Goal: Task Accomplishment & Management: Manage account settings

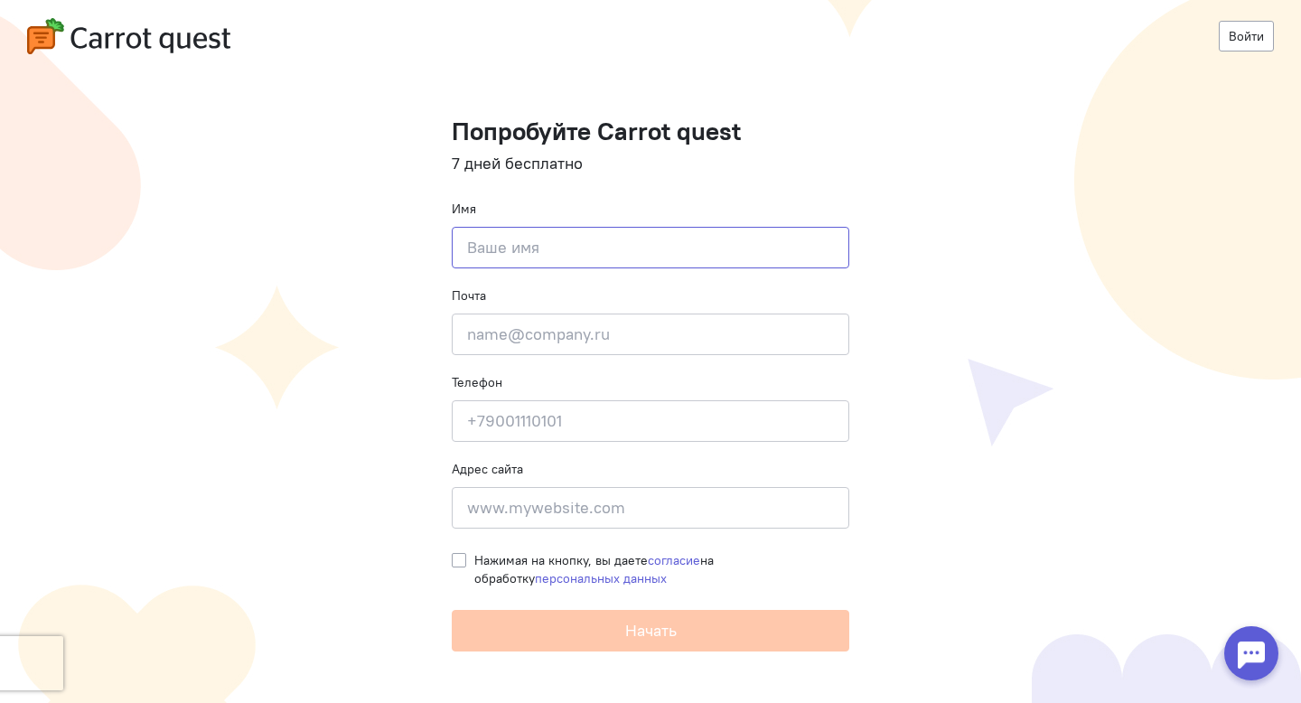
click at [530, 245] on input at bounding box center [651, 248] width 398 height 42
type input "[PERSON_NAME]"
type input "Simakov.Alex1998@gmail.com"
type input "[PHONE_NUMBER]"
type input "красная 347"
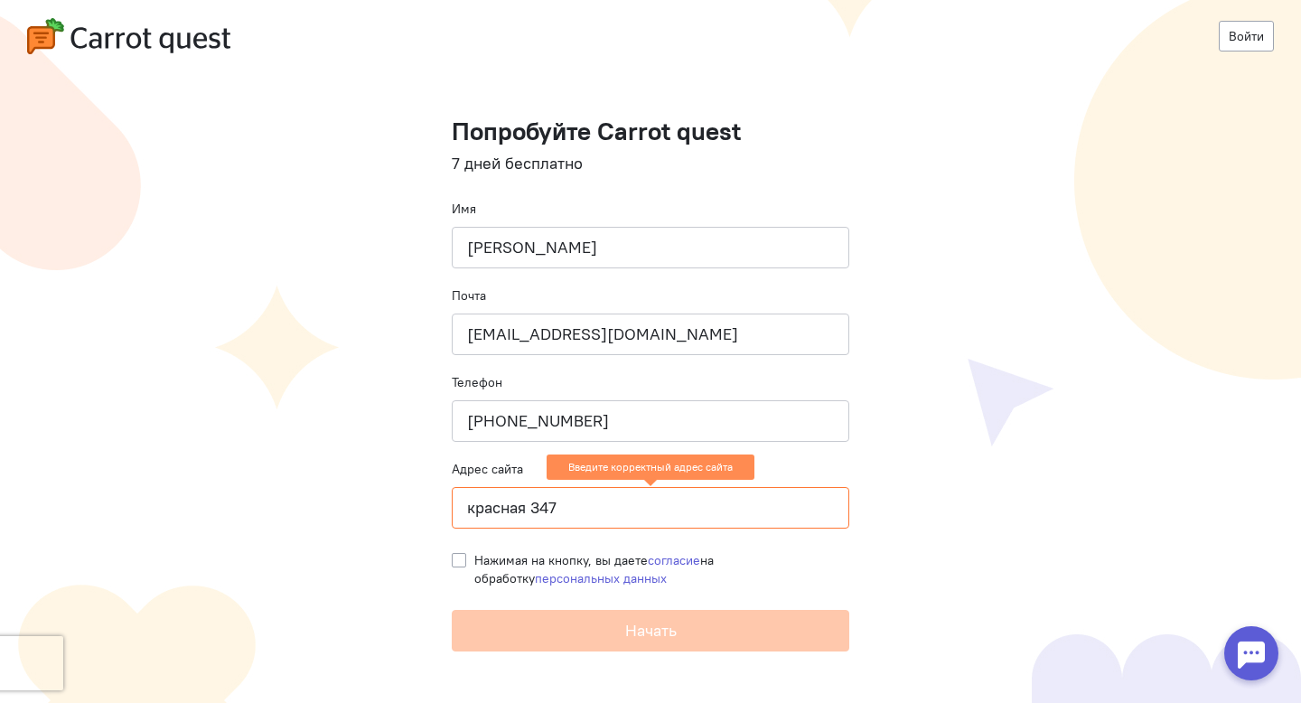
click at [474, 563] on label "Нажимая на кнопку, вы даете согласие на обработку персональных данных" at bounding box center [661, 569] width 375 height 36
click at [458, 563] on input "Нажимая на кнопку, вы даете согласие на обработку персональных данных" at bounding box center [459, 559] width 14 height 16
checkbox input "true"
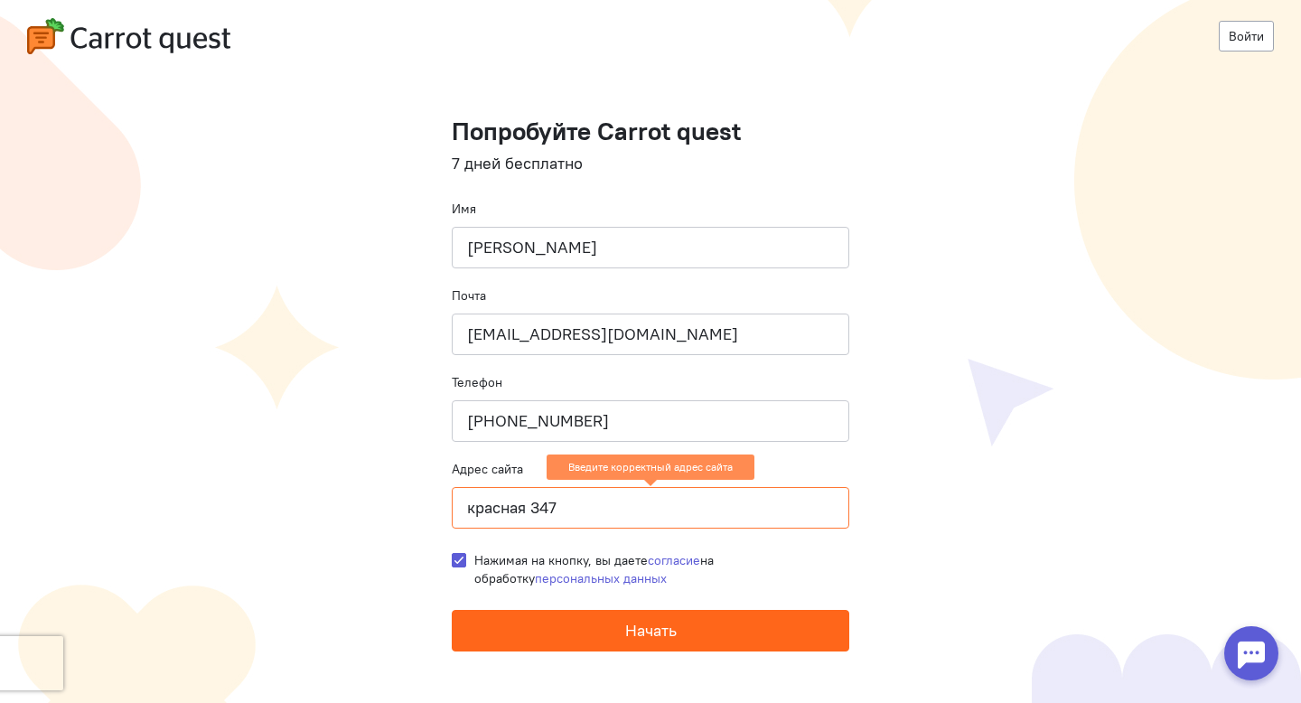
click at [513, 631] on button "Начать" at bounding box center [651, 631] width 398 height 42
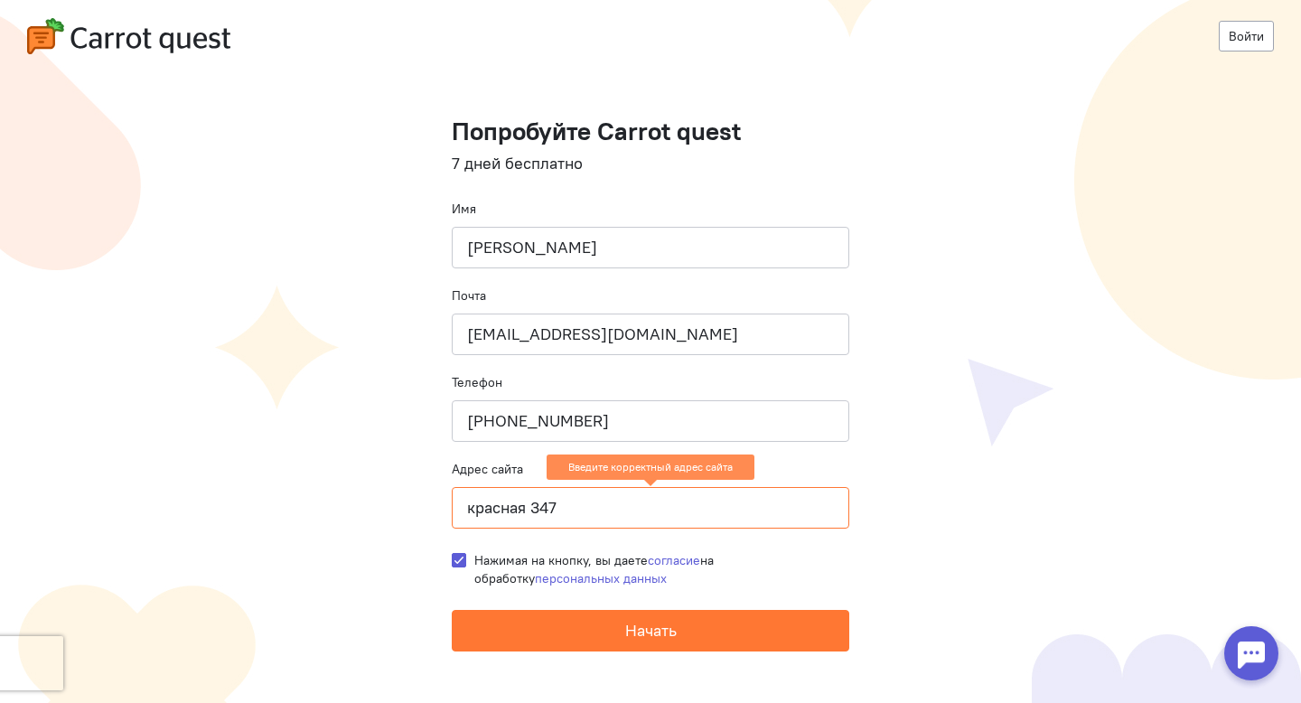
drag, startPoint x: 567, startPoint y: 525, endPoint x: 427, endPoint y: 500, distance: 142.3
click at [426, 501] on cq-registration "Войти Попробуйте Carrot quest 7 дней бесплатно Имя Симаков Алексей Николаевич П…" at bounding box center [650, 351] width 1301 height 703
click at [527, 500] on input "красная 347" at bounding box center [651, 508] width 398 height 42
type input "Ы"
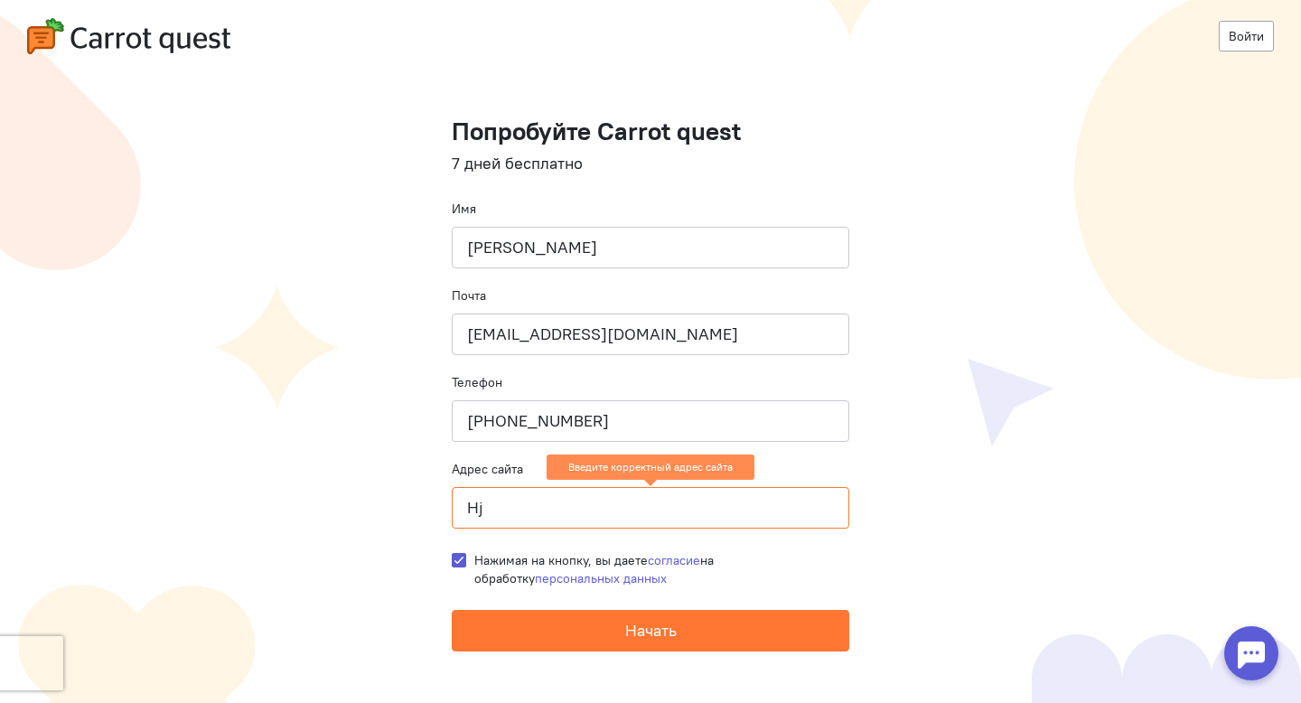
type input "Hjc"
type input "ц"
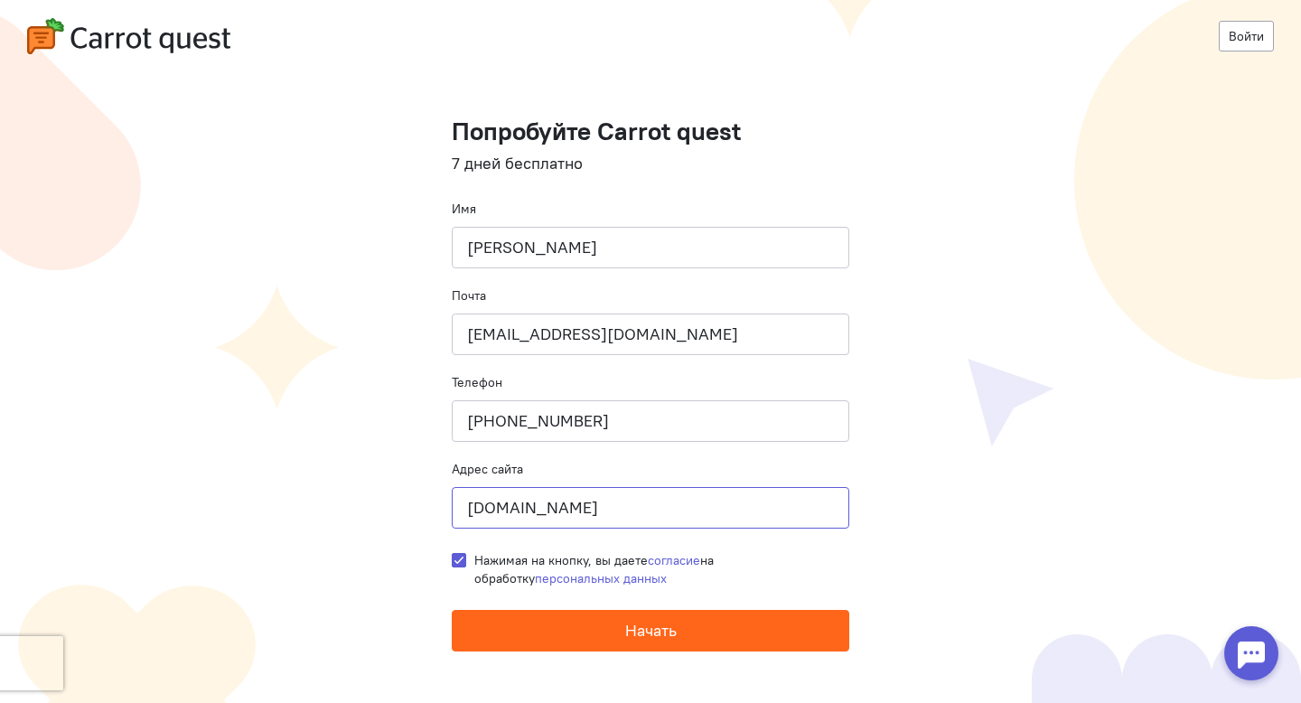
type input "[DOMAIN_NAME]"
click at [723, 650] on button "Начать" at bounding box center [651, 631] width 398 height 42
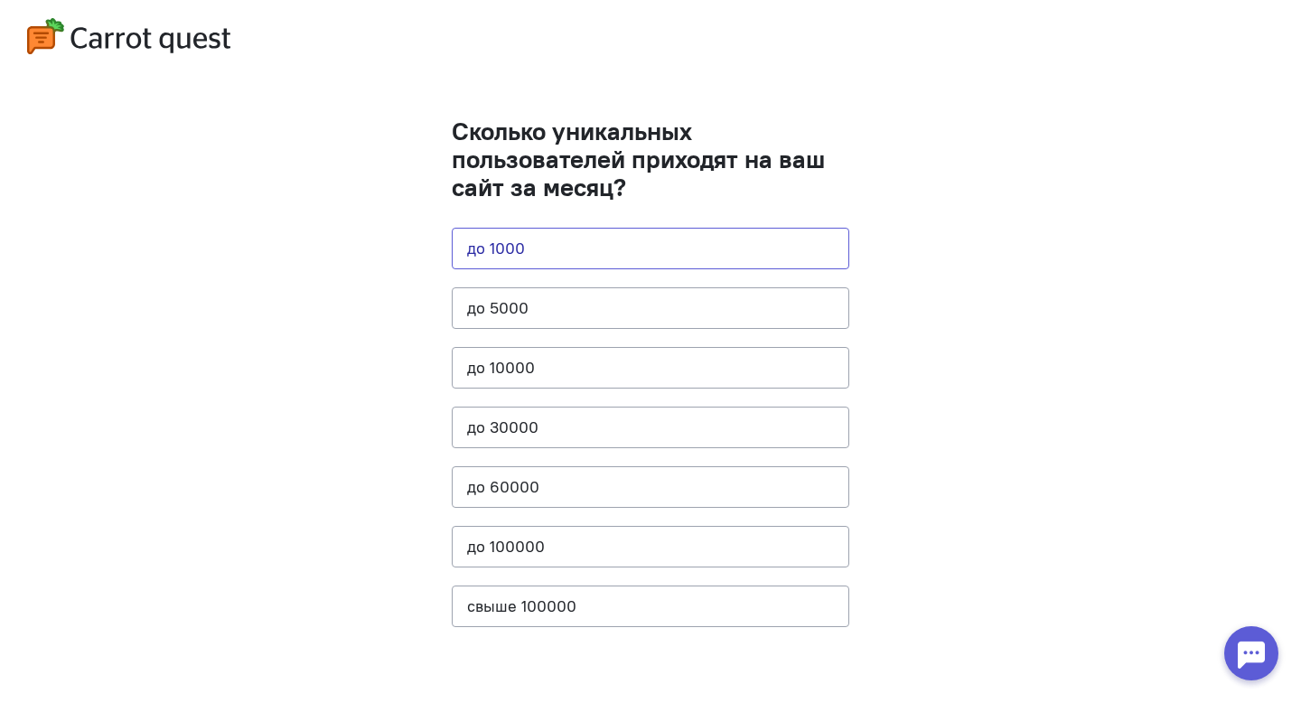
click at [601, 247] on button "до 1000" at bounding box center [651, 249] width 398 height 42
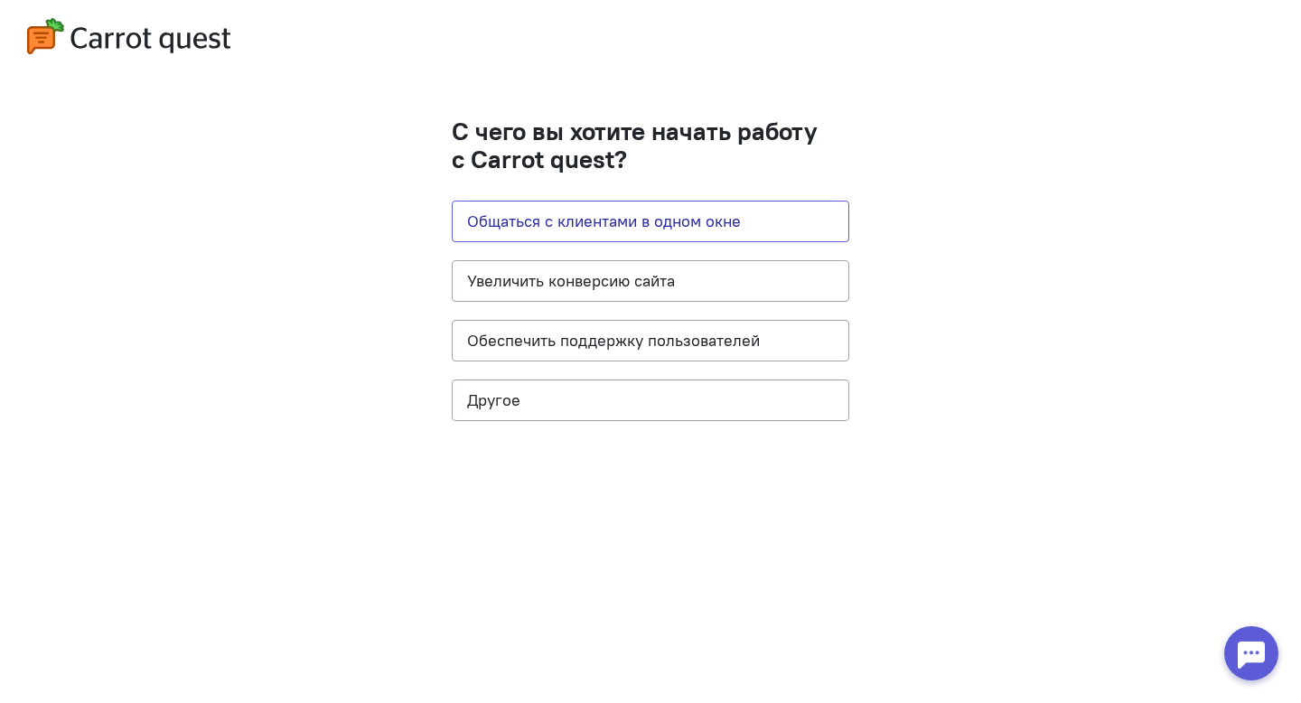
click at [668, 230] on button "Общаться с клиентами в одном окне" at bounding box center [651, 222] width 398 height 42
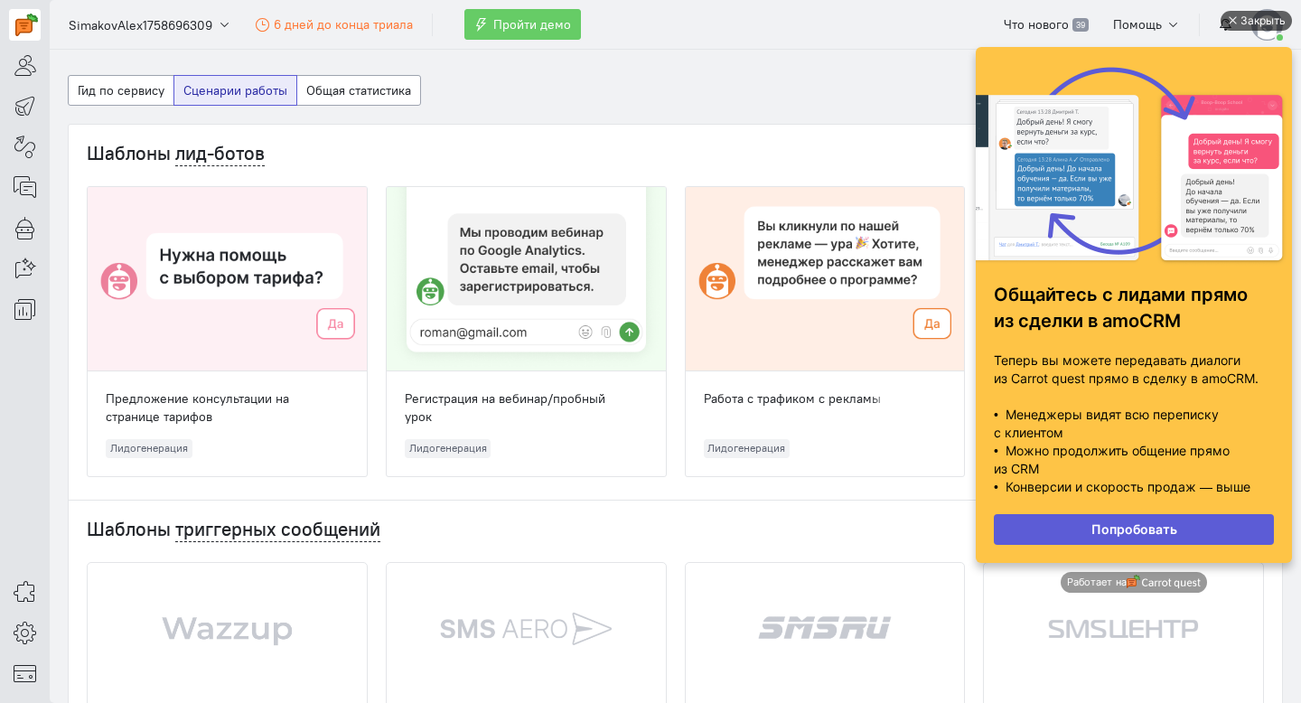
click at [1266, 13] on div "Закрыть" at bounding box center [1263, 21] width 45 height 20
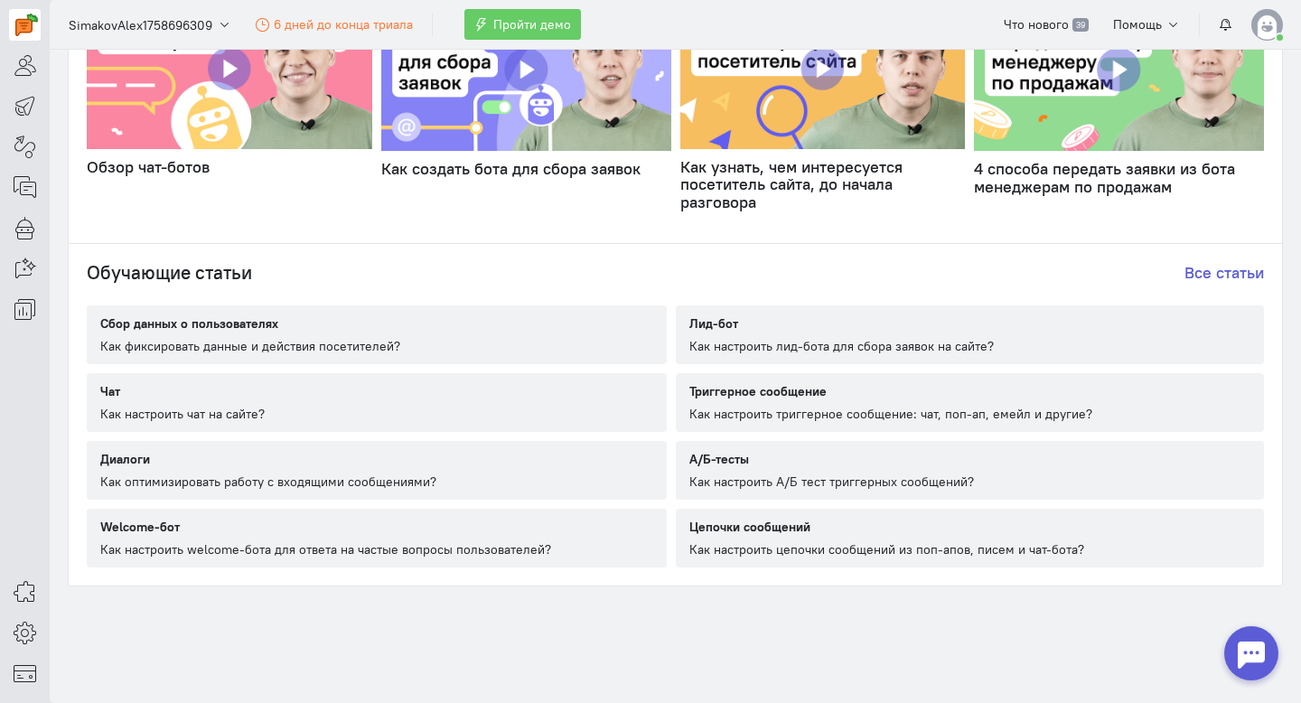
scroll to position [986, 0]
click at [236, 394] on div "Чат" at bounding box center [182, 390] width 164 height 18
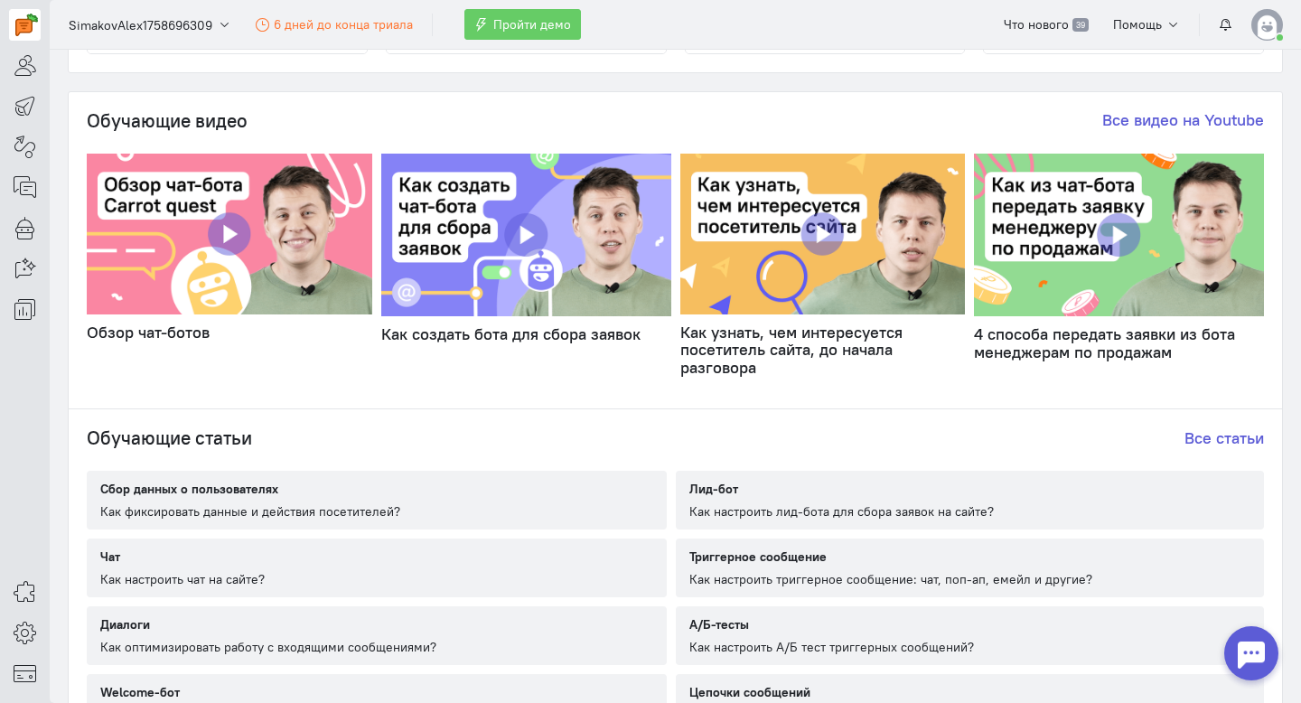
scroll to position [0, 0]
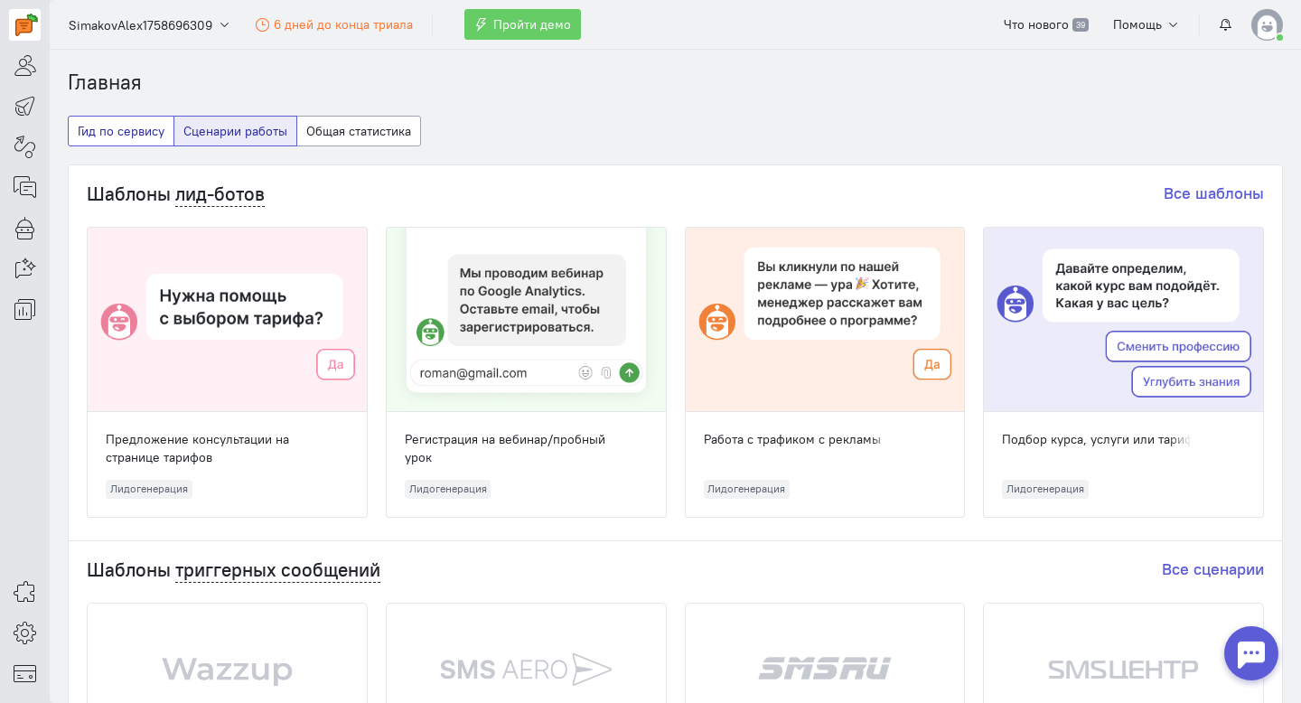
click at [129, 126] on button "Гид по сервису" at bounding box center [121, 131] width 107 height 31
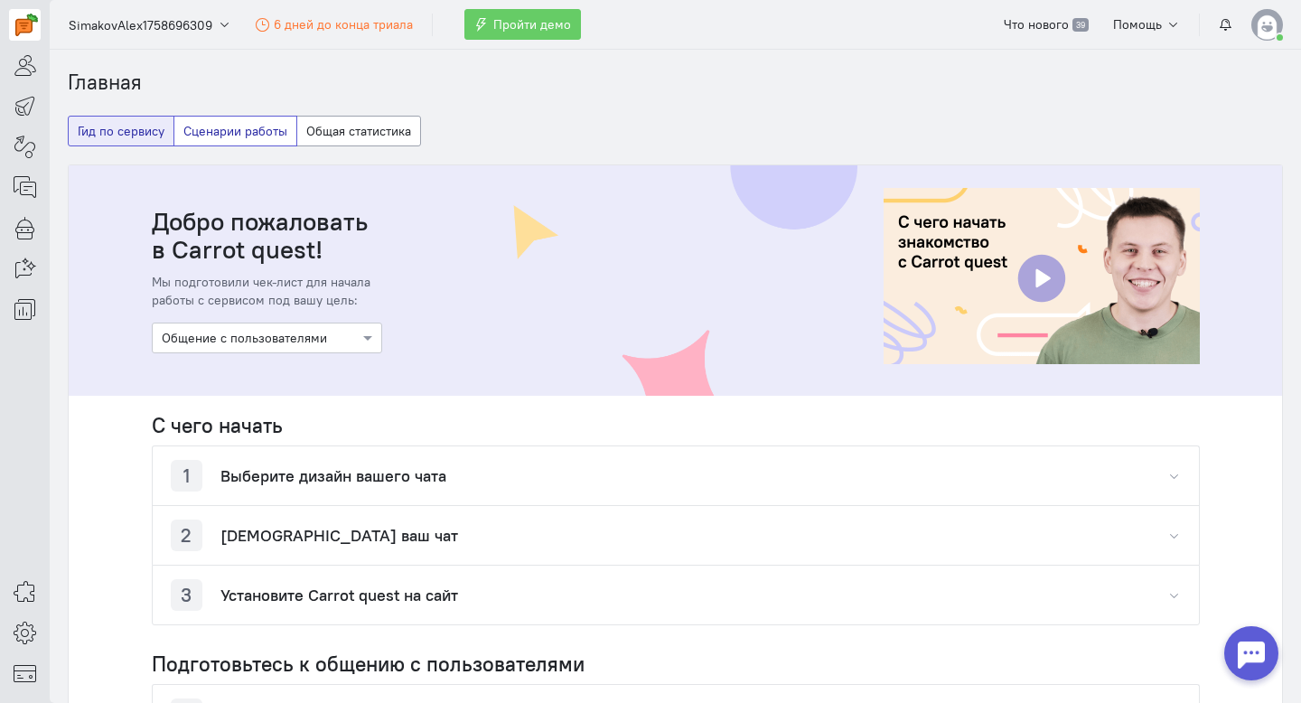
click at [267, 135] on button "Сценарии работы" at bounding box center [235, 131] width 124 height 31
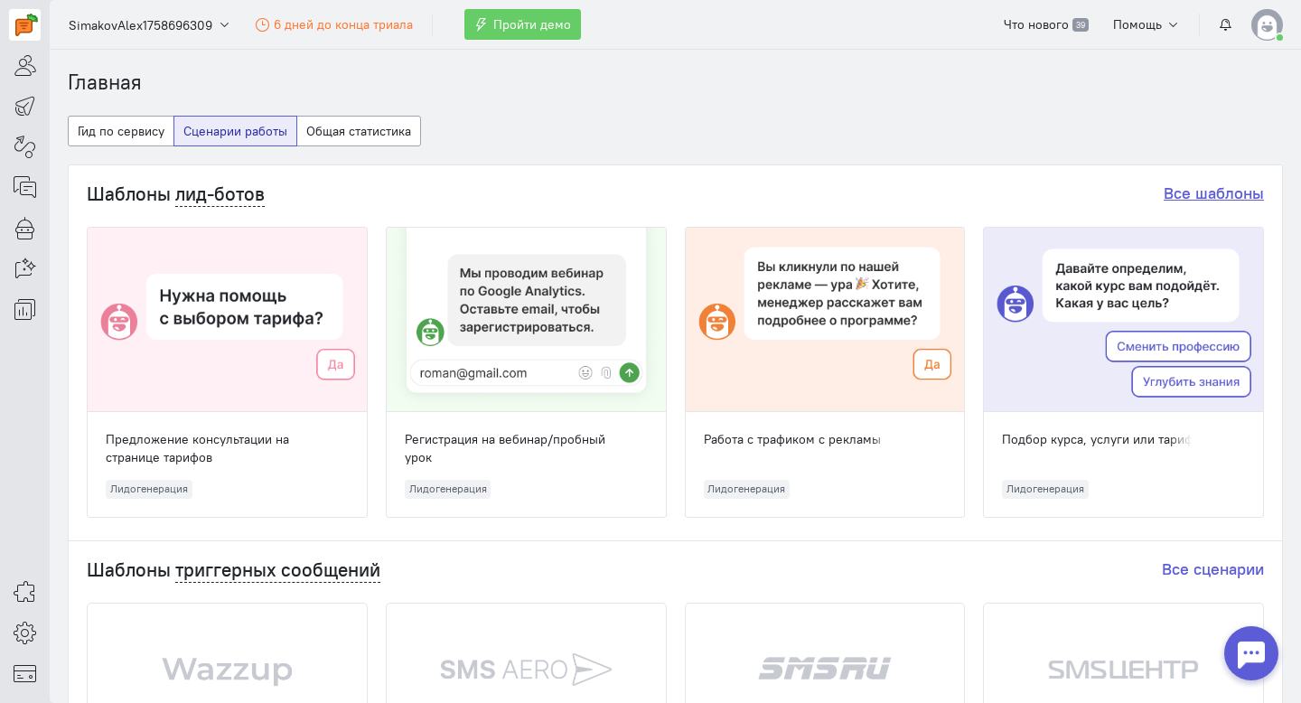
click at [1226, 192] on link "Все шаблоны" at bounding box center [1214, 193] width 100 height 21
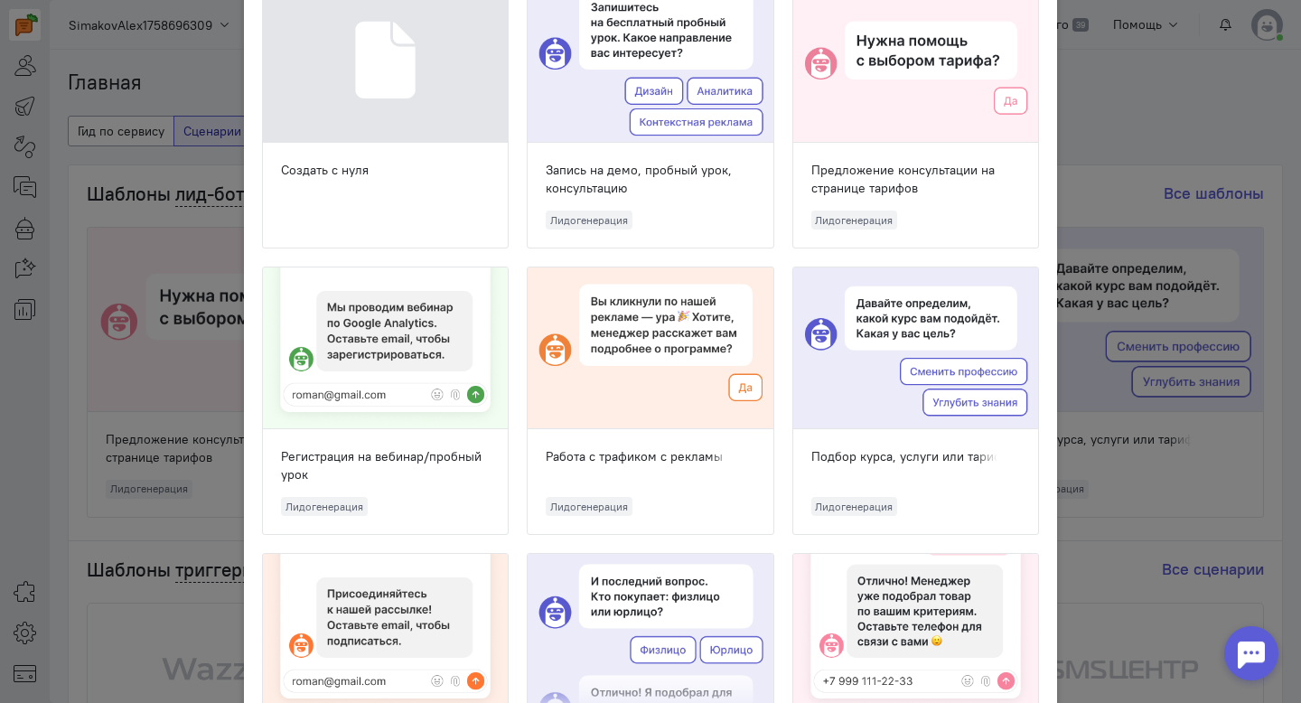
scroll to position [90, 0]
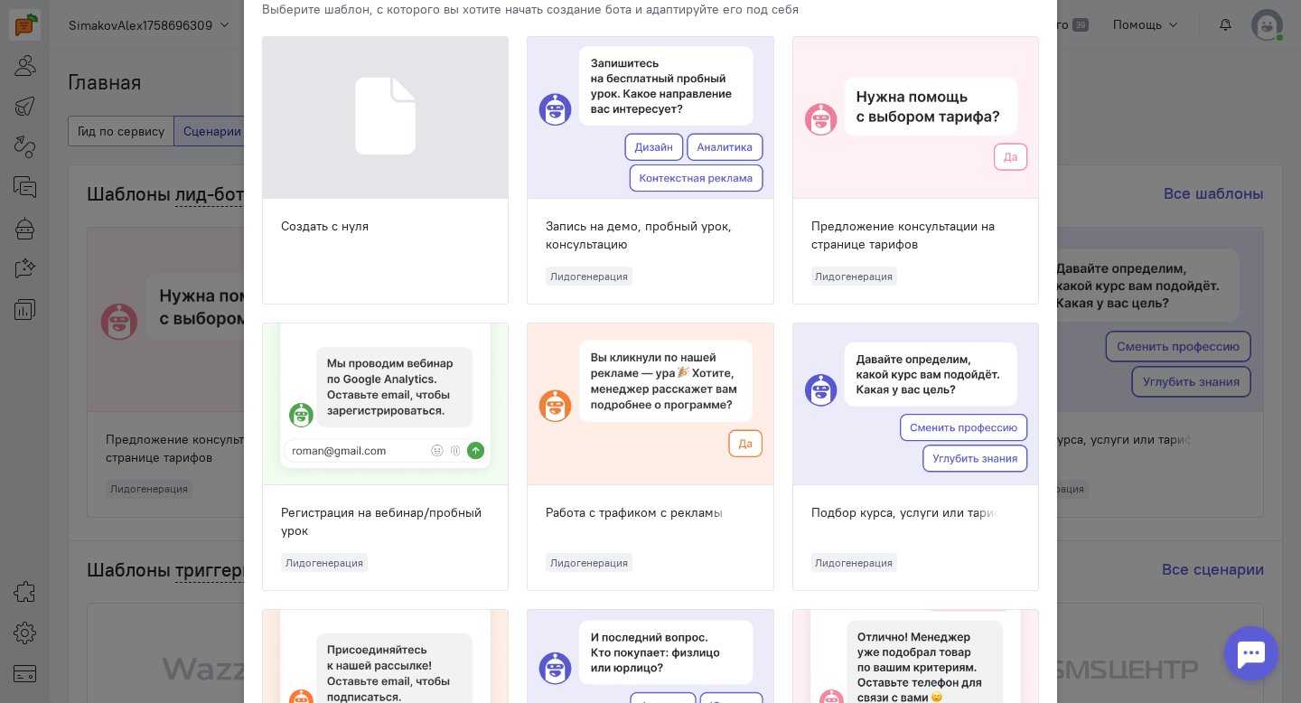
click at [1131, 108] on ngb-modal-window "Шаблоны чат-ботов Выберите шаблон, с которого вы хотите начать создание бота и …" at bounding box center [650, 351] width 1301 height 703
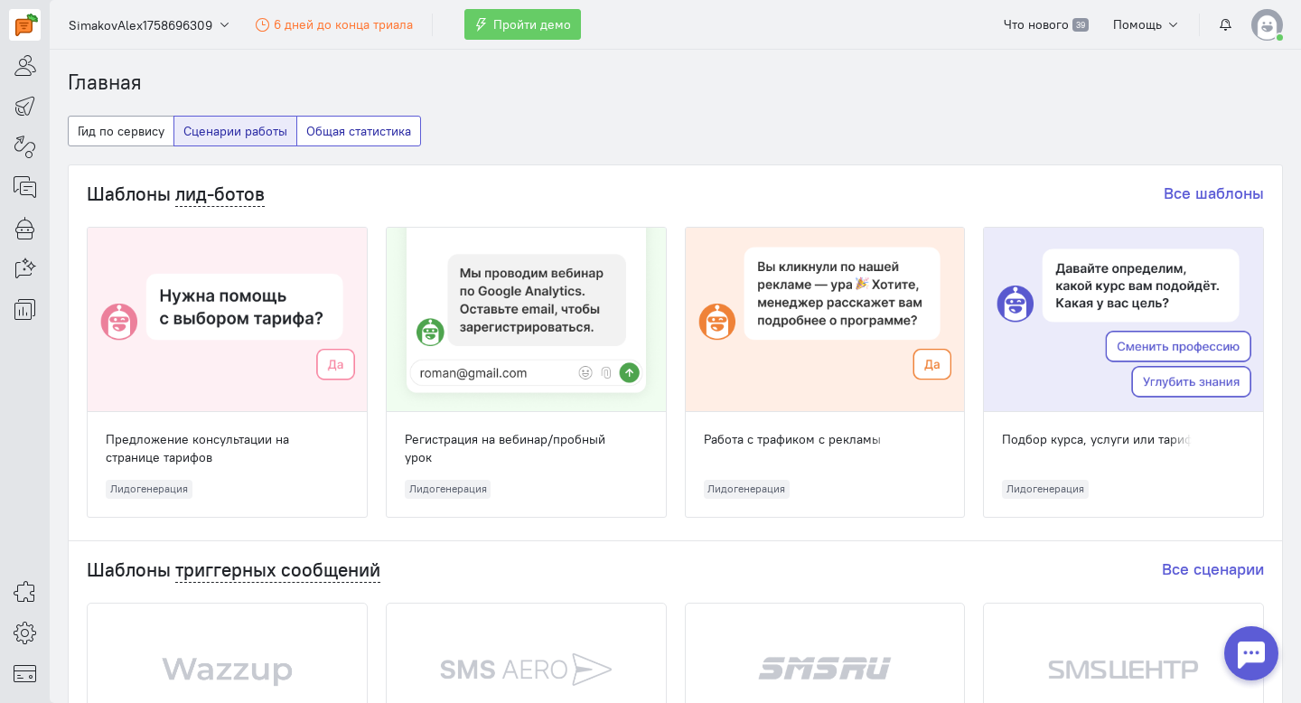
click at [361, 140] on button "Общая статистика" at bounding box center [358, 131] width 125 height 31
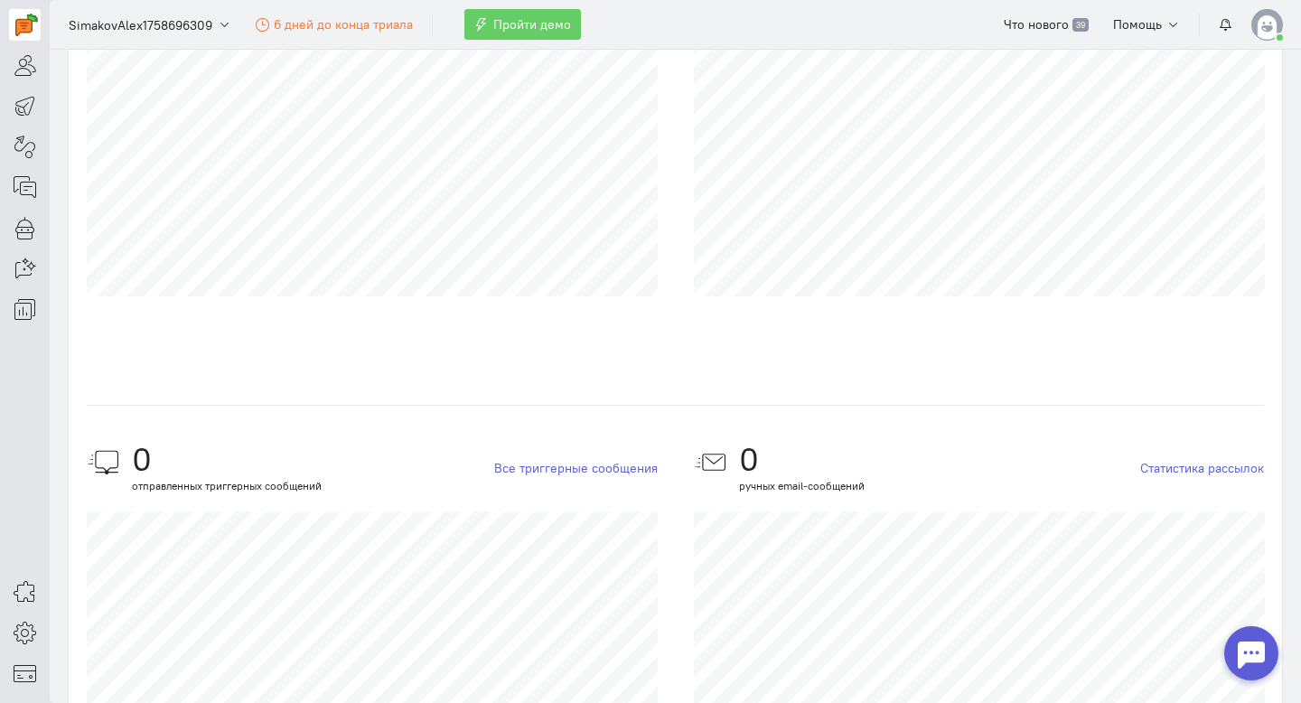
scroll to position [0, 0]
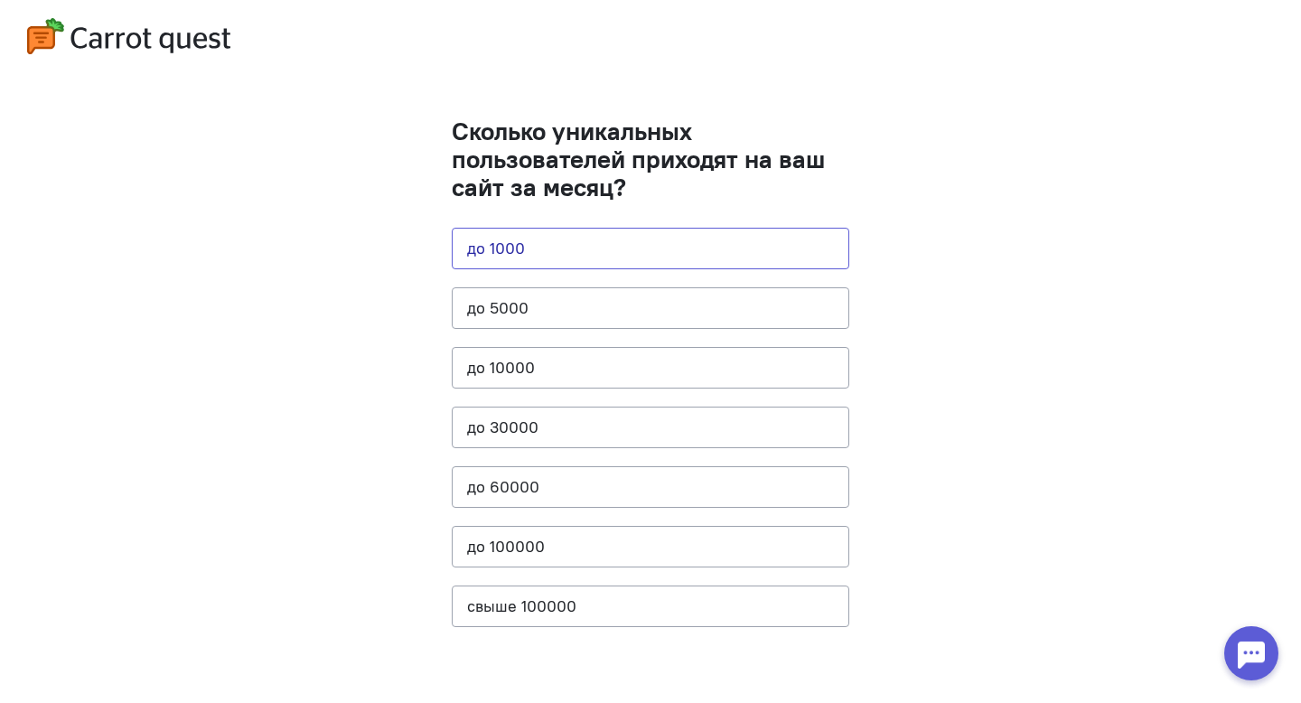
click at [566, 248] on button "до 1000" at bounding box center [651, 249] width 398 height 42
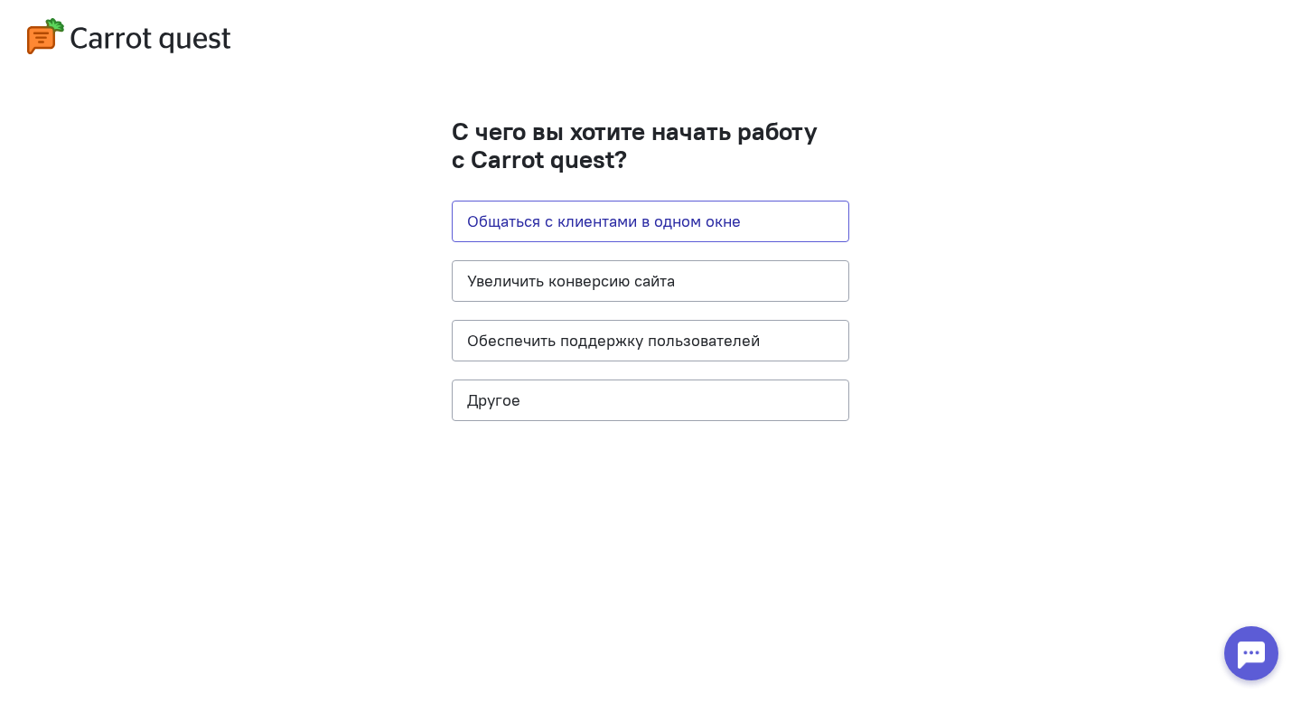
click at [589, 222] on button "Общаться с клиентами в одном окне" at bounding box center [651, 222] width 398 height 42
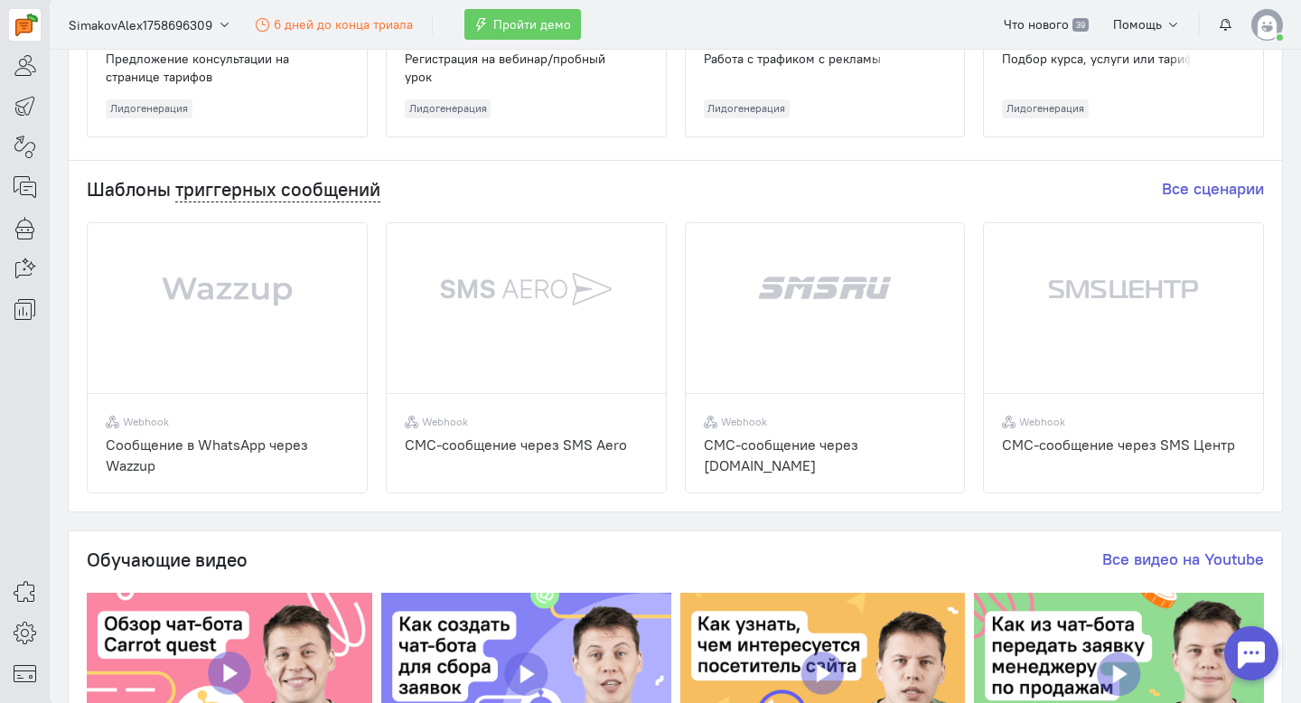
scroll to position [495, 0]
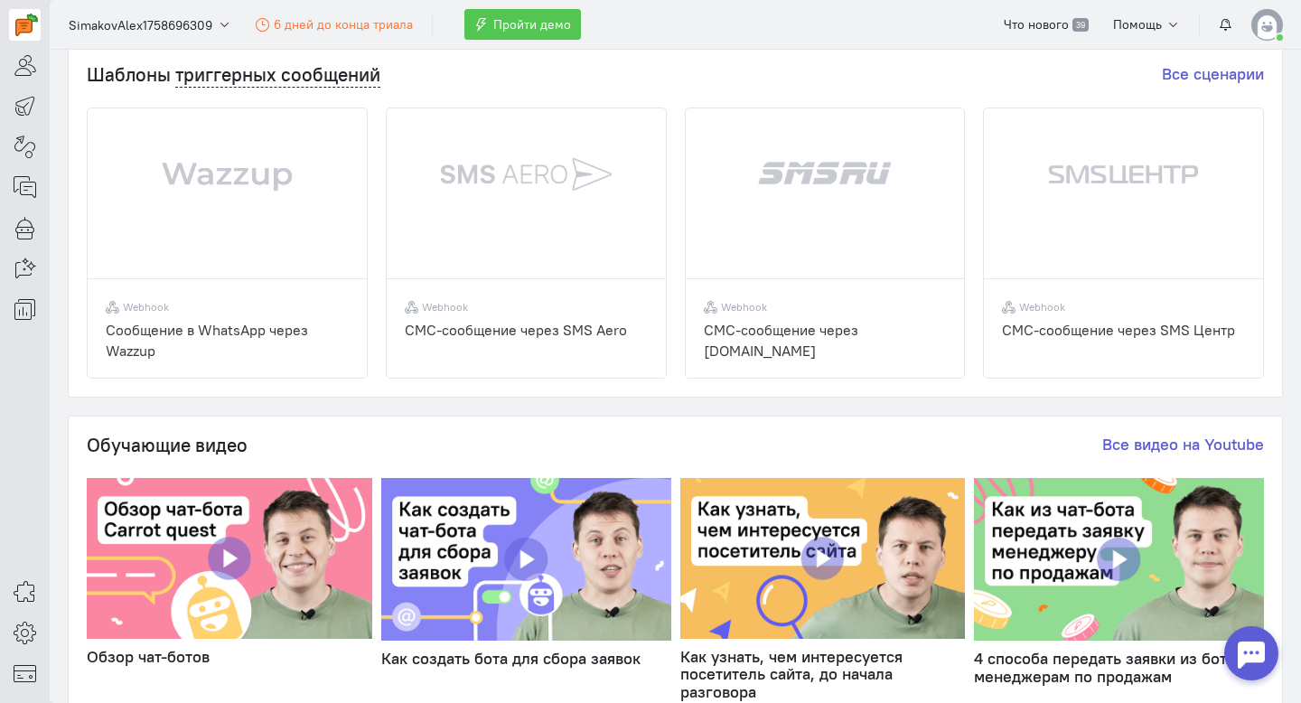
click at [506, 32] on span "Пройти демо" at bounding box center [532, 24] width 78 height 16
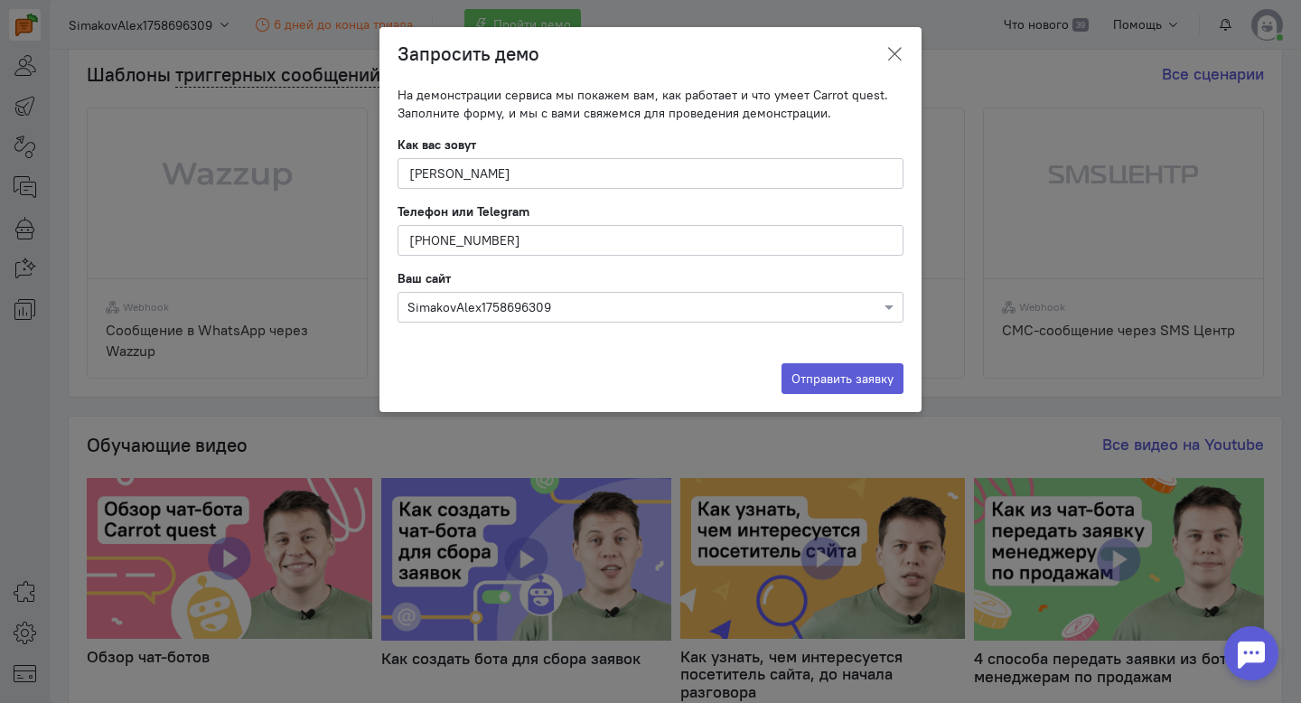
click at [894, 61] on icon at bounding box center [895, 54] width 18 height 18
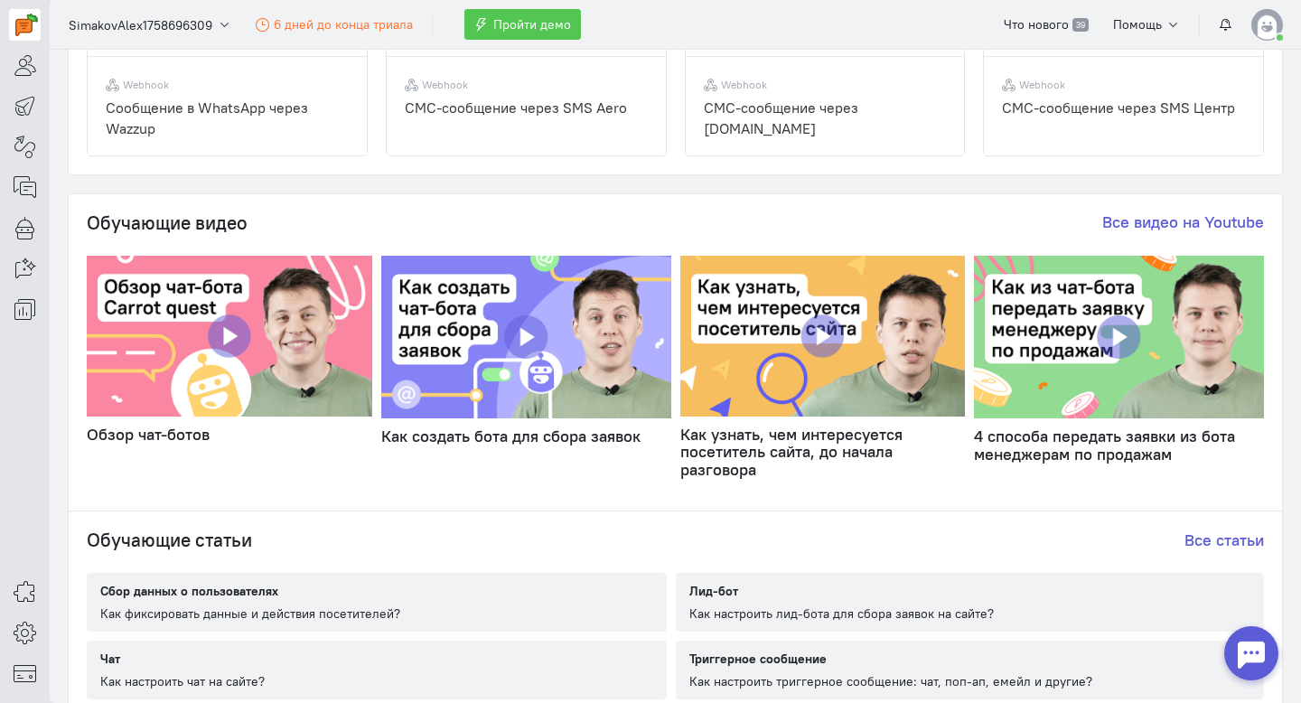
scroll to position [986, 0]
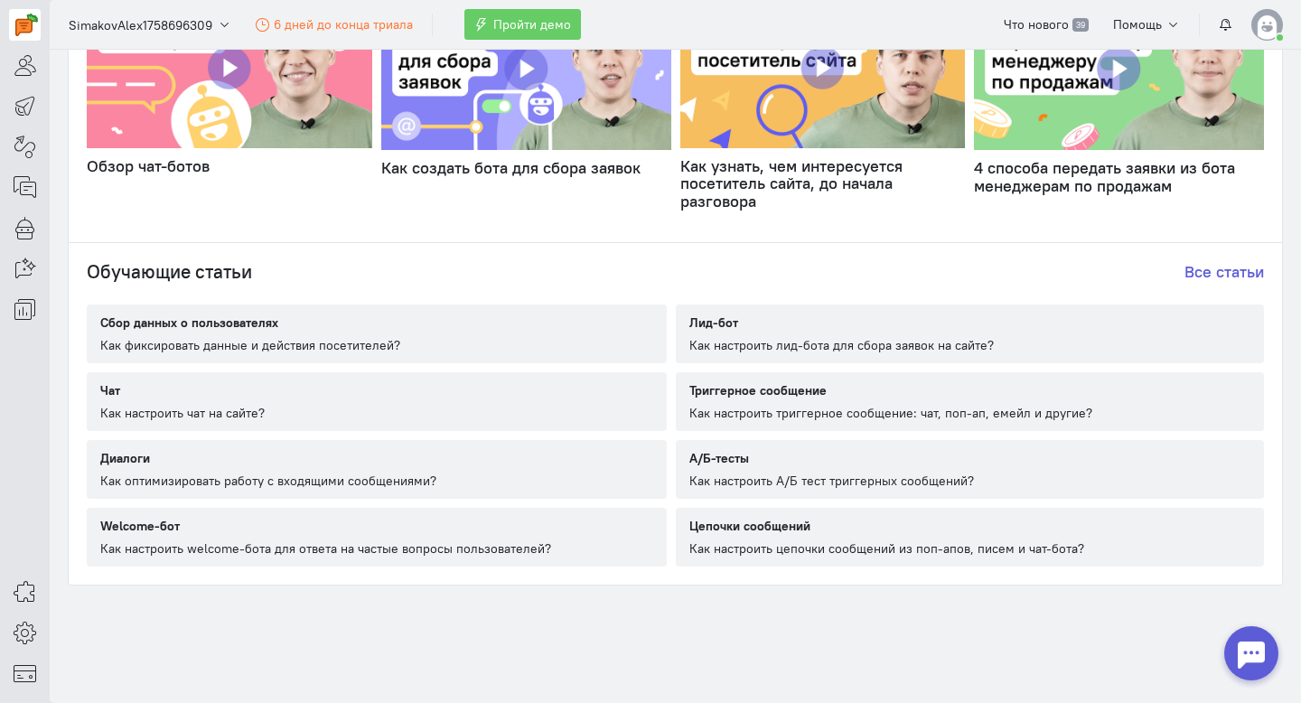
click at [380, 408] on cq-static-article-entity "Чат Как настроить чат на сайте?" at bounding box center [377, 401] width 580 height 59
click at [22, 638] on icon at bounding box center [25, 633] width 23 height 22
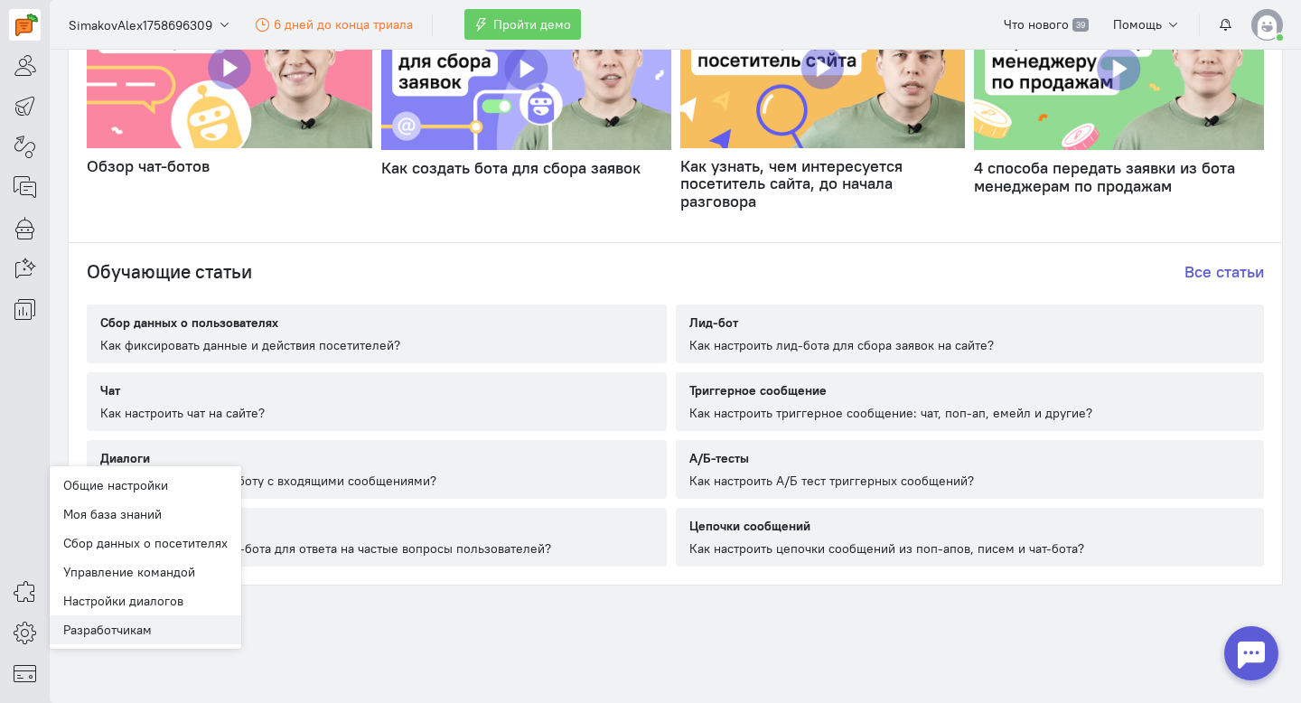
click at [146, 624] on link "Разработчикам" at bounding box center [146, 629] width 192 height 29
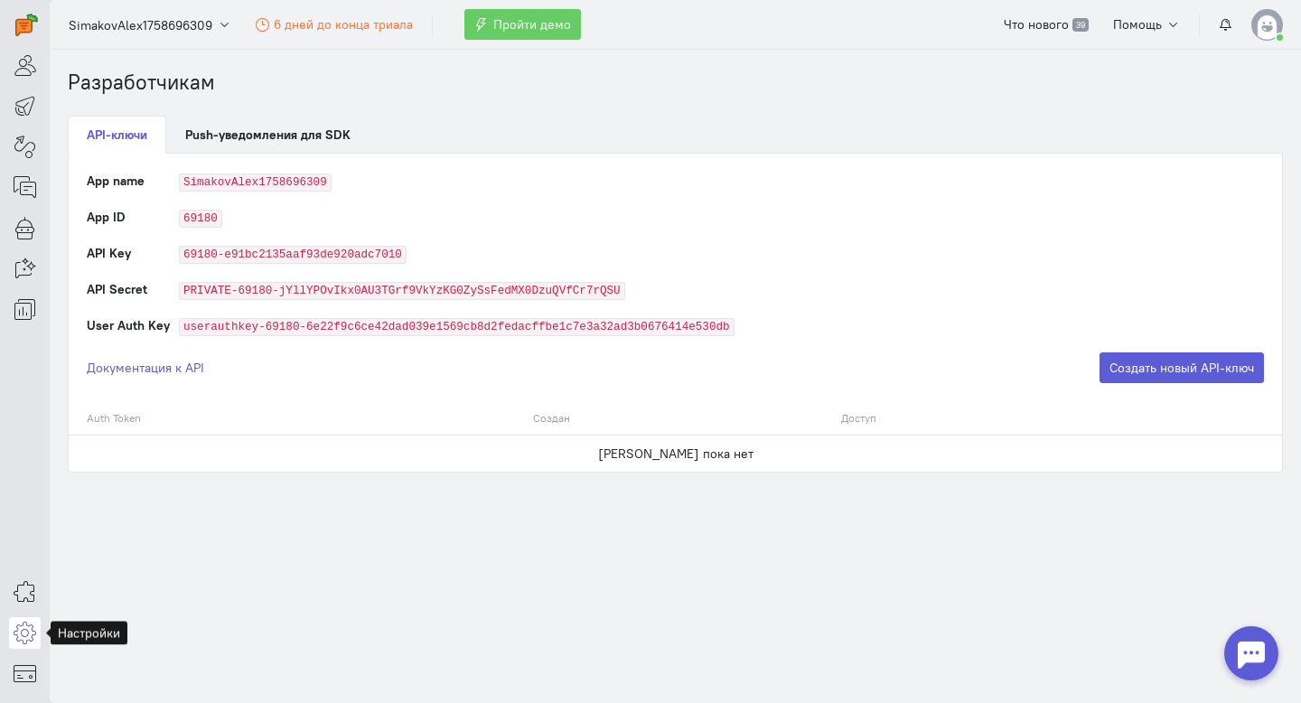
click at [29, 632] on icon at bounding box center [25, 633] width 23 height 22
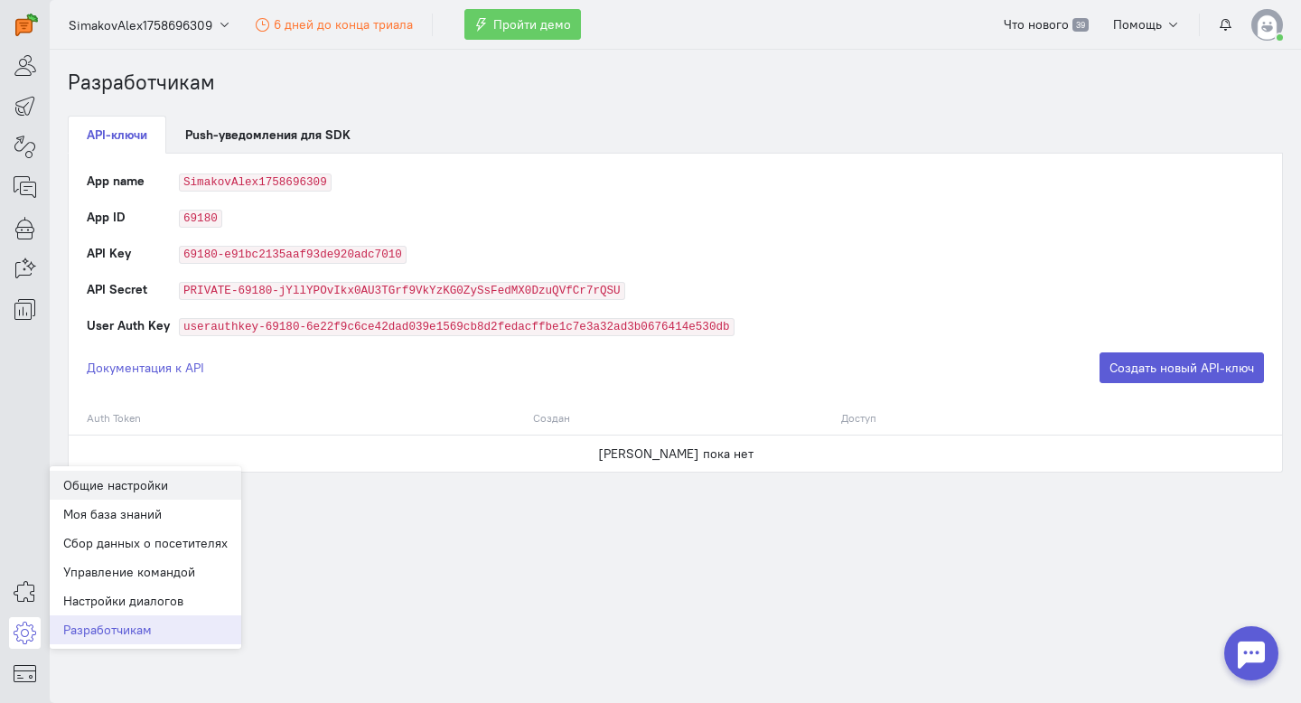
click at [162, 484] on link "Общие настройки" at bounding box center [146, 485] width 192 height 29
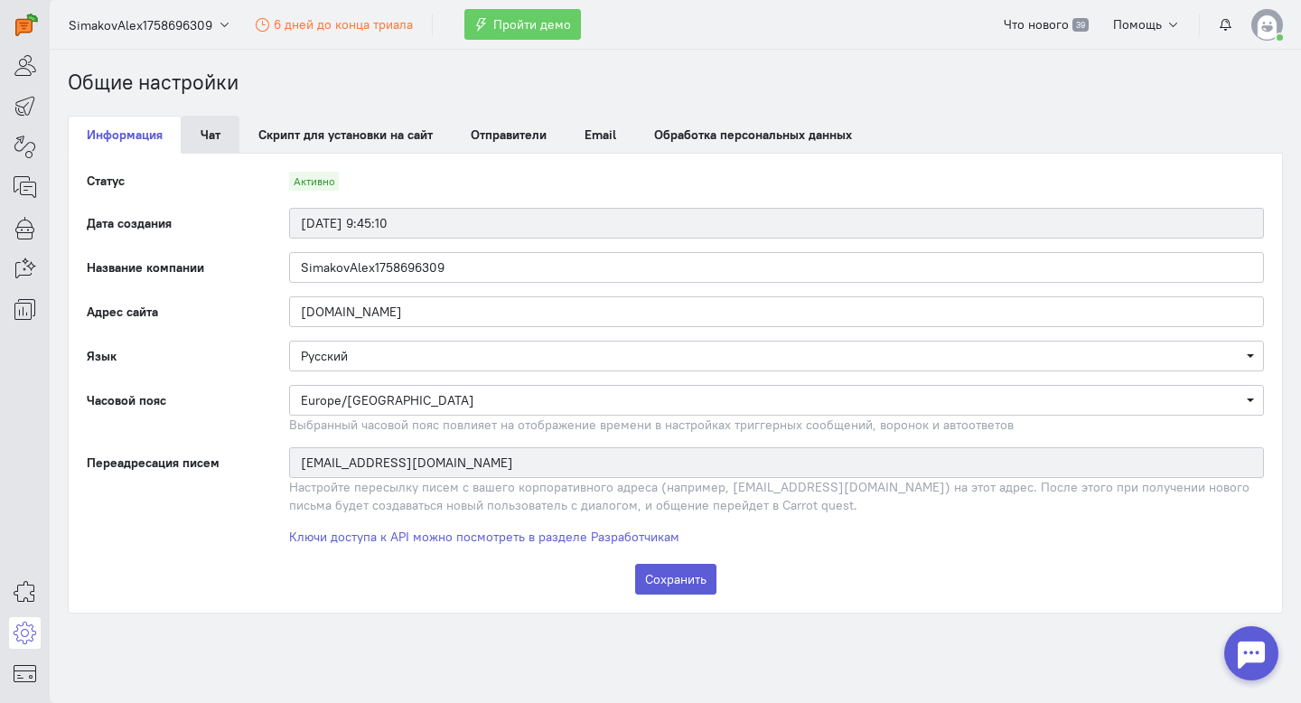
click at [212, 139] on link "Чат" at bounding box center [211, 135] width 58 height 38
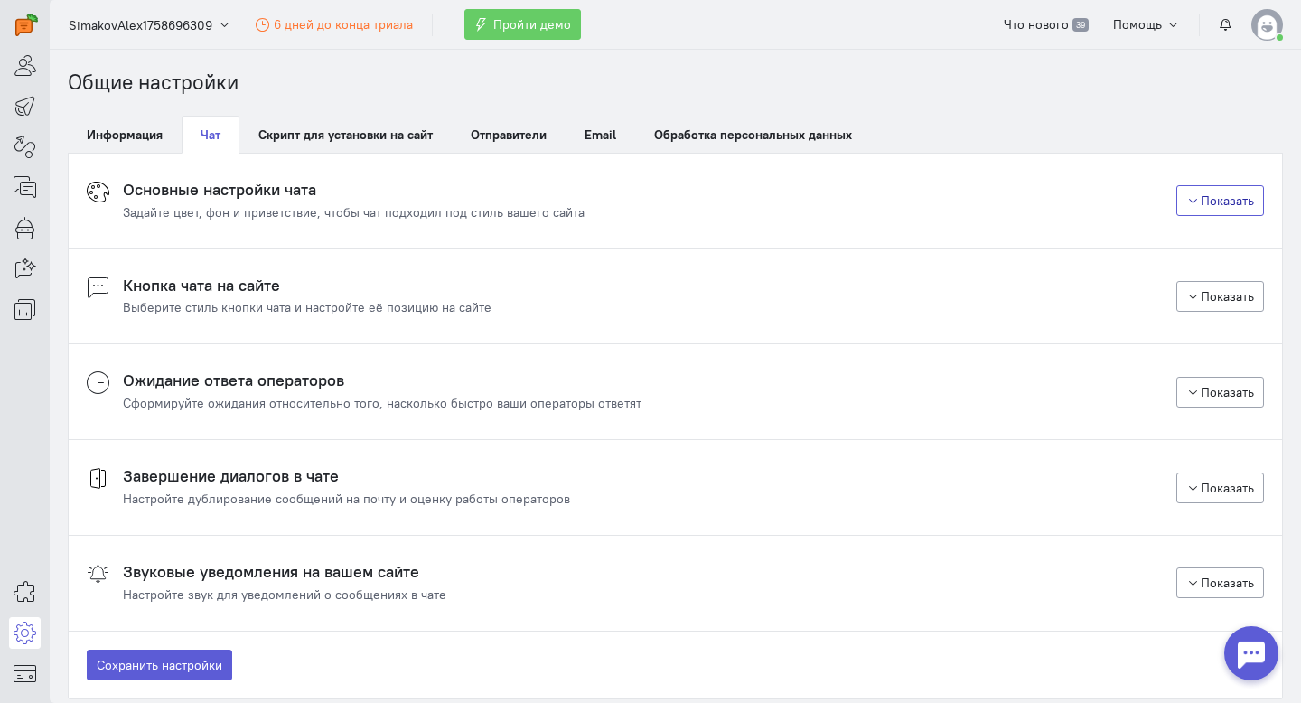
click at [1229, 205] on button "Показать" at bounding box center [1221, 200] width 89 height 31
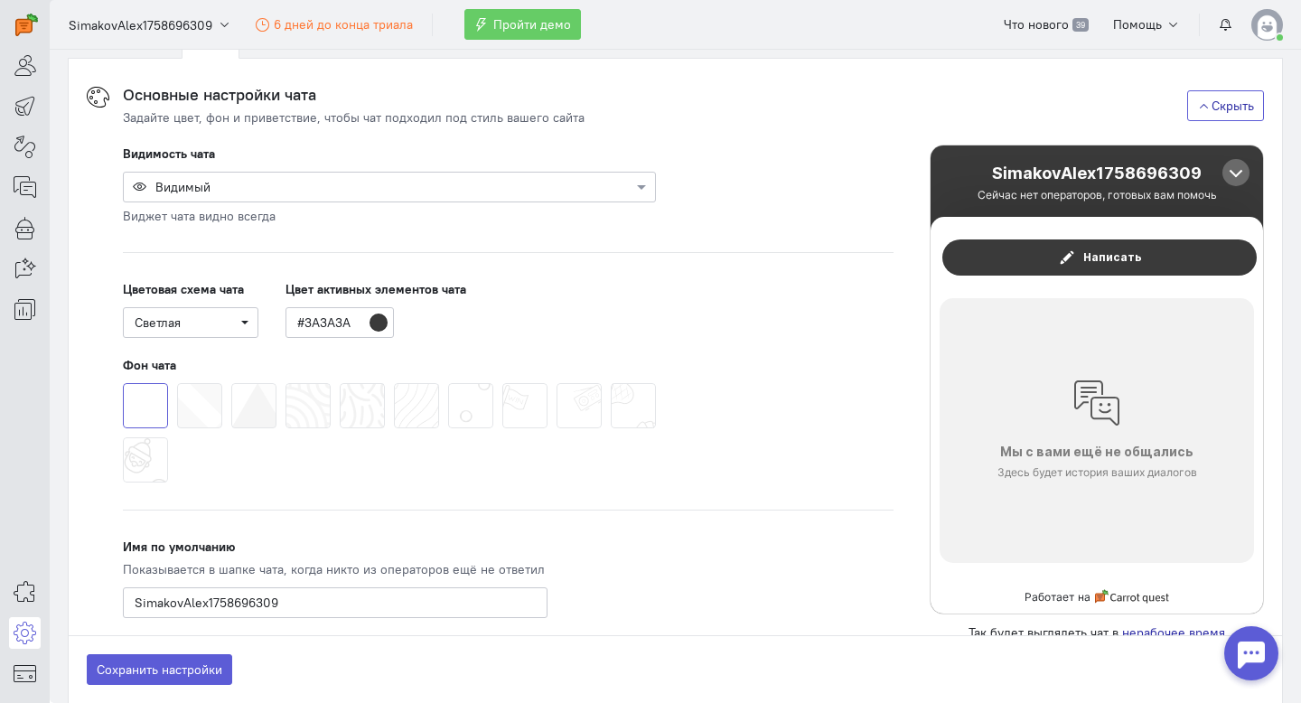
scroll to position [130, 0]
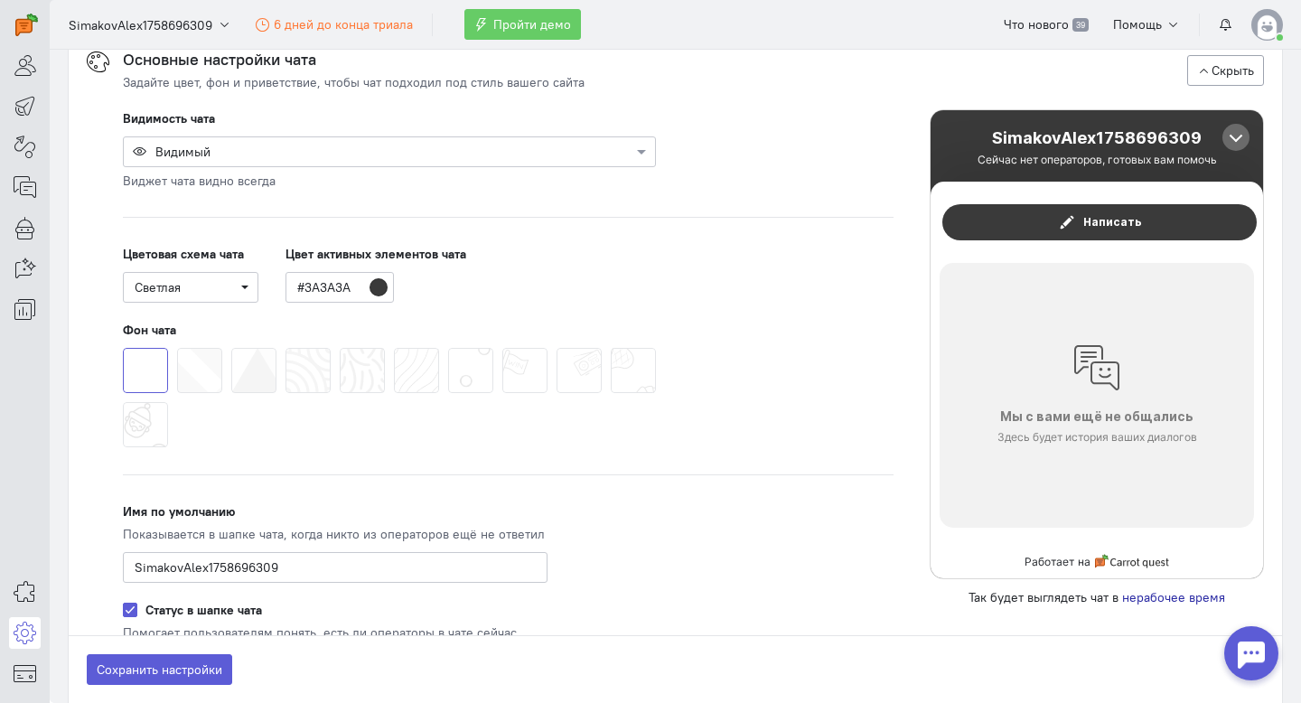
click at [231, 348] on span at bounding box center [231, 348] width 0 height 0
click at [0, 0] on input "radio" at bounding box center [0, 0] width 0 height 0
click at [177, 348] on span at bounding box center [177, 348] width 0 height 0
click at [0, 0] on input "radio" at bounding box center [0, 0] width 0 height 0
click at [123, 348] on span at bounding box center [123, 348] width 0 height 0
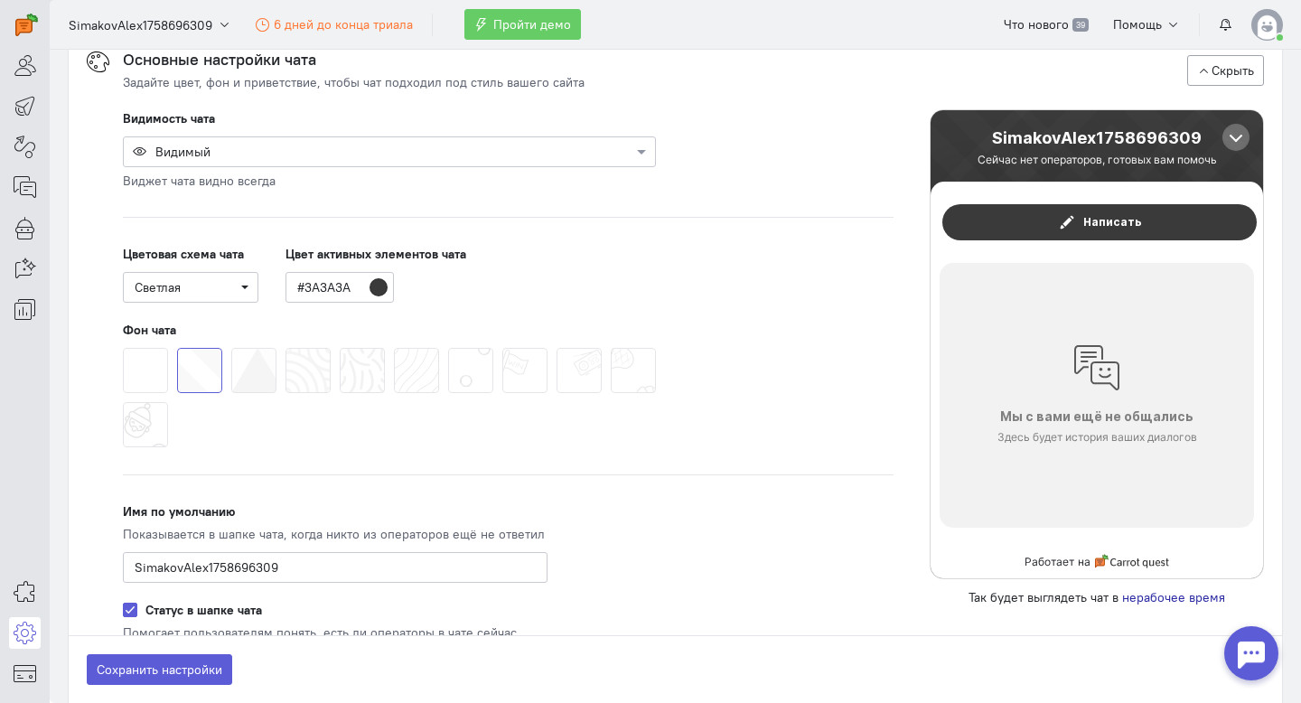
click at [0, 0] on input "radio" at bounding box center [0, 0] width 0 height 0
click at [305, 280] on input "#3A3A3A" at bounding box center [340, 287] width 108 height 31
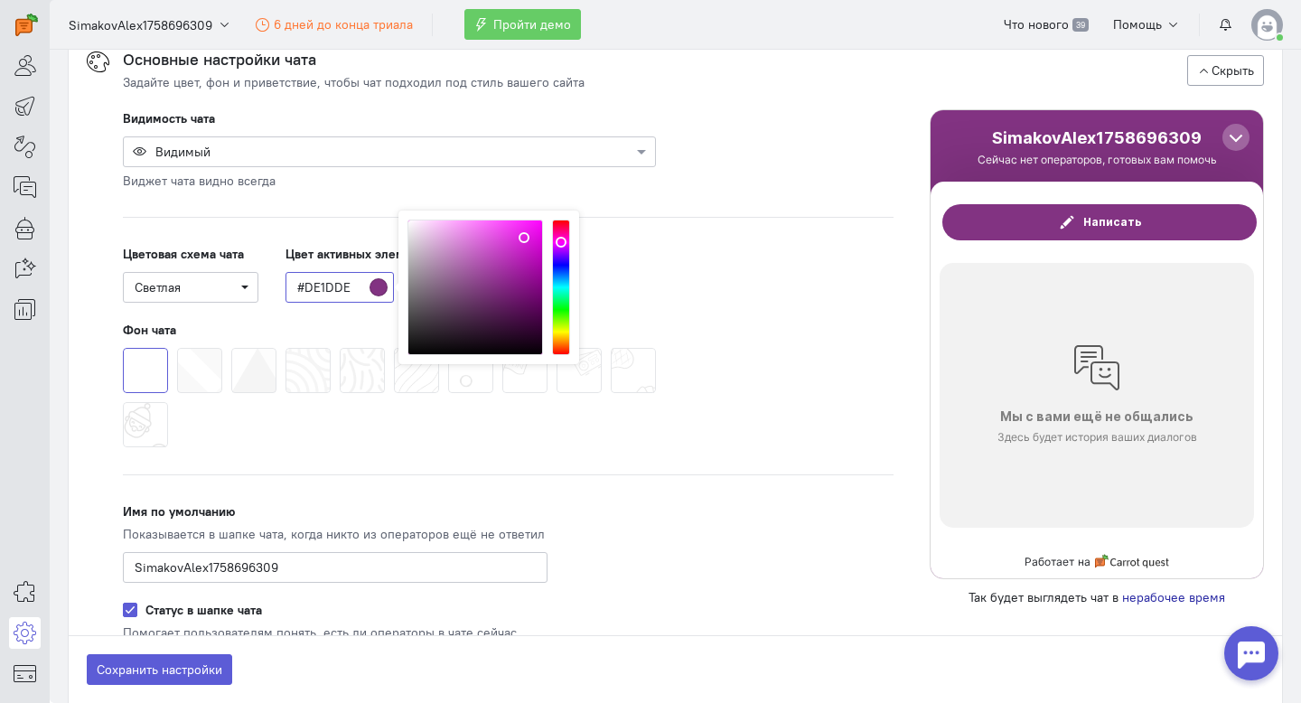
drag, startPoint x: 490, startPoint y: 285, endPoint x: 528, endPoint y: 235, distance: 62.5
click at [528, 235] on div at bounding box center [476, 288] width 136 height 136
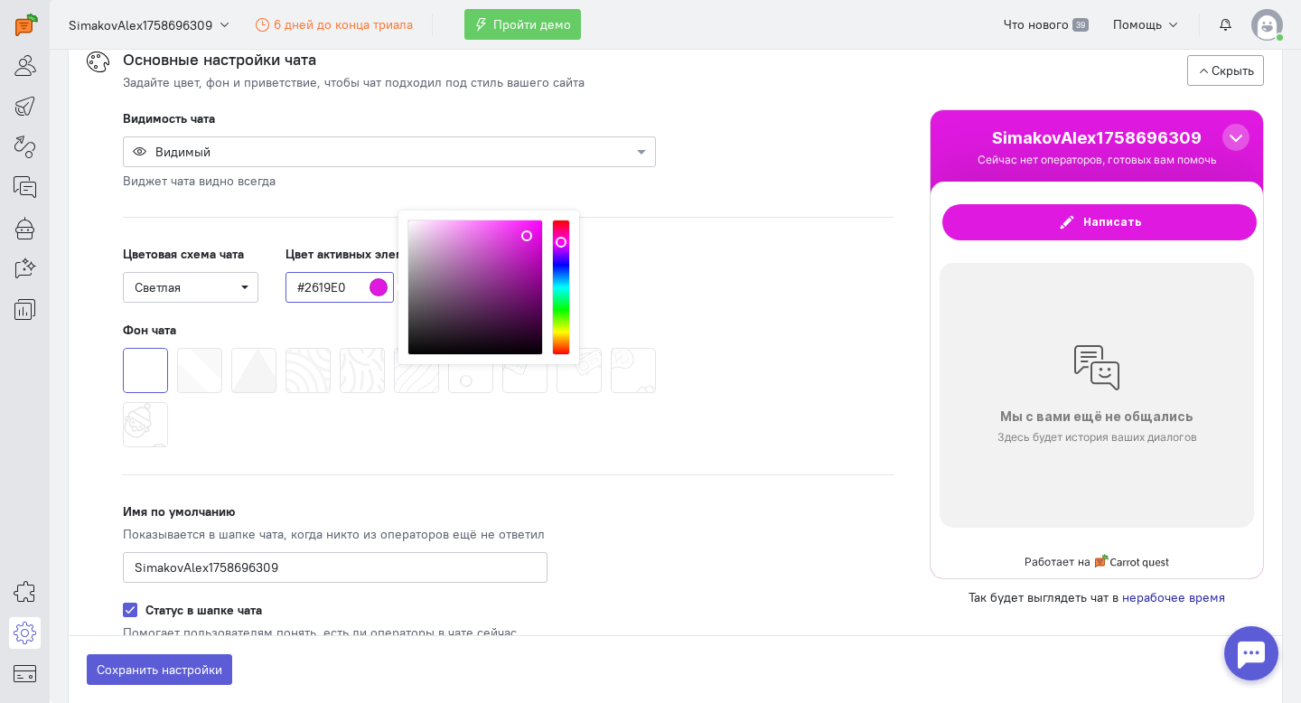
click at [565, 262] on div at bounding box center [561, 288] width 18 height 136
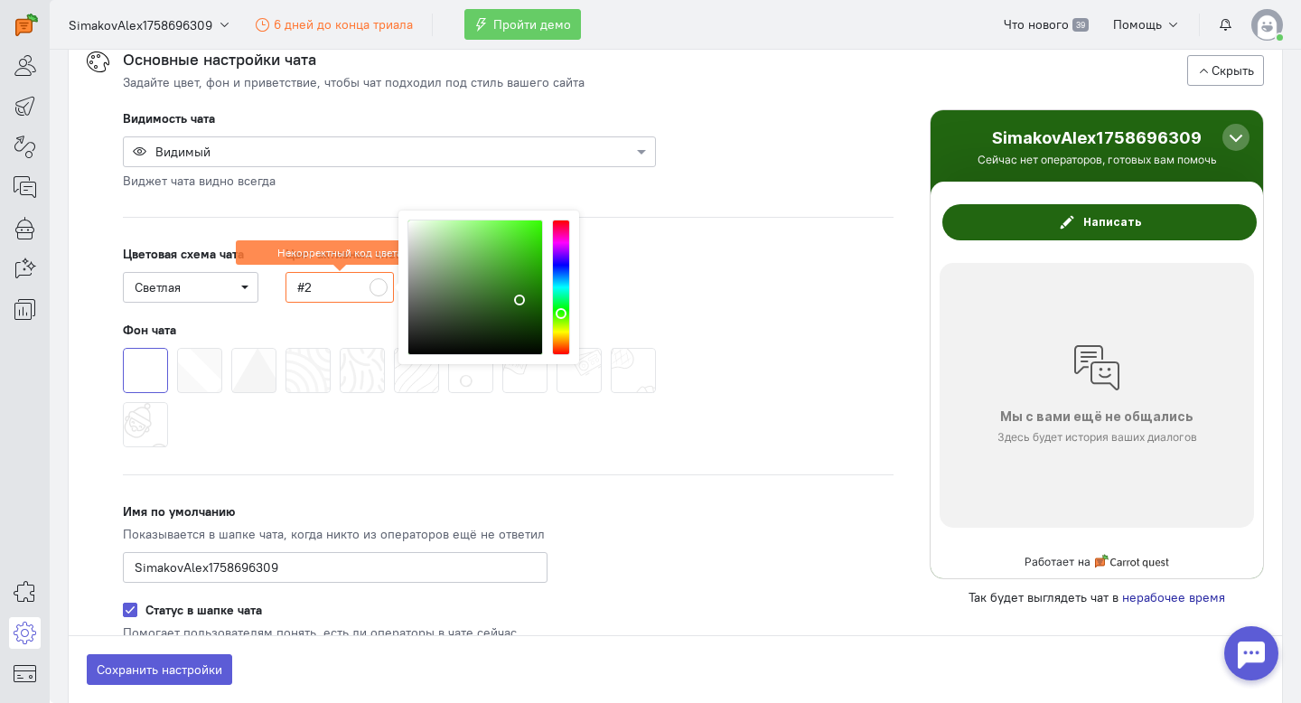
type input "#"
paste input "#00ADFF"
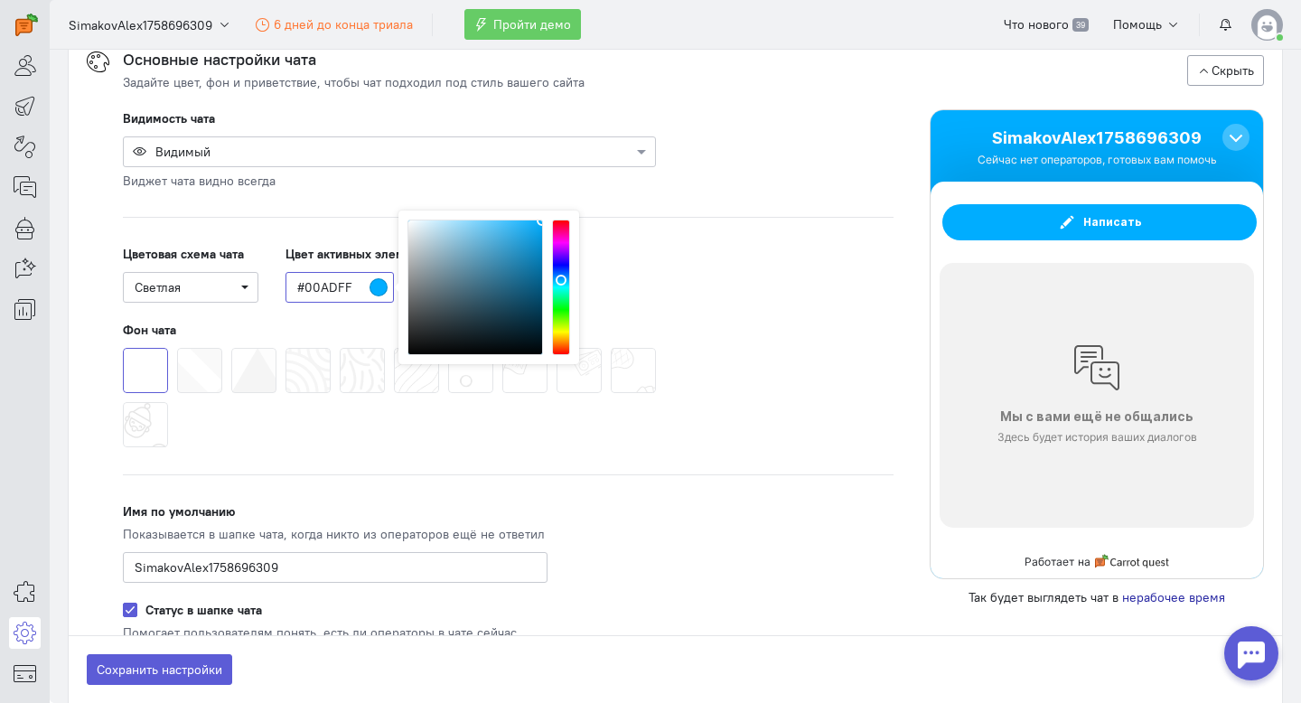
type input "#00ADFF"
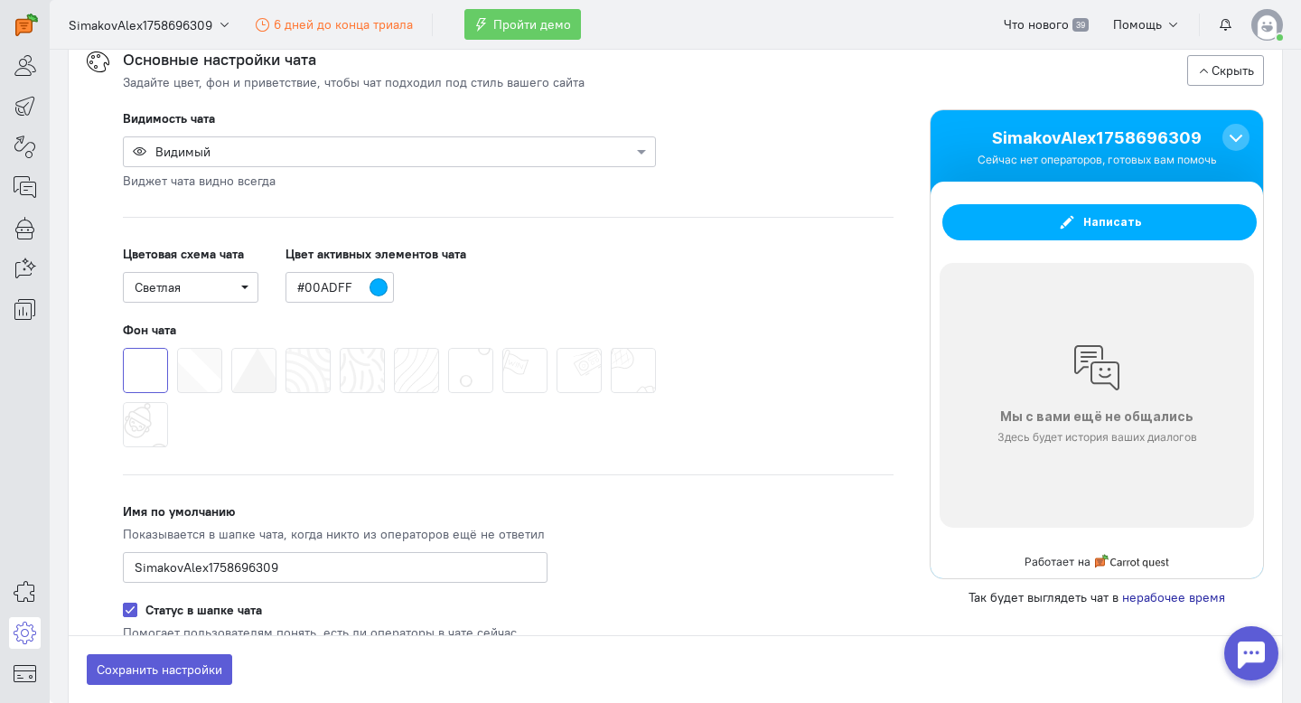
click at [1054, 381] on div "Мы с вами ещё не общались Здесь будет история ваших диалогов" at bounding box center [1097, 395] width 314 height 265
click at [1031, 222] on div "Написать" at bounding box center [1099, 222] width 314 height 36
click at [1052, 213] on div "Написать" at bounding box center [1099, 222] width 314 height 36
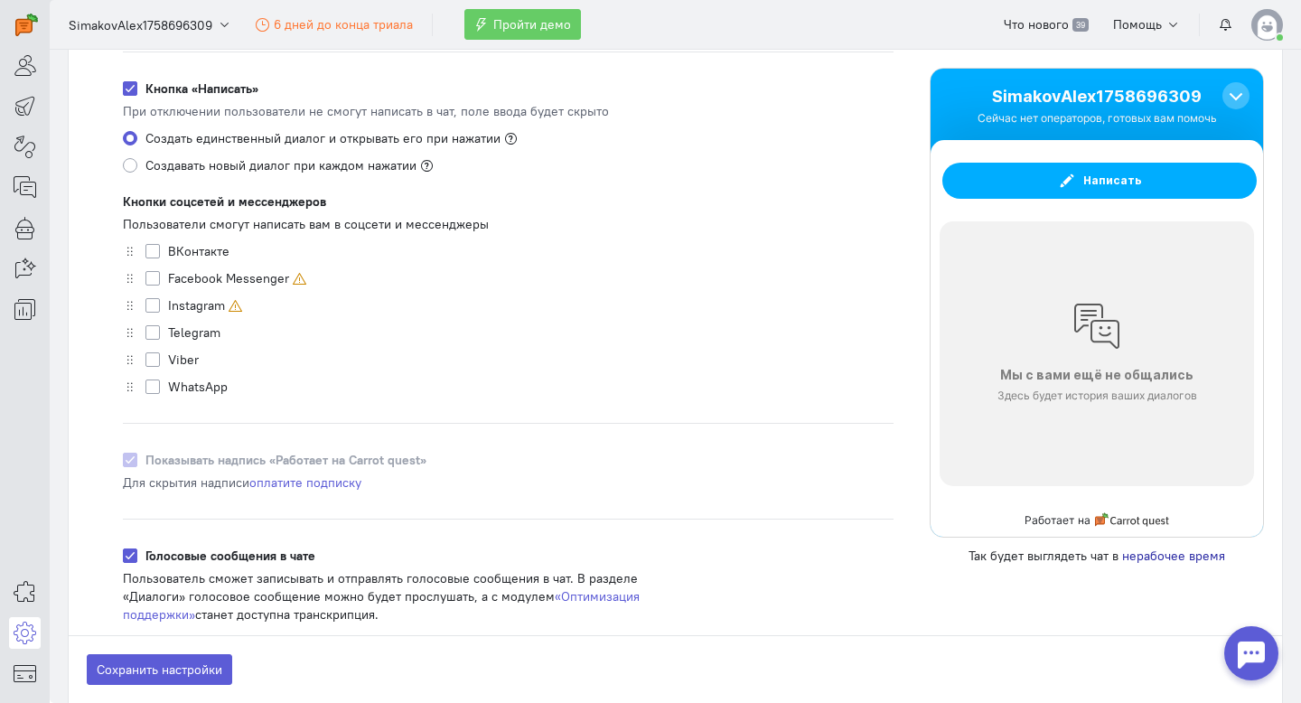
scroll to position [791, 0]
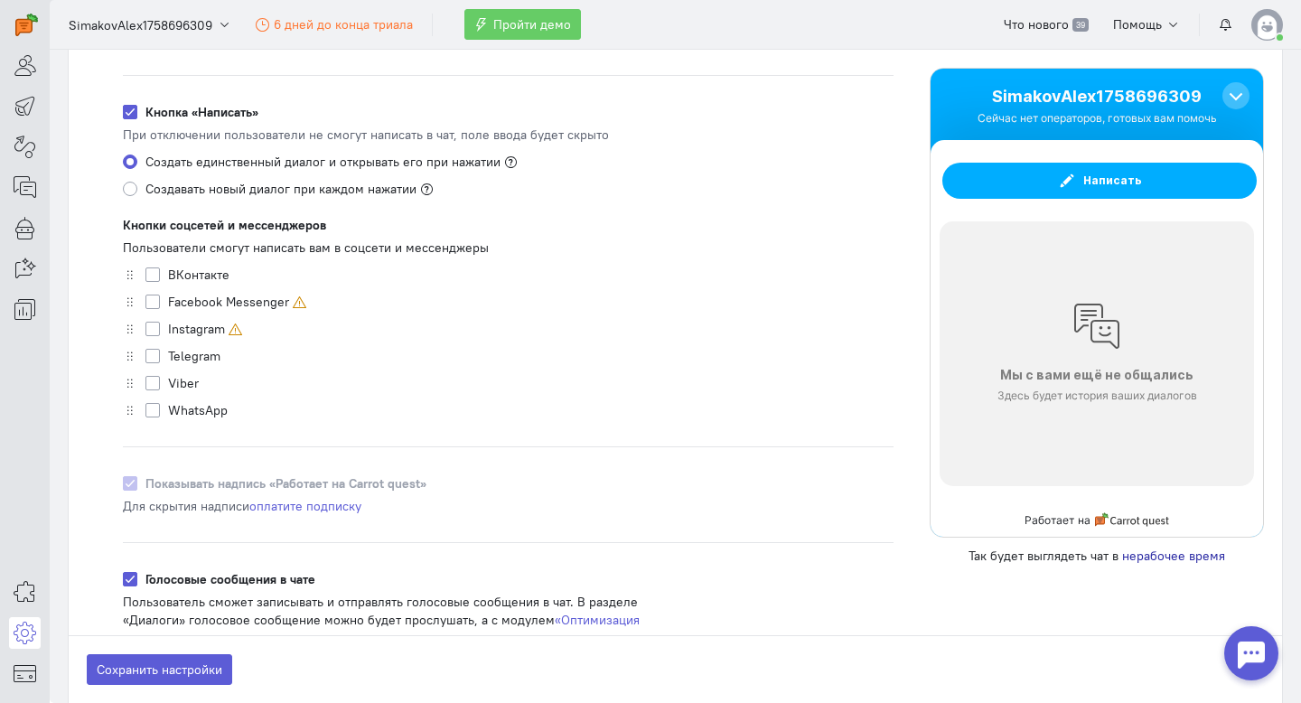
click at [168, 352] on label "Telegram" at bounding box center [194, 356] width 52 height 18
click at [153, 352] on input "Telegram" at bounding box center [152, 355] width 14 height 16
checkbox input "true"
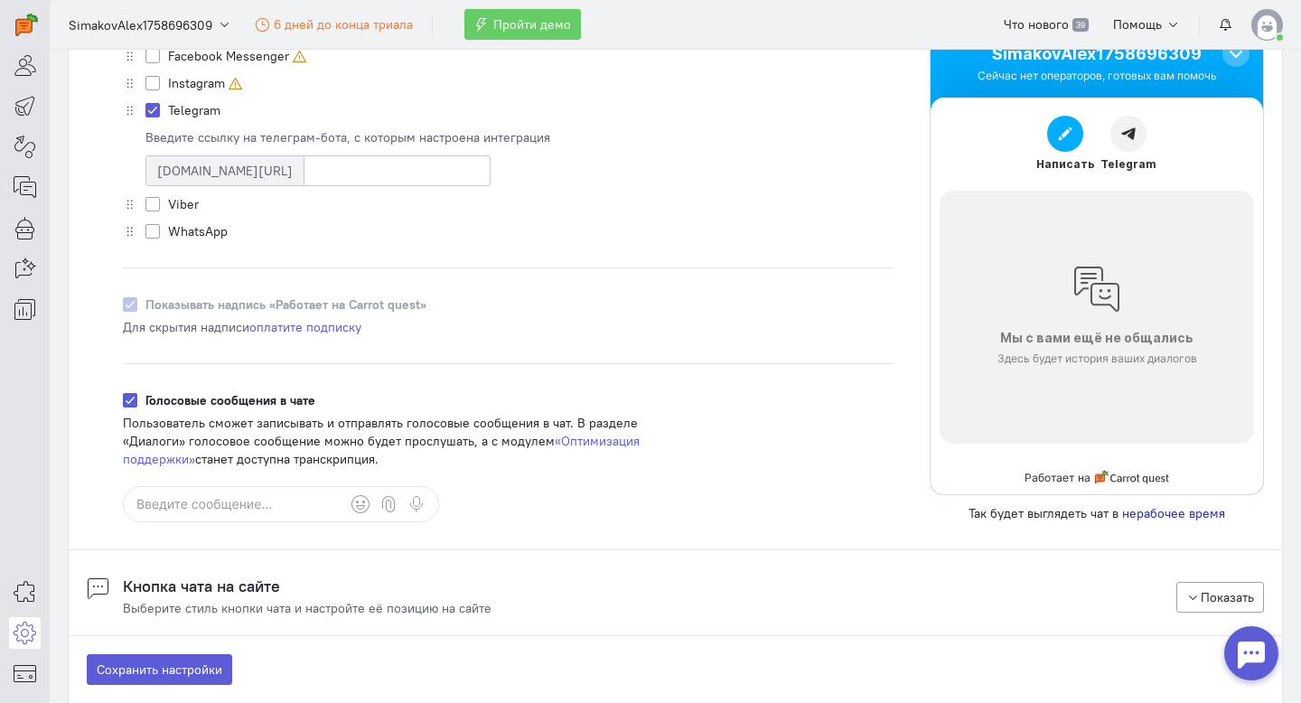
scroll to position [1039, 0]
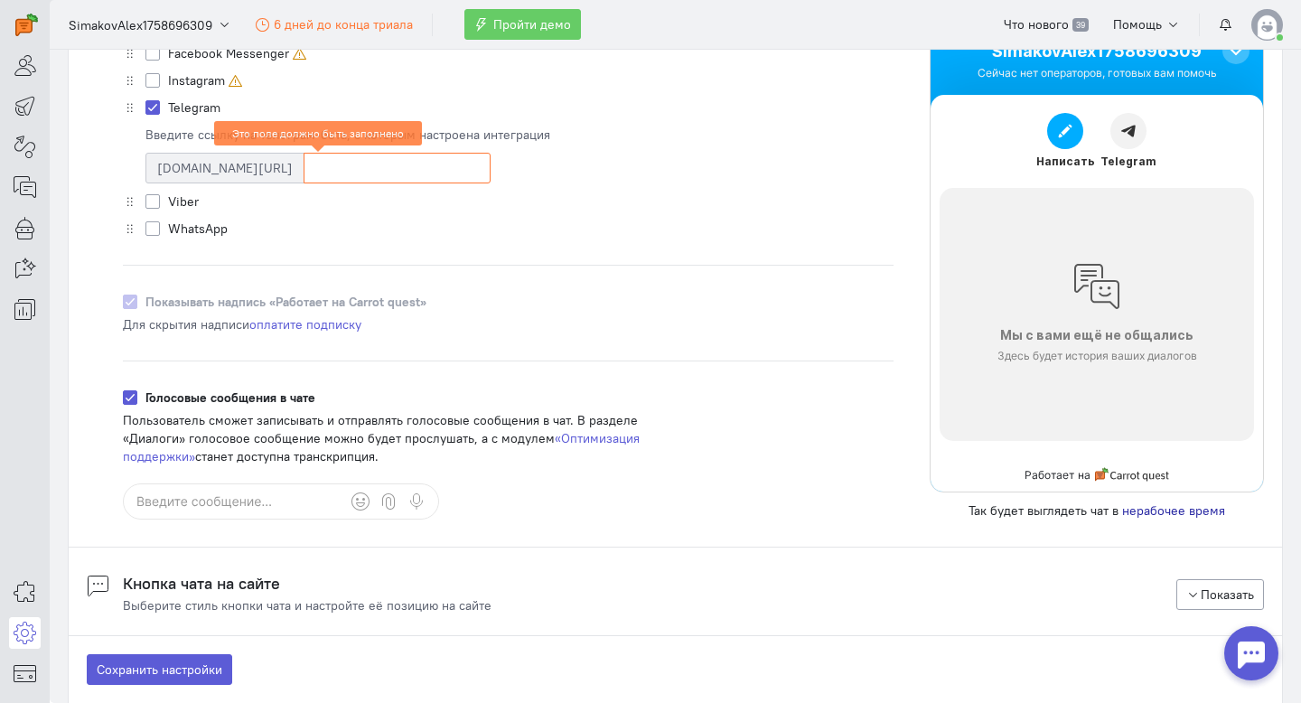
click at [168, 229] on label "WhatsApp" at bounding box center [198, 229] width 60 height 18
click at [156, 229] on input "WhatsApp" at bounding box center [152, 228] width 14 height 16
checkbox input "true"
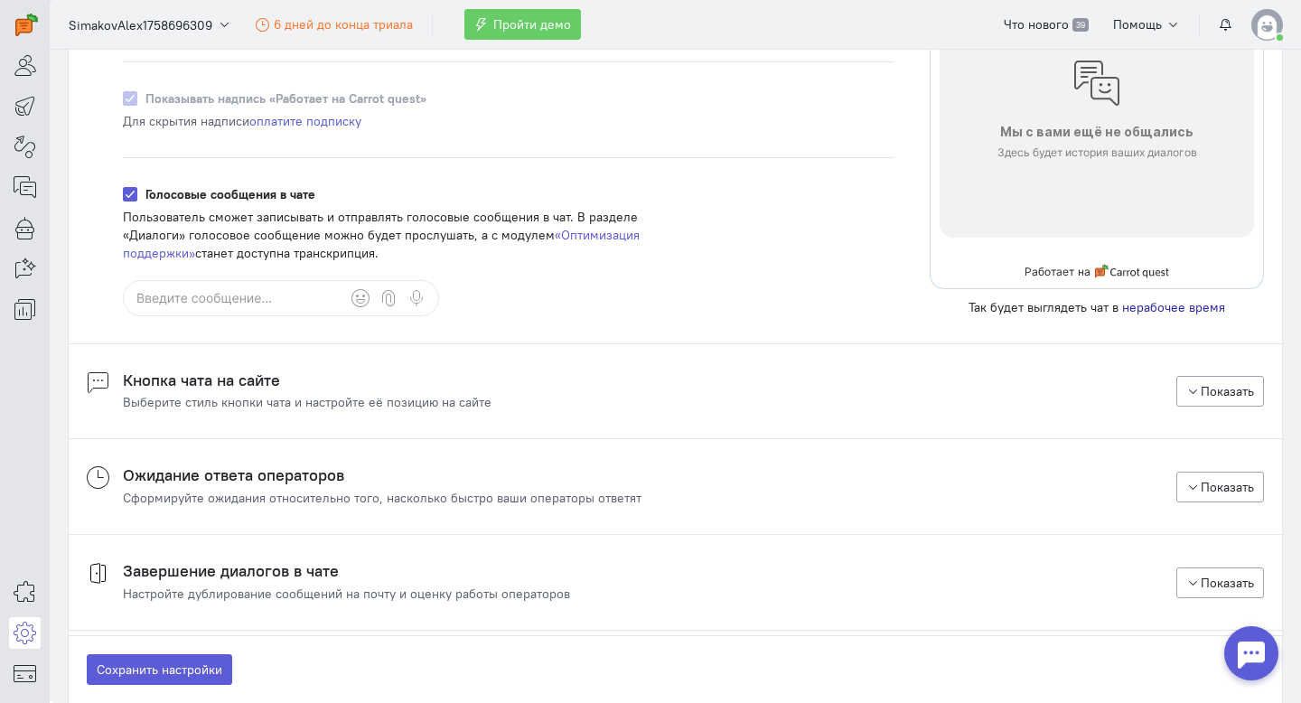
scroll to position [1319, 0]
click at [1224, 376] on button "Показать" at bounding box center [1221, 390] width 89 height 31
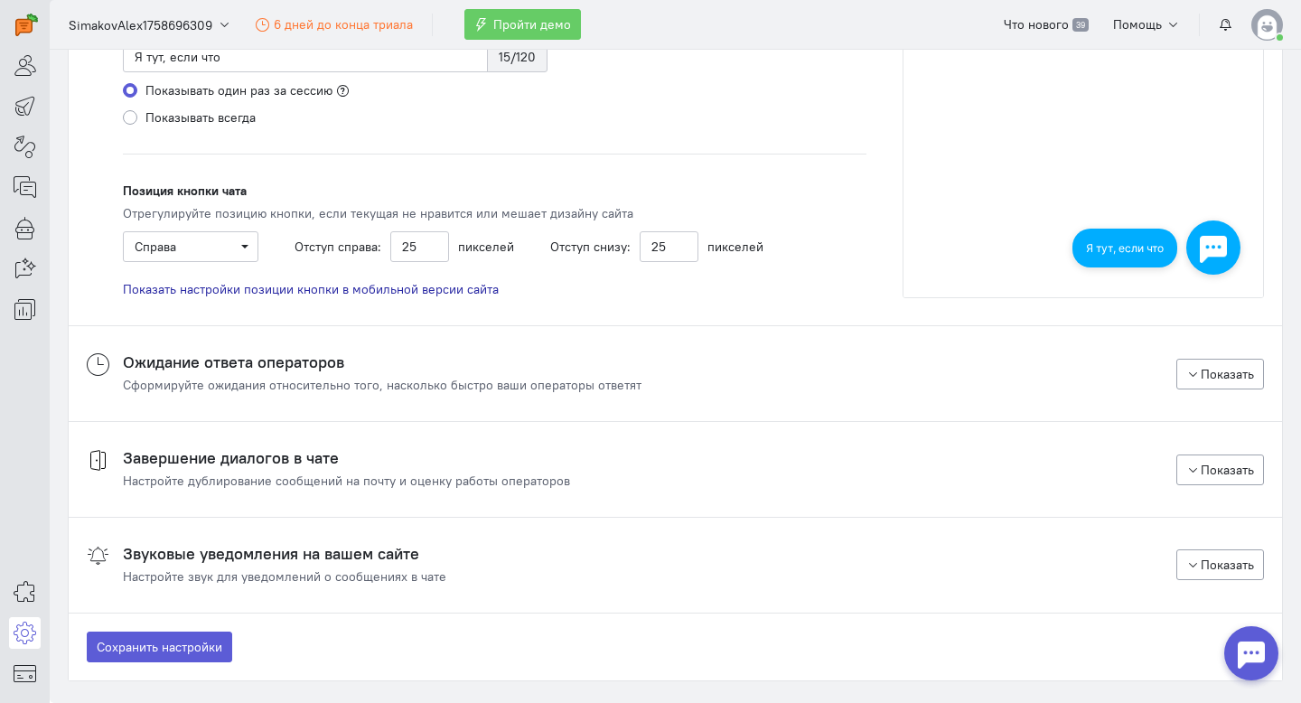
scroll to position [2172, 0]
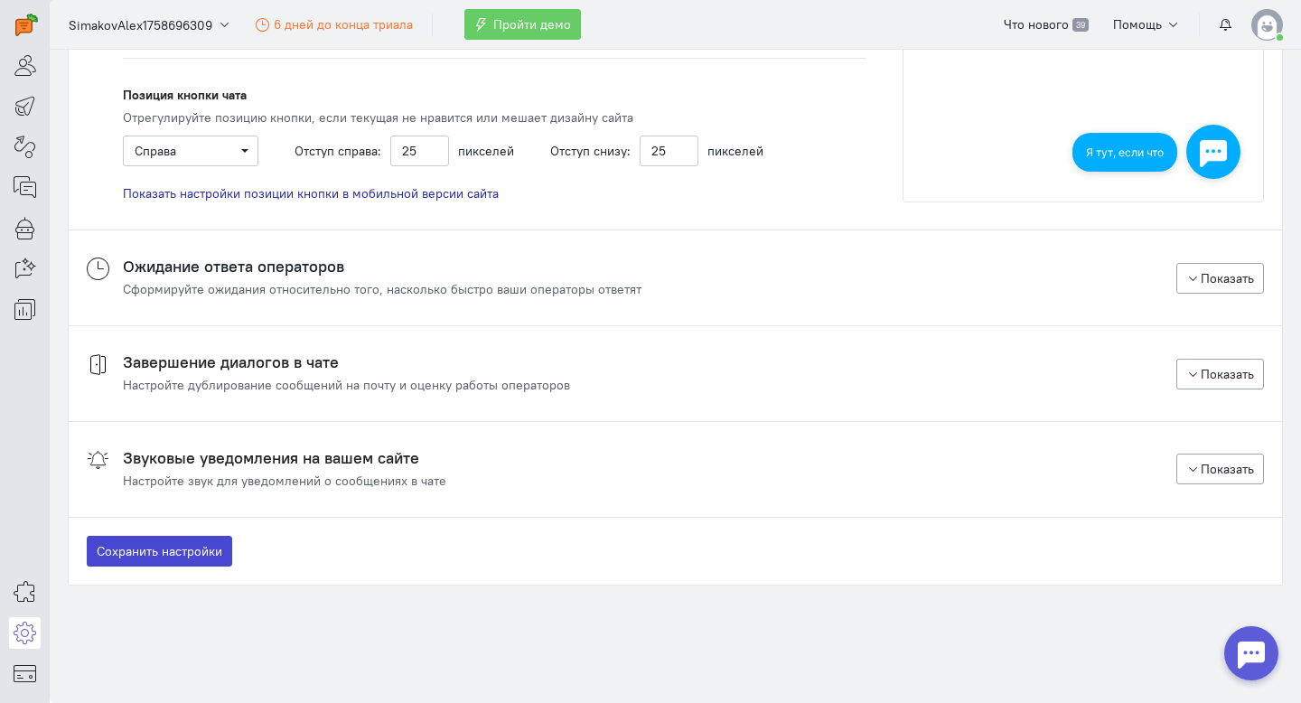
click at [193, 542] on button "Сохранить настройки" at bounding box center [159, 551] width 145 height 31
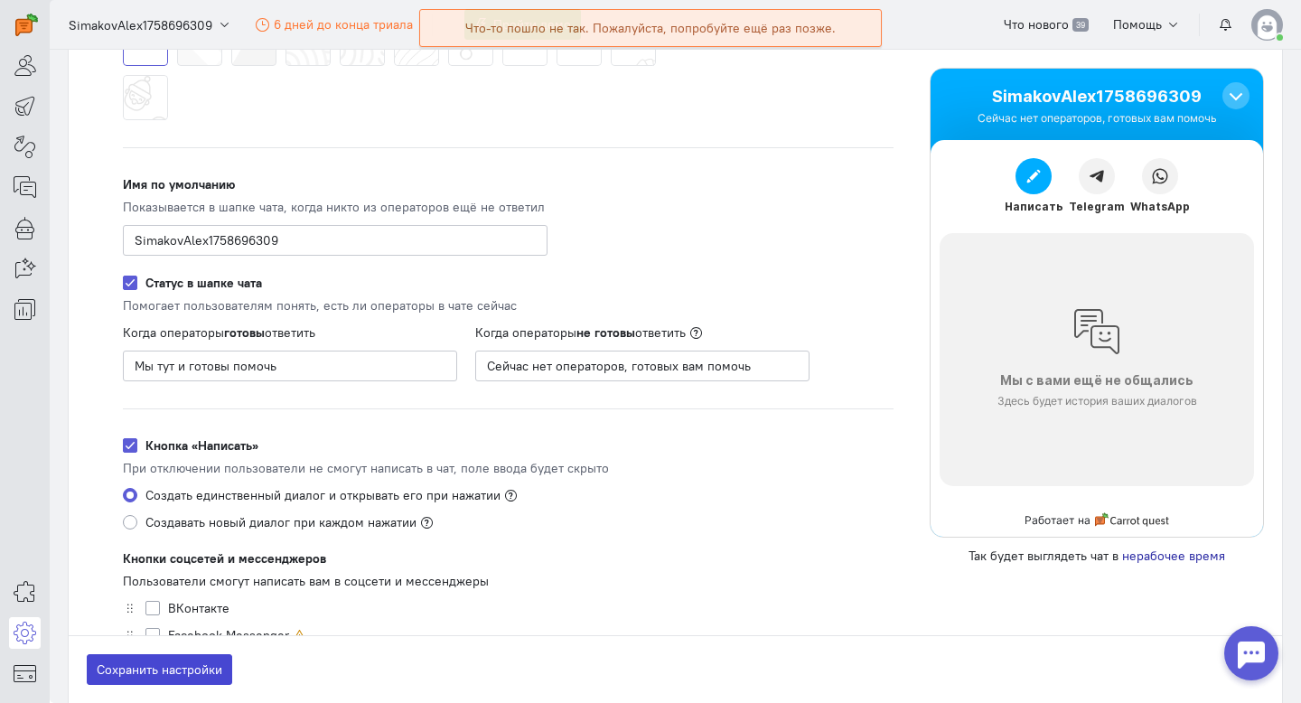
scroll to position [442, 0]
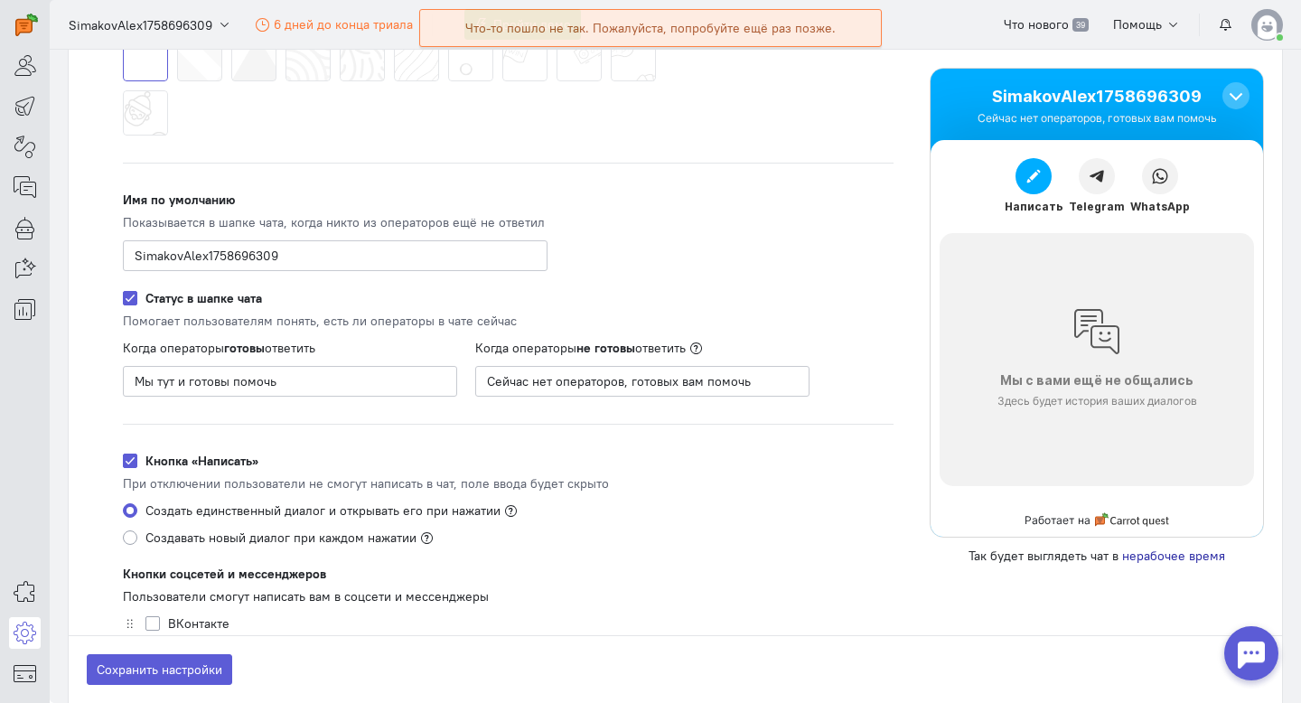
click at [1234, 80] on div "SimakovAlex1758696309 Сейчас нет операторов, готовых вам помочь" at bounding box center [1097, 111] width 333 height 85
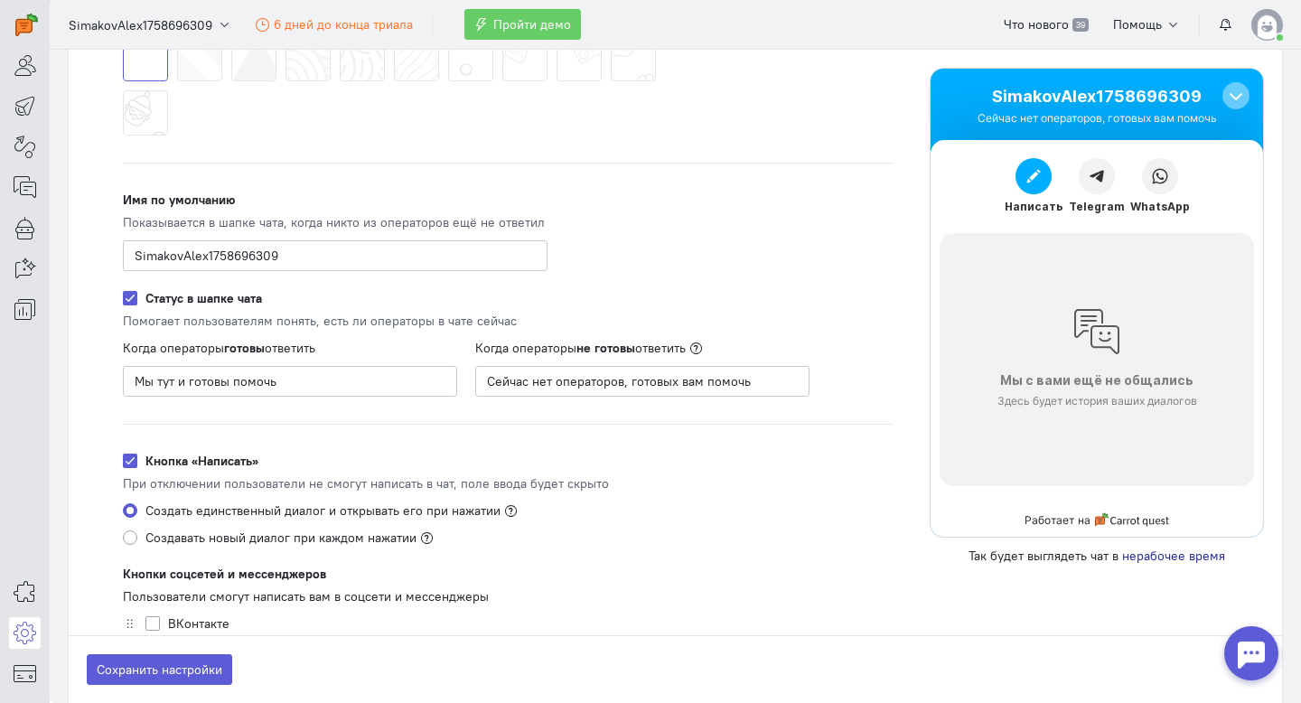
click at [1234, 90] on div at bounding box center [1236, 95] width 27 height 27
click at [1235, 94] on div at bounding box center [1236, 95] width 11 height 5
click at [32, 267] on icon at bounding box center [25, 269] width 23 height 22
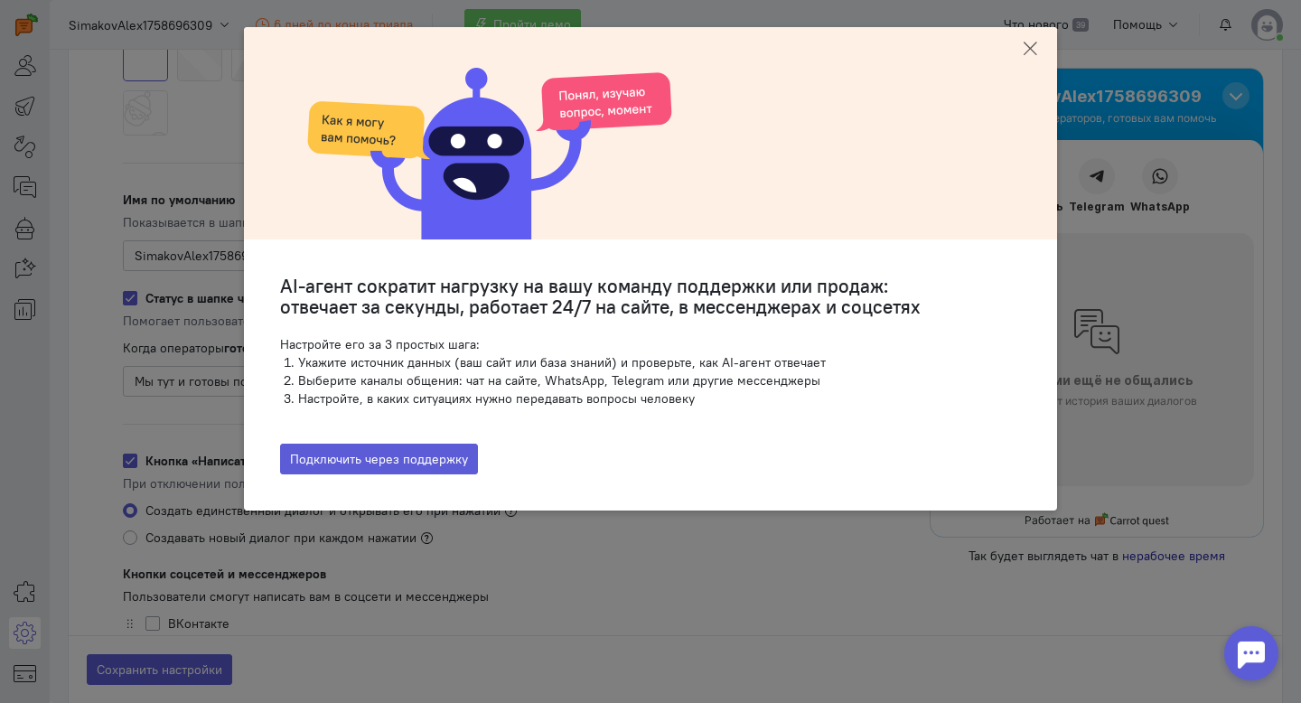
click at [1035, 48] on icon at bounding box center [1030, 49] width 18 height 18
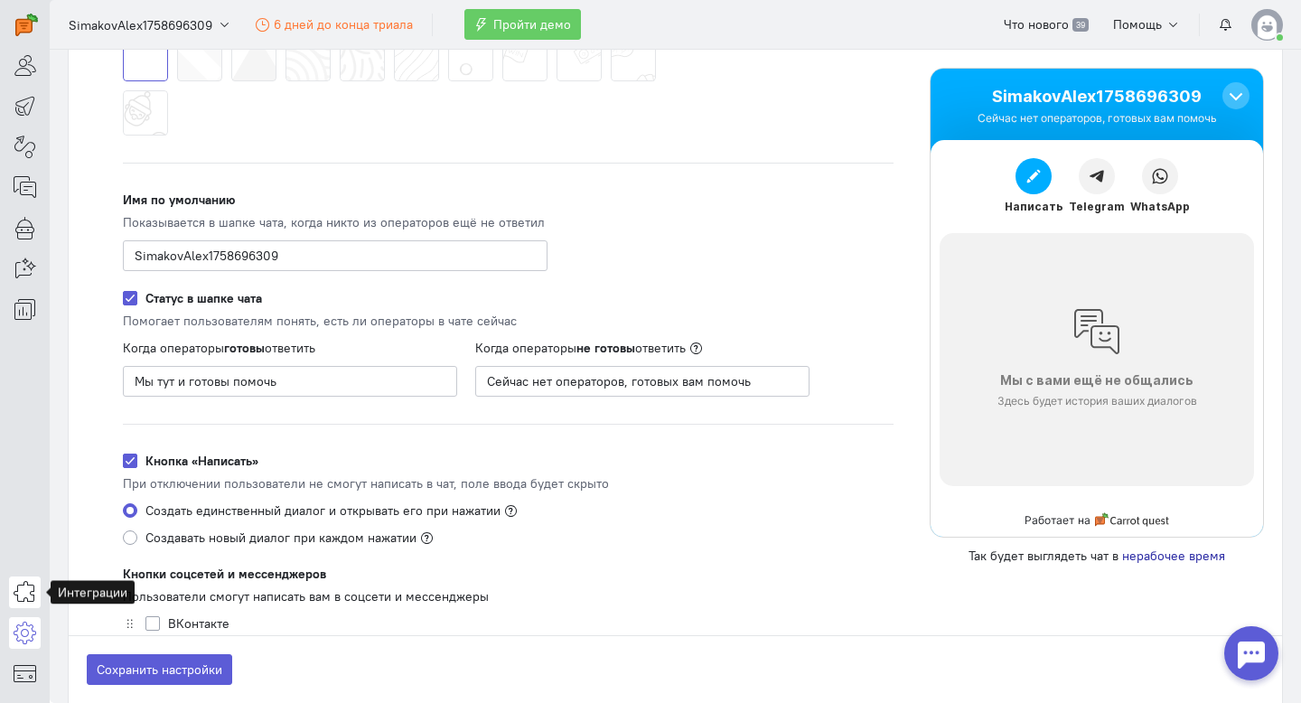
click at [21, 595] on icon at bounding box center [25, 592] width 23 height 22
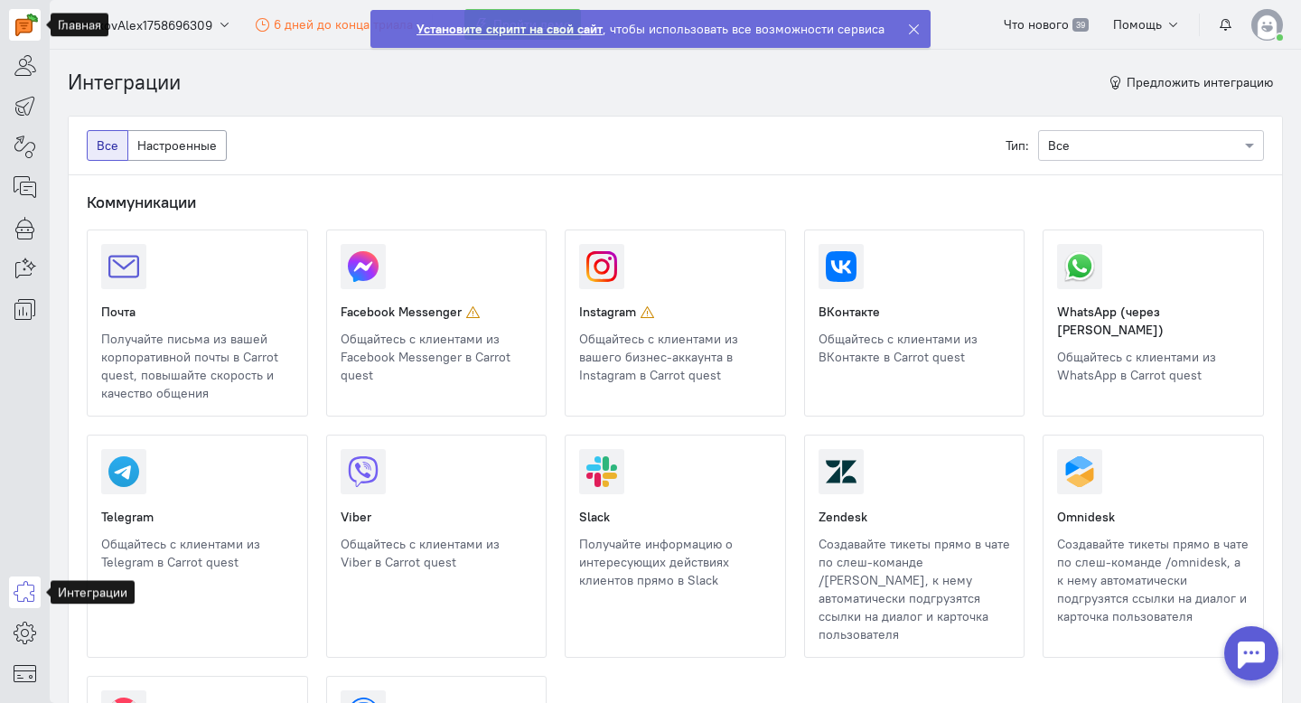
click at [23, 23] on img at bounding box center [26, 25] width 23 height 23
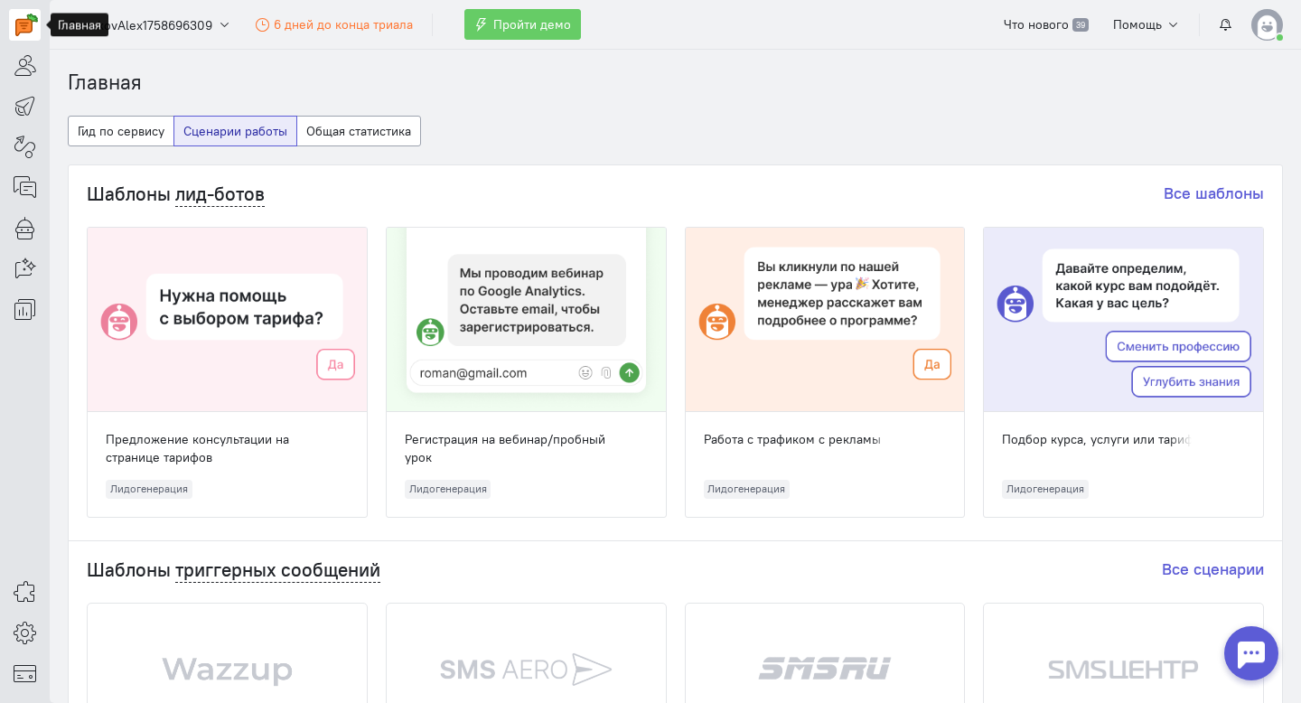
scroll to position [65, 0]
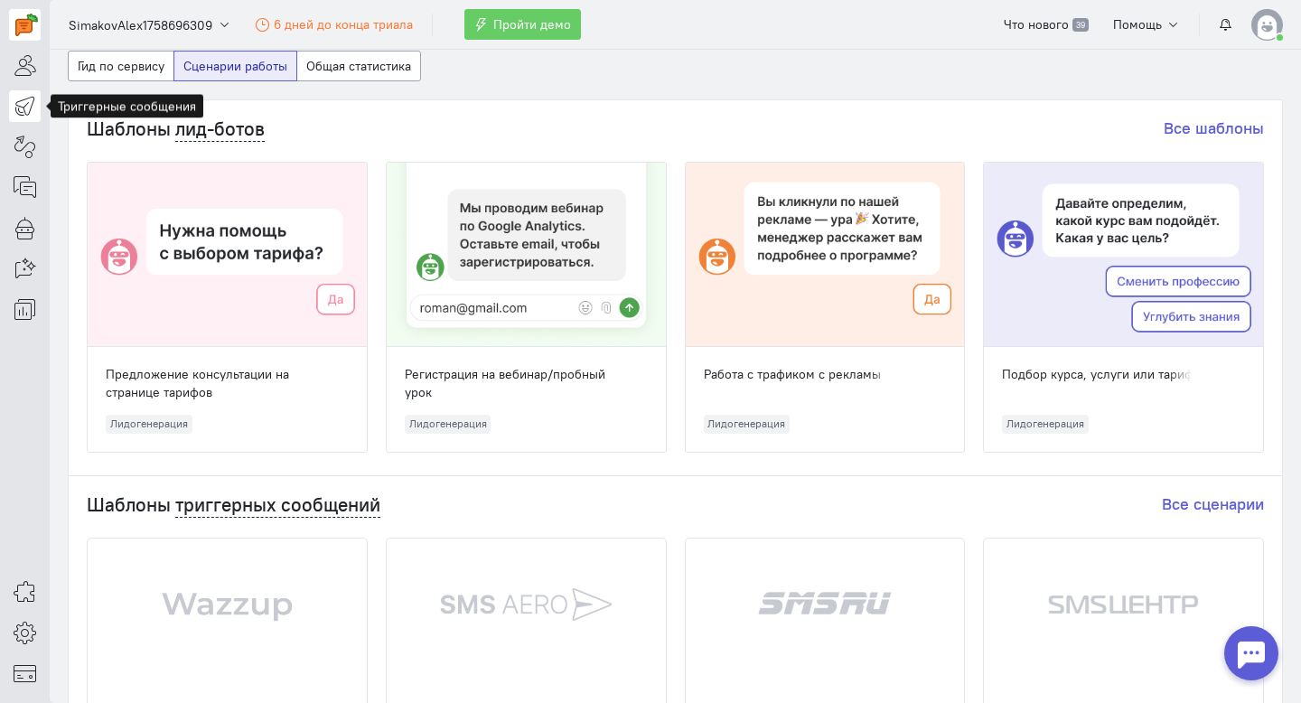
click at [28, 108] on icon at bounding box center [25, 106] width 23 height 22
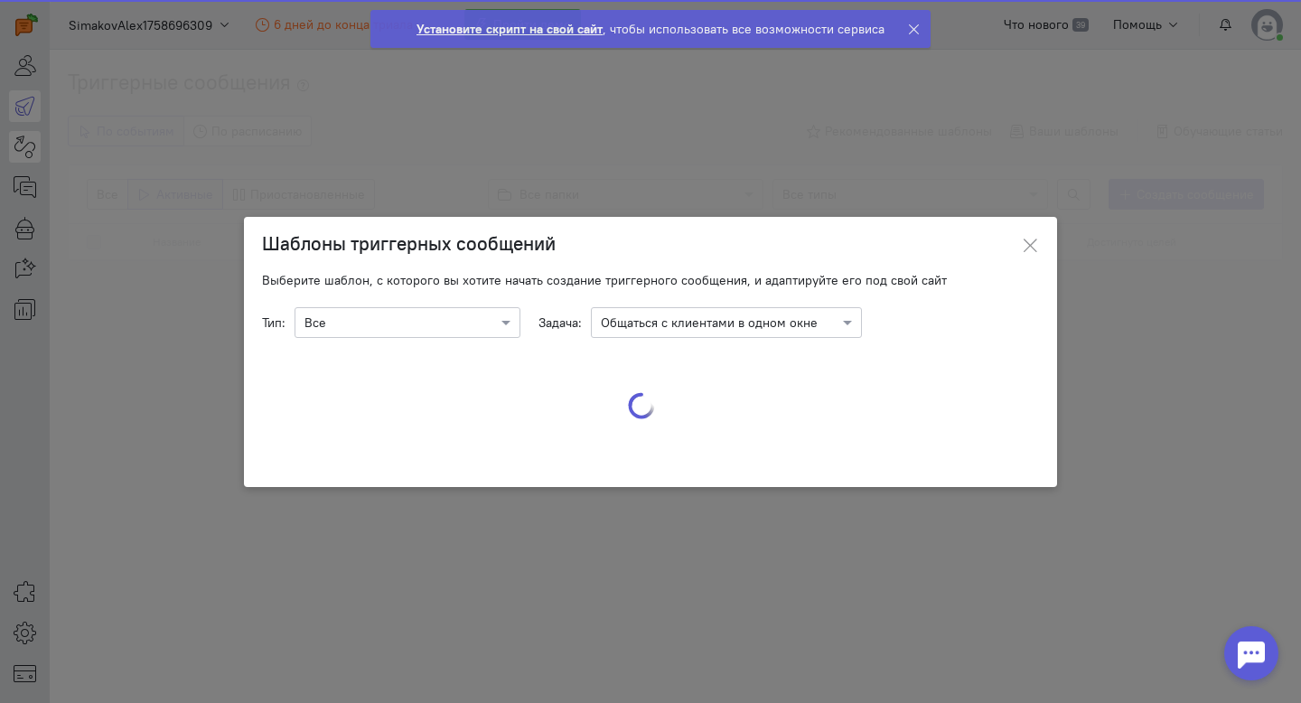
click at [28, 137] on body "superadmin free-trial" at bounding box center [650, 351] width 1301 height 703
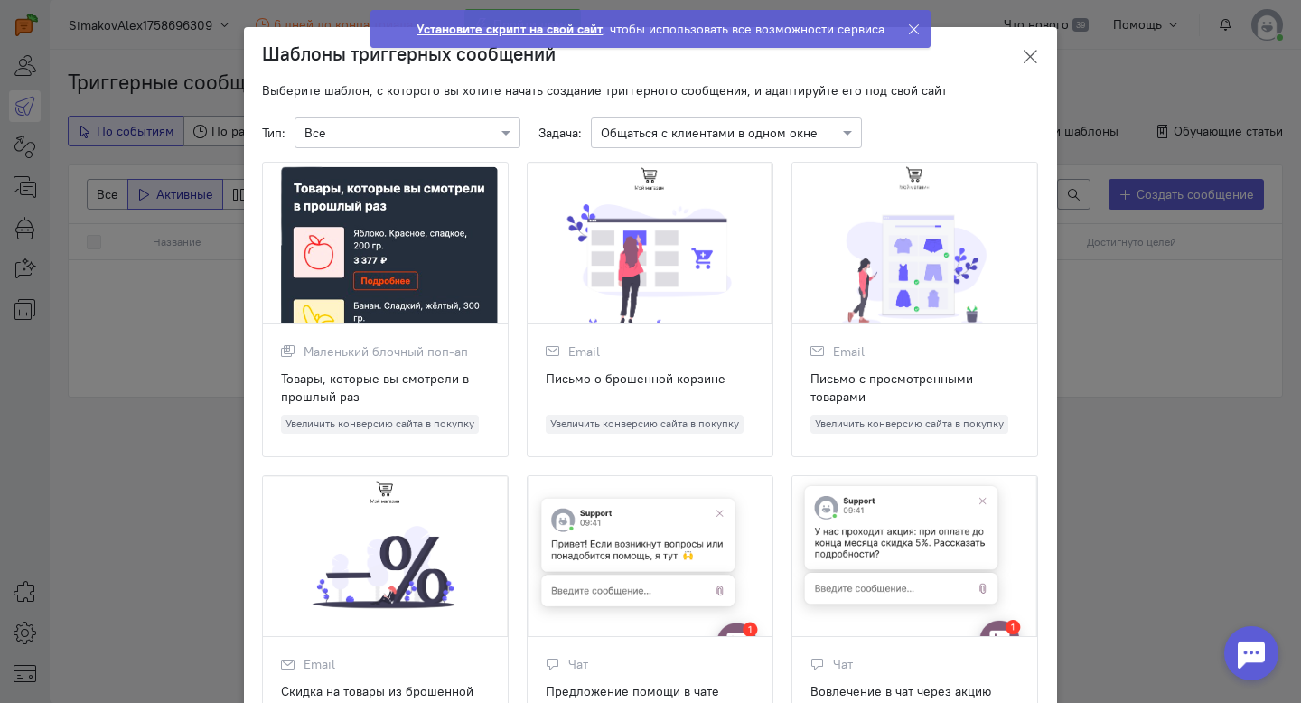
click at [1036, 42] on button at bounding box center [1030, 56] width 54 height 42
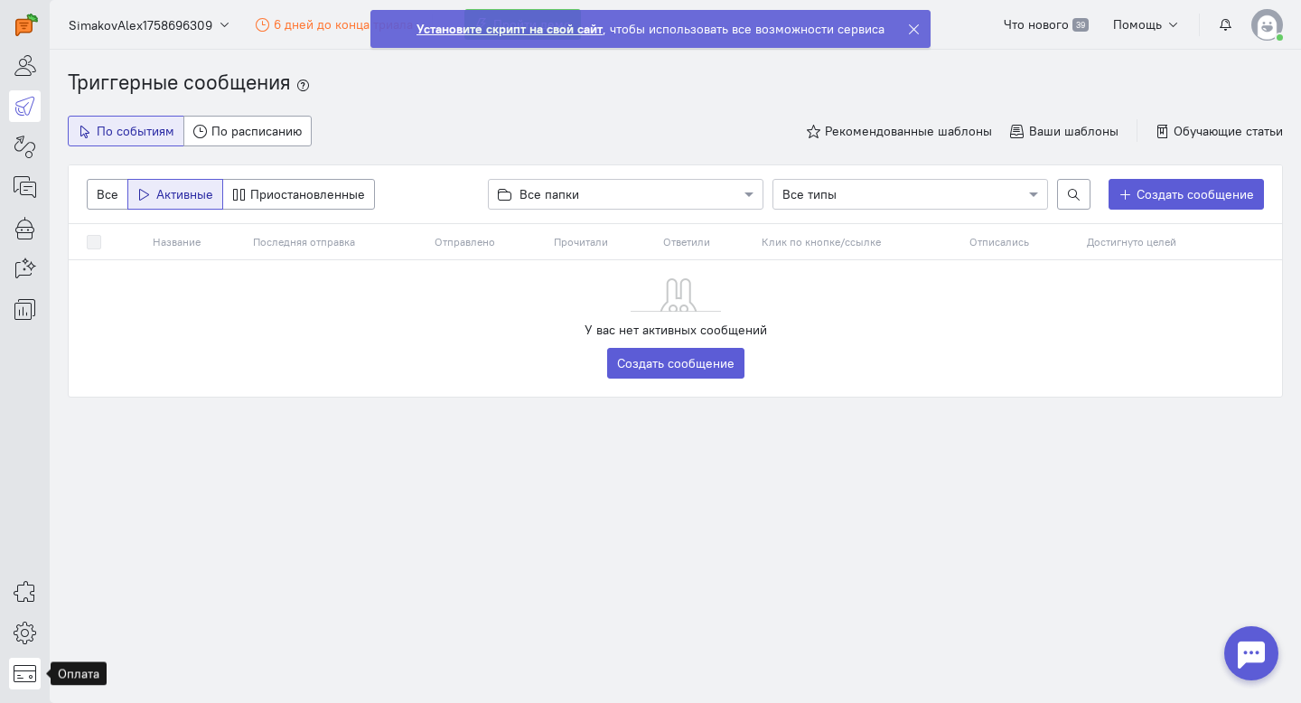
click at [33, 666] on icon at bounding box center [25, 673] width 23 height 22
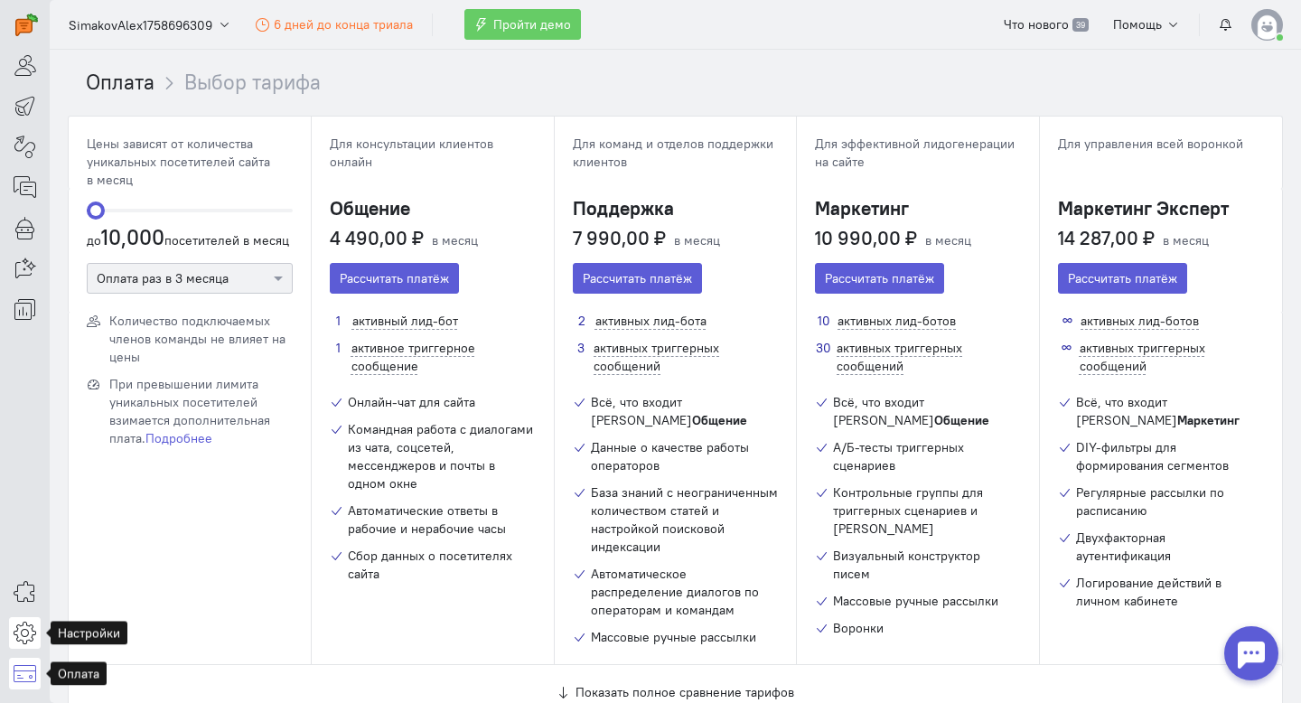
click at [23, 628] on icon at bounding box center [25, 633] width 23 height 22
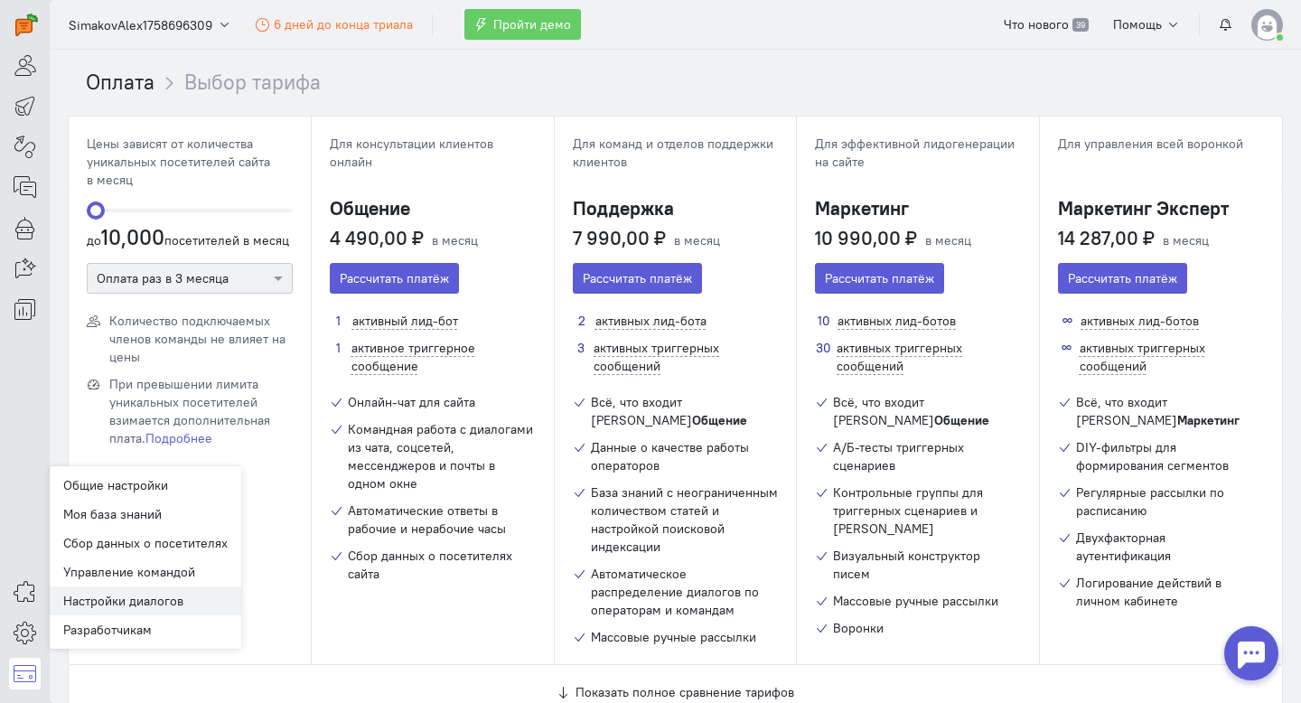
click at [151, 600] on link "Настройки диалогов New" at bounding box center [146, 600] width 192 height 29
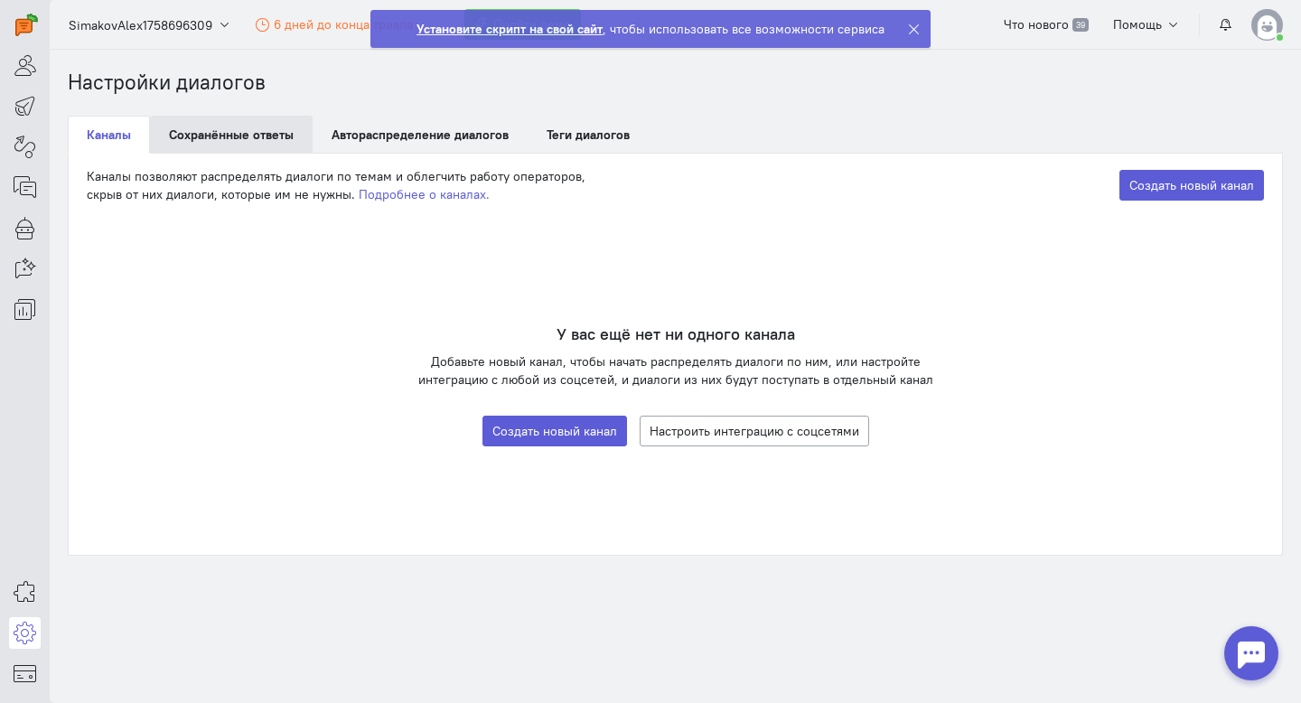
click at [245, 137] on link "Сохранённые ответы" at bounding box center [231, 135] width 163 height 38
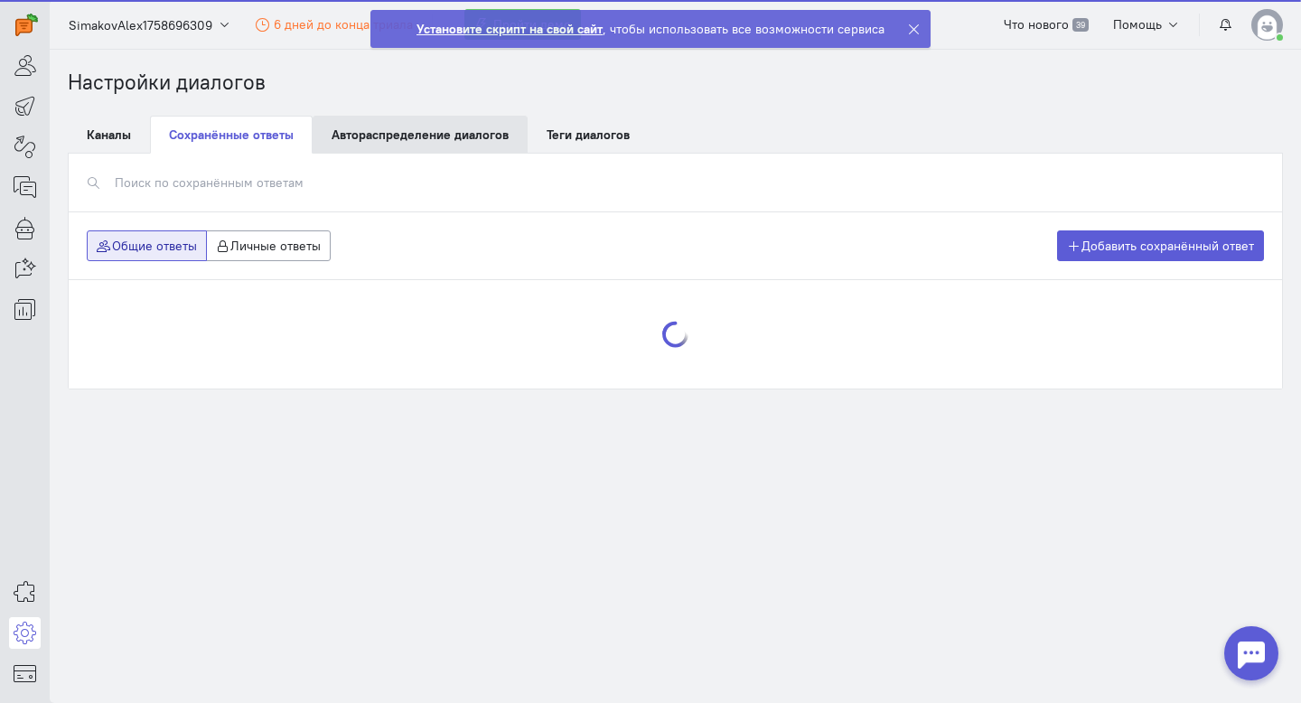
click at [433, 137] on link "Автораспределение диалогов Beta" at bounding box center [420, 135] width 215 height 38
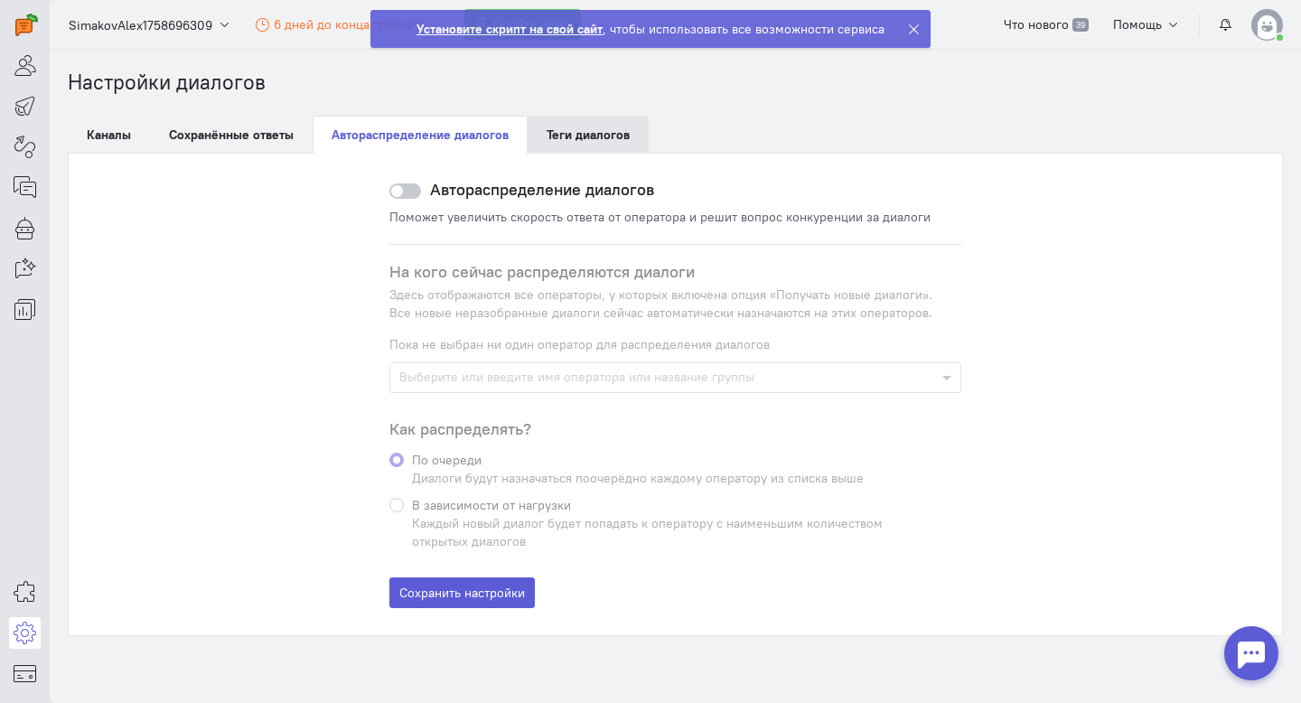
click at [580, 137] on link "Теги диалогов" at bounding box center [588, 135] width 121 height 38
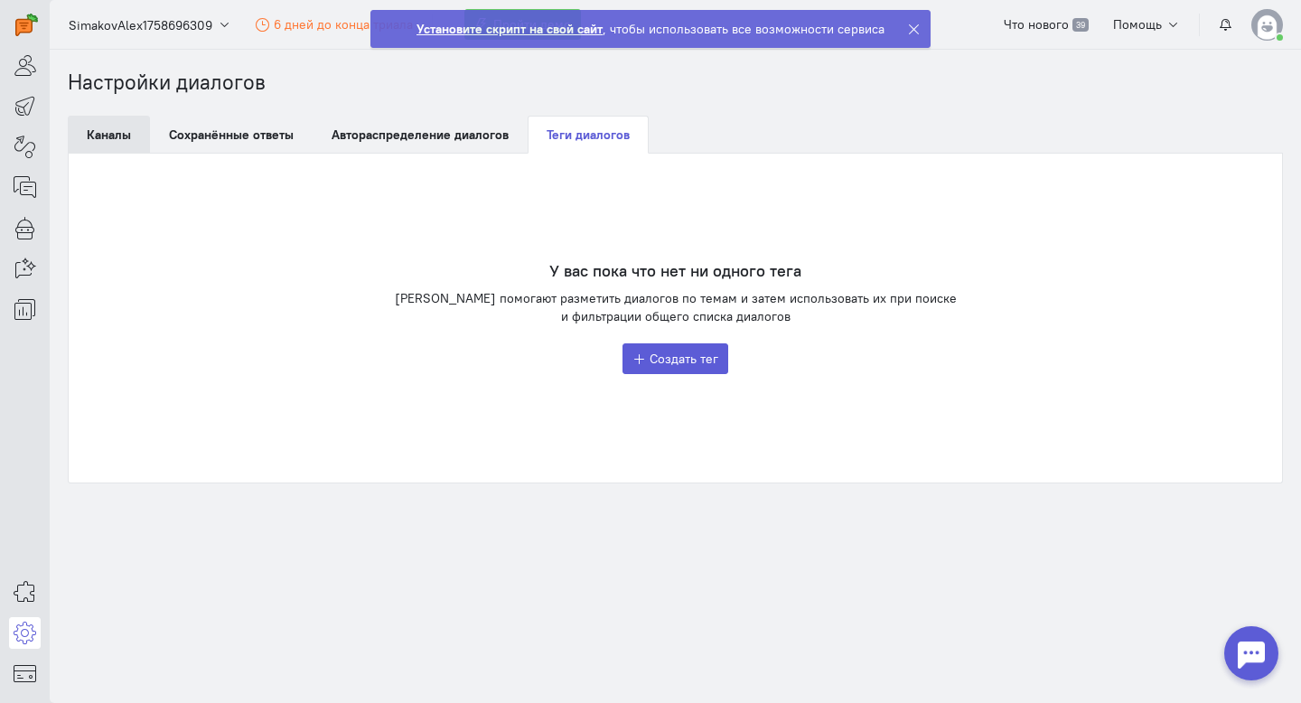
click at [106, 135] on link "Каналы" at bounding box center [109, 135] width 82 height 38
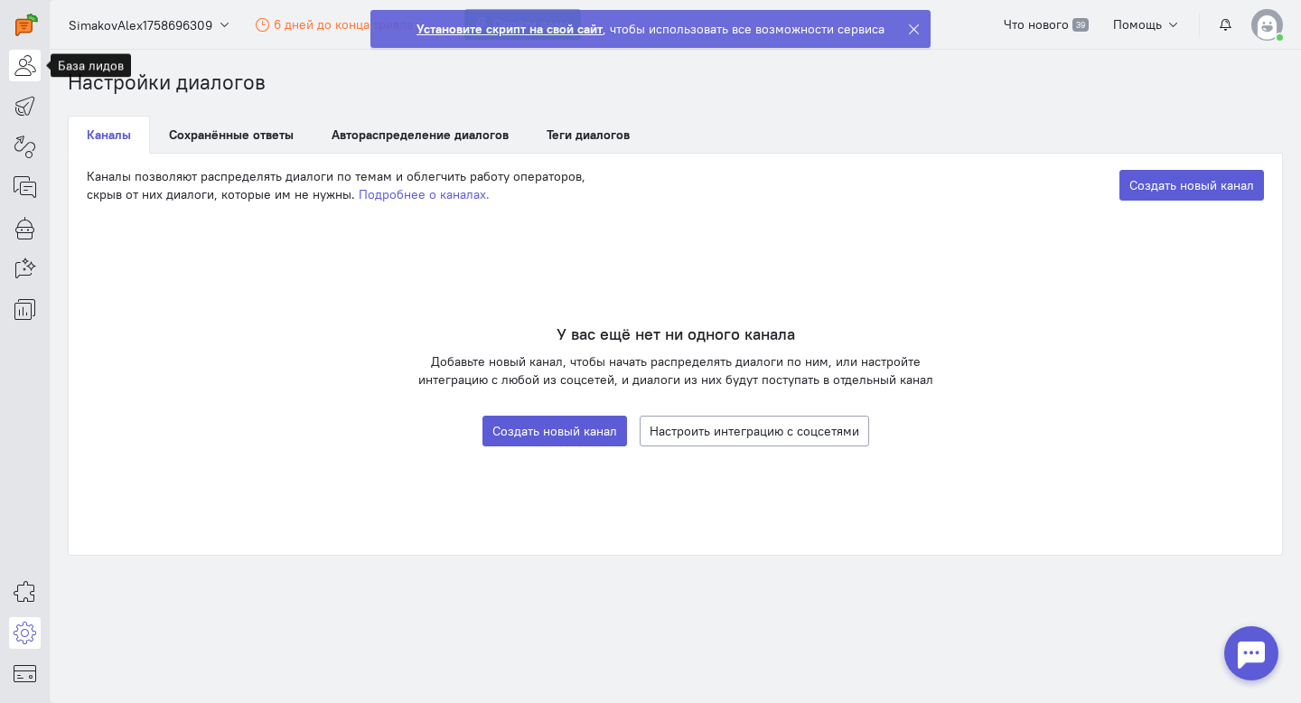
click at [28, 62] on icon at bounding box center [25, 65] width 23 height 22
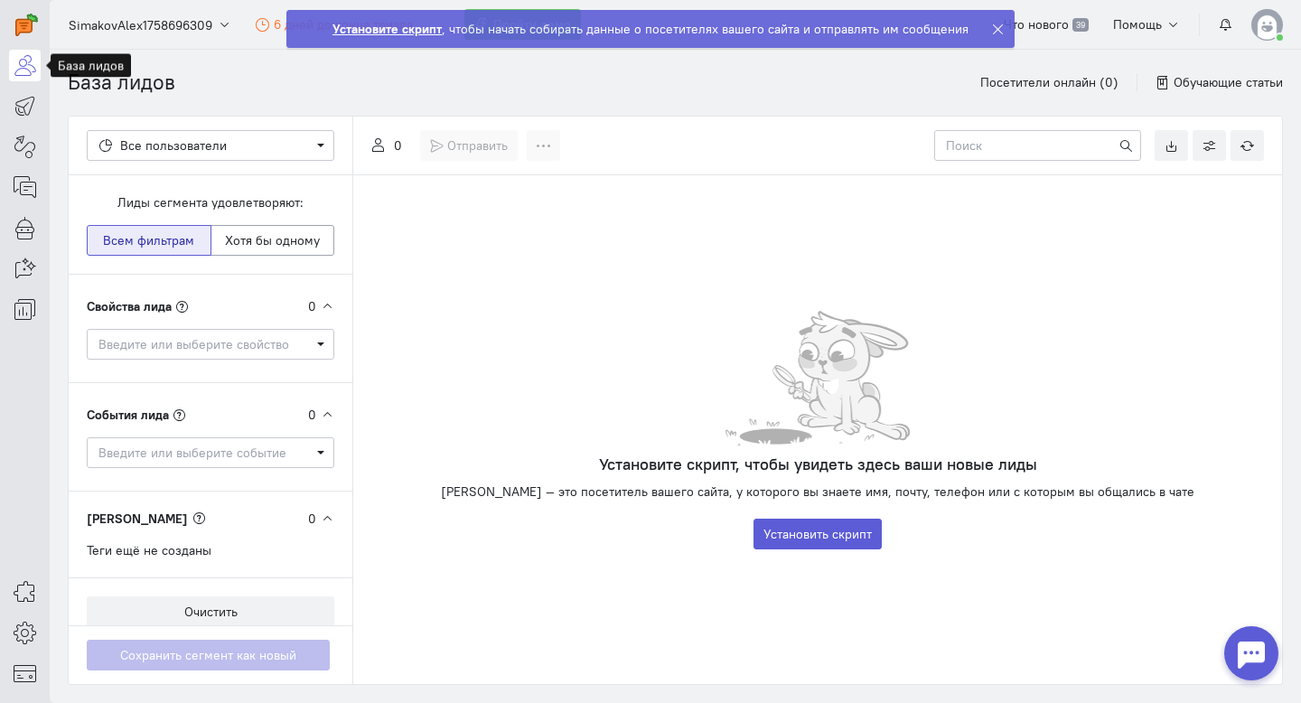
scroll to position [20, 0]
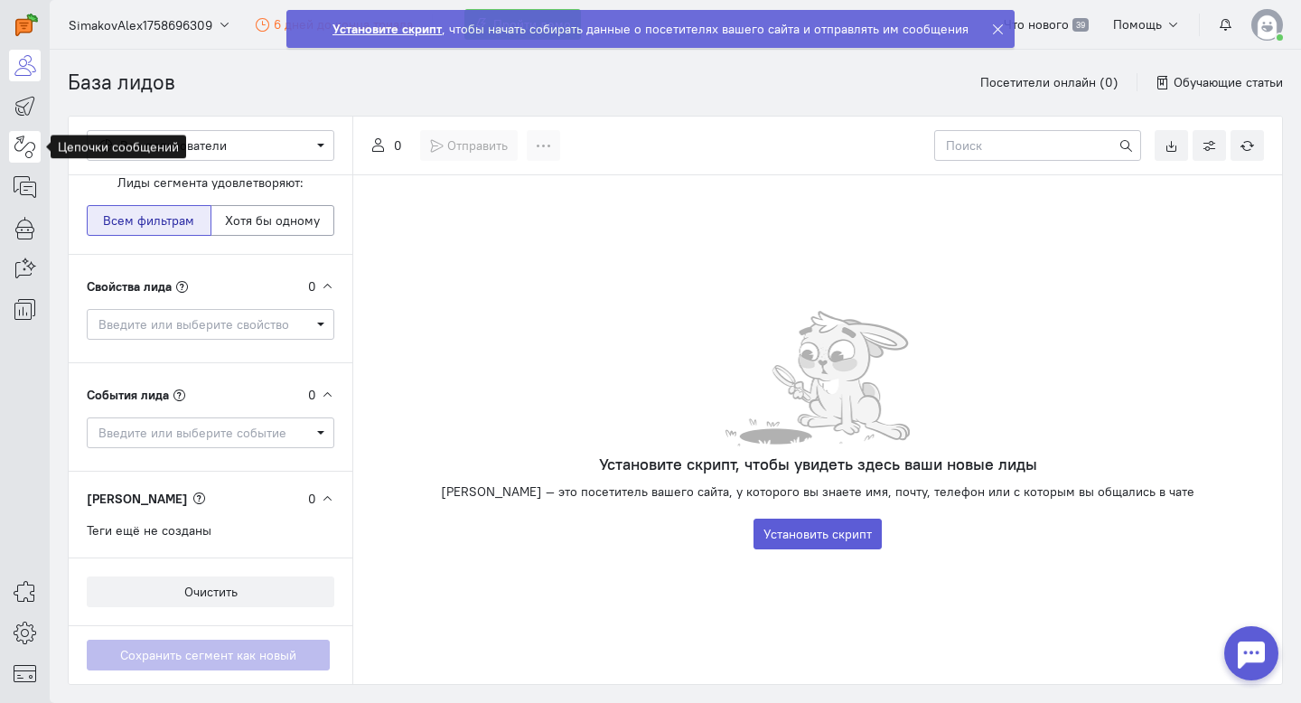
click at [17, 139] on icon at bounding box center [25, 147] width 23 height 22
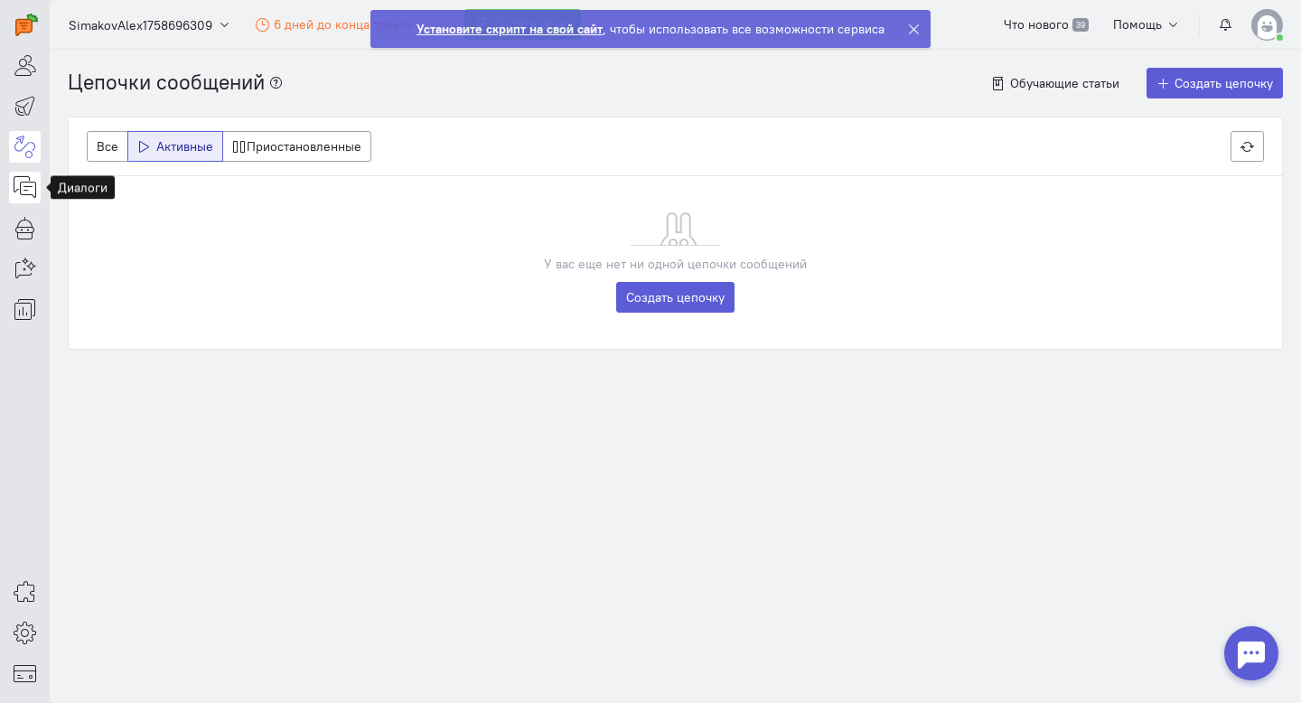
click at [29, 191] on icon at bounding box center [25, 187] width 23 height 22
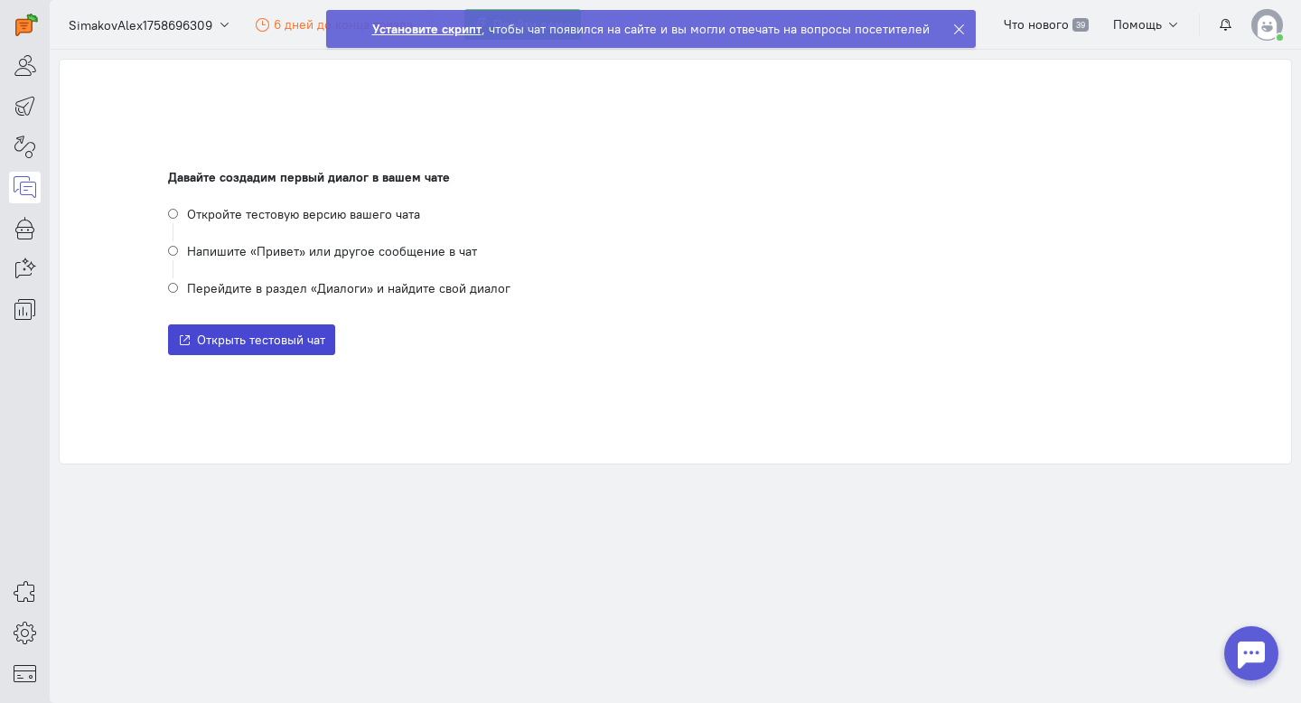
click at [291, 333] on span "Открыть тестовый чат" at bounding box center [261, 340] width 128 height 16
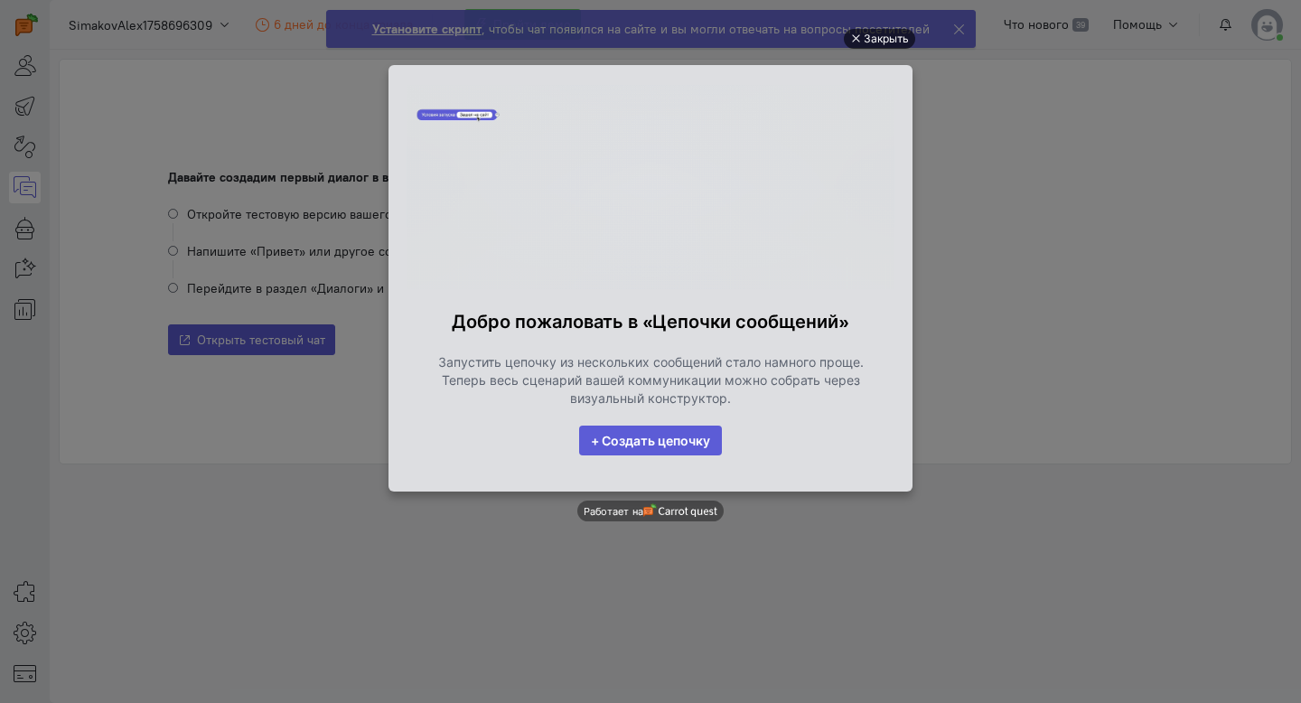
click at [887, 36] on div "Закрыть" at bounding box center [886, 39] width 45 height 20
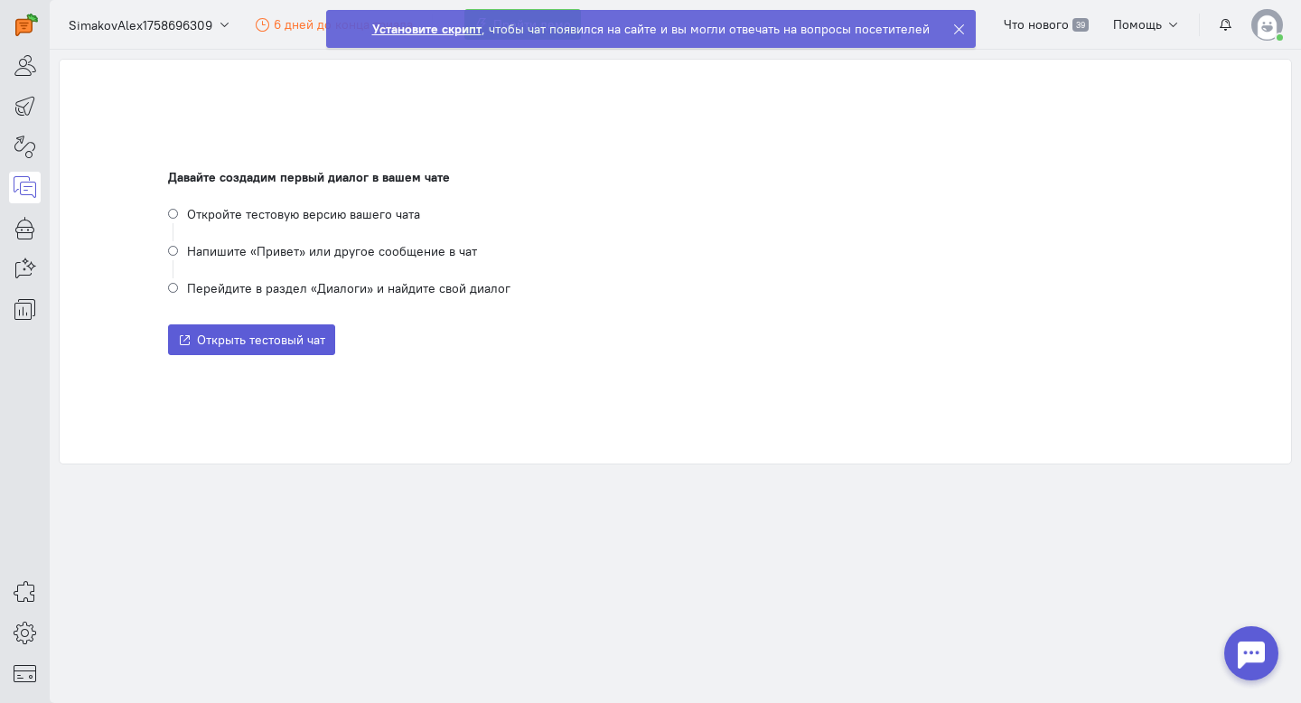
click at [961, 21] on div at bounding box center [963, 29] width 23 height 36
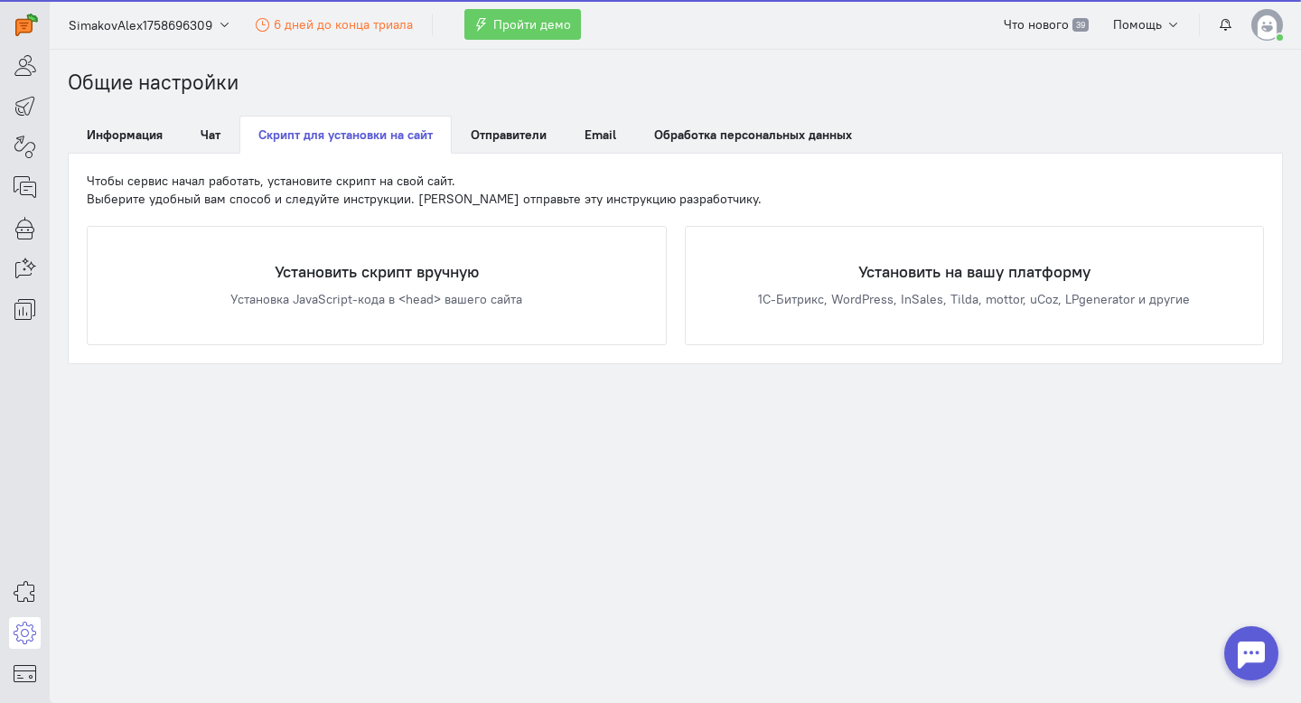
click at [957, 26] on cq-header "SimakovAlex1758696309 6 дней до конца триала Пройти демо Что нового 39 Помощь" at bounding box center [676, 25] width 1252 height 50
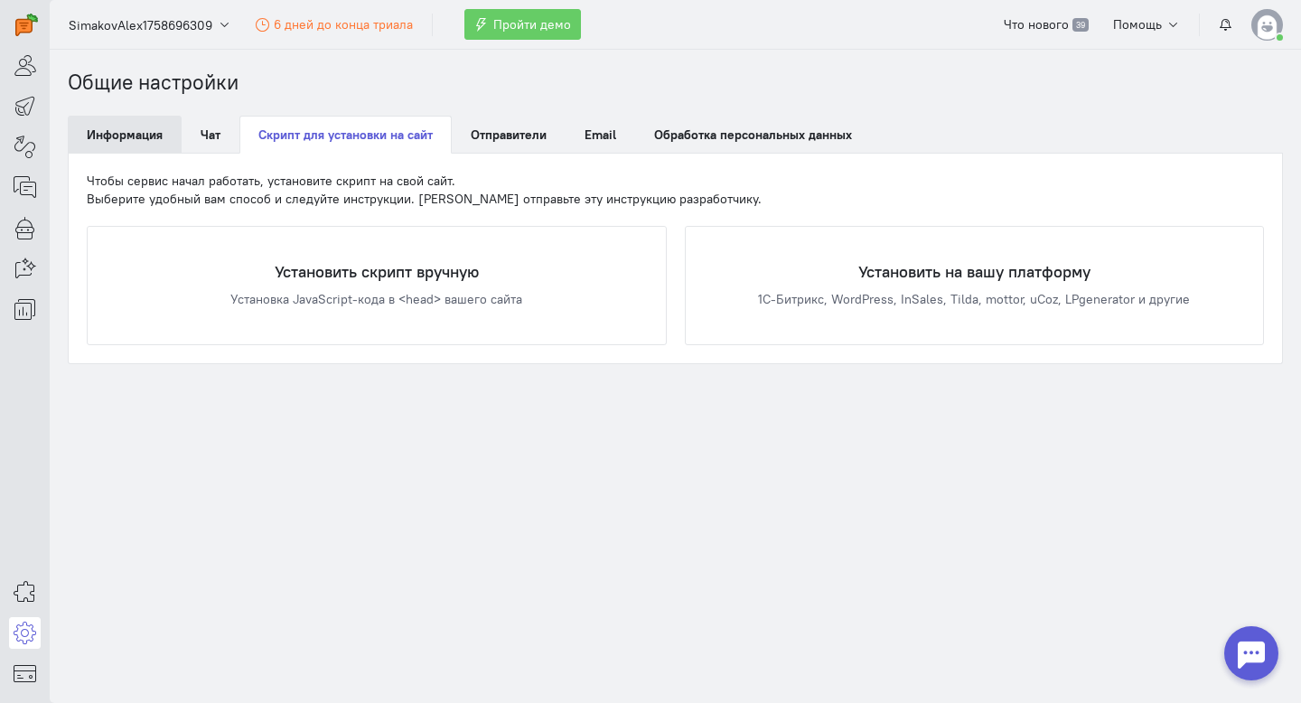
click at [130, 145] on link "Информация" at bounding box center [125, 135] width 114 height 38
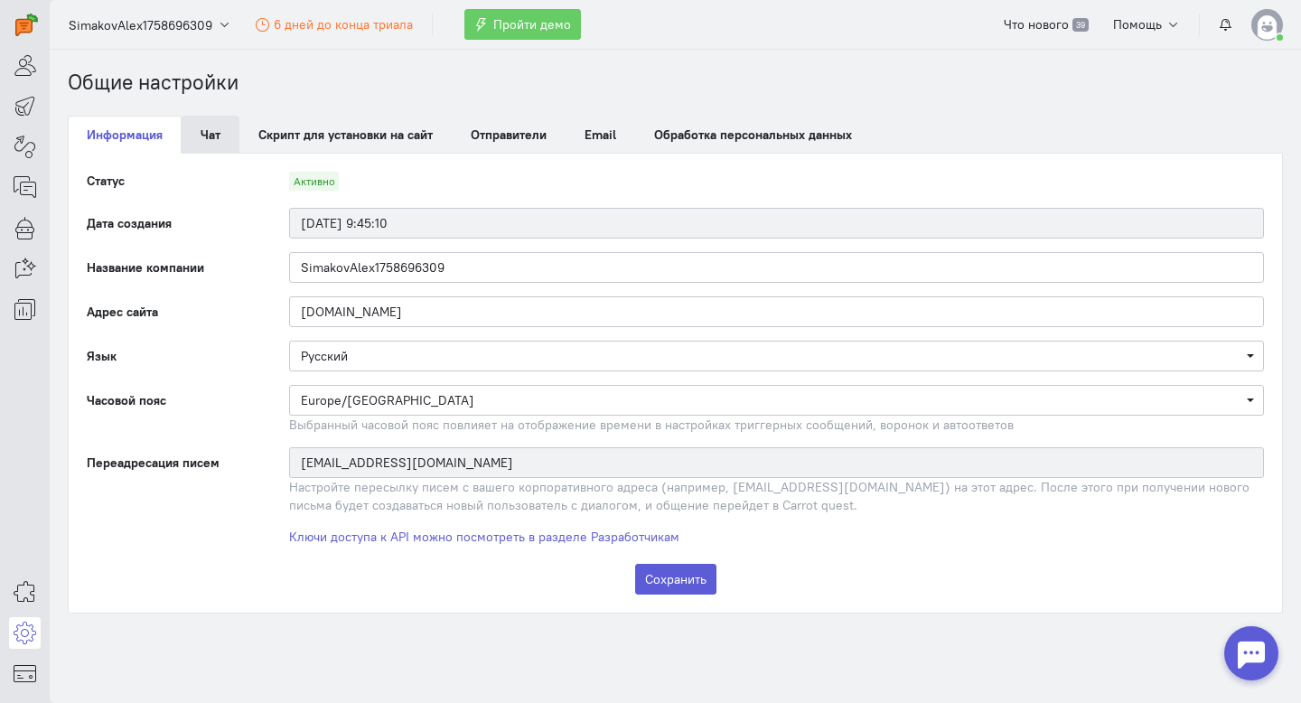
click at [208, 145] on link "Чат" at bounding box center [211, 135] width 58 height 38
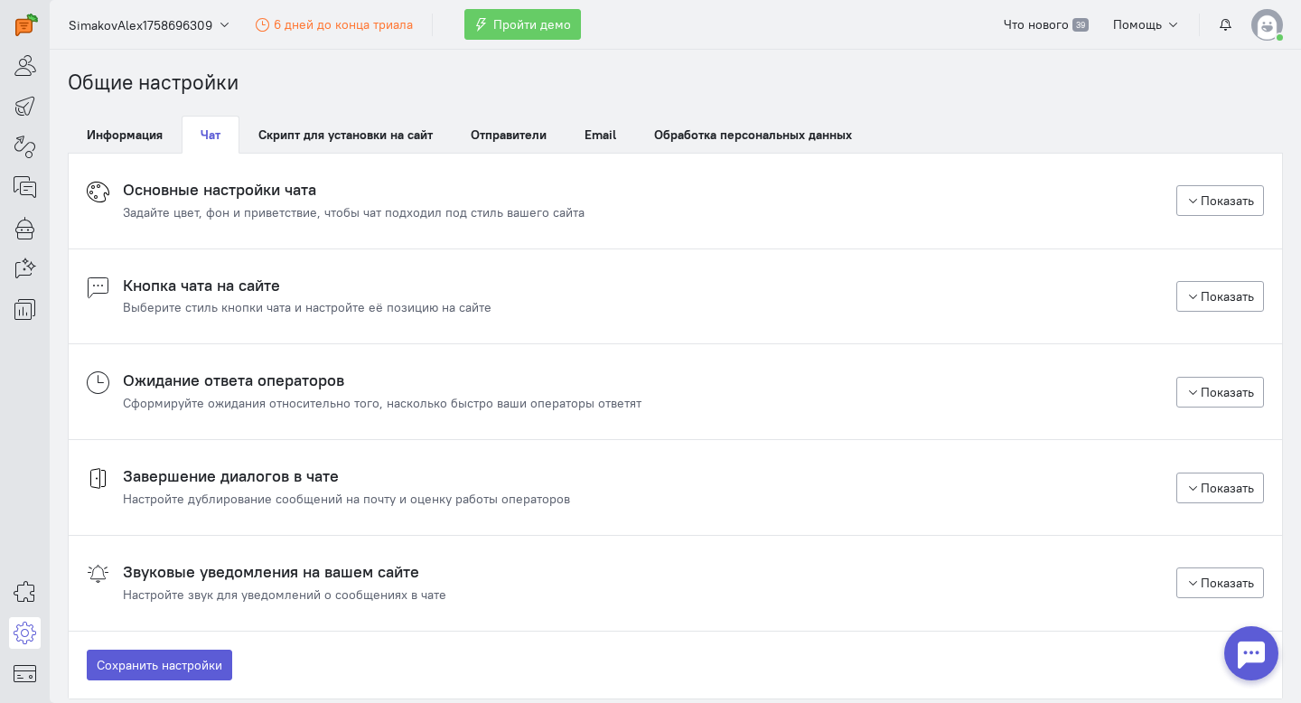
click at [278, 292] on h4 "Кнопка чата на сайте" at bounding box center [307, 286] width 369 height 18
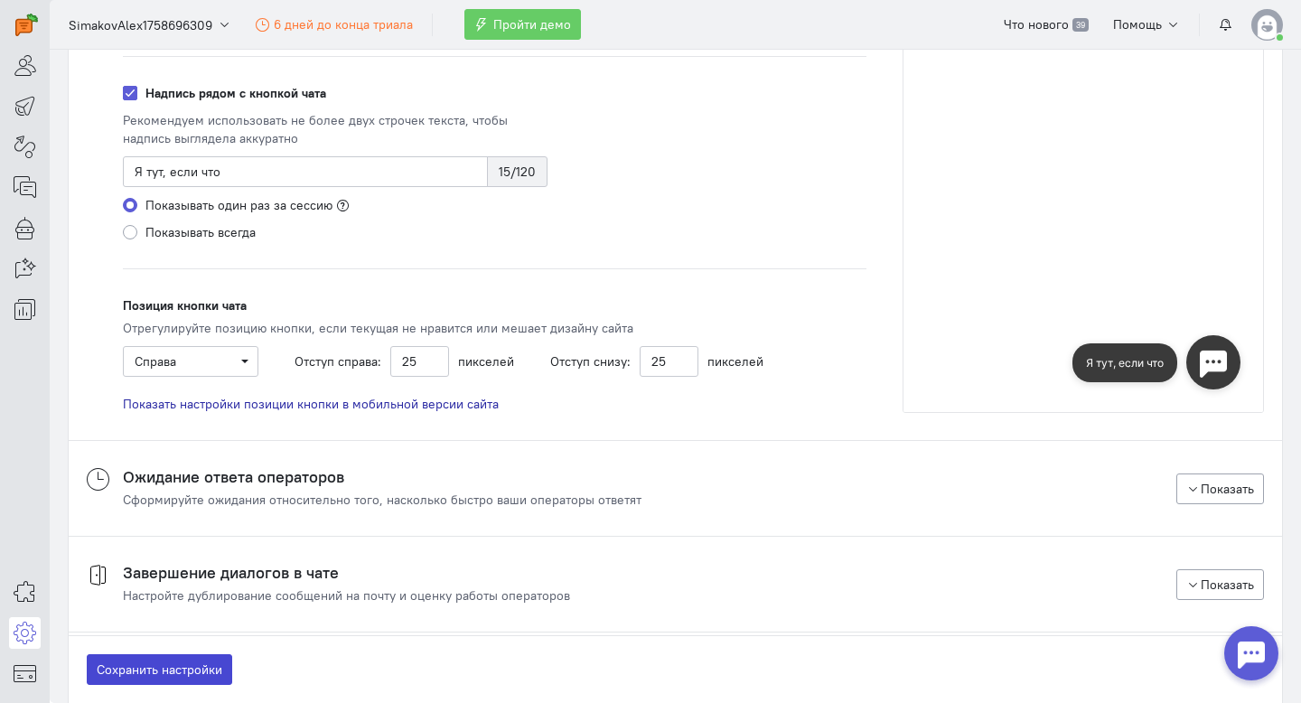
scroll to position [759, 0]
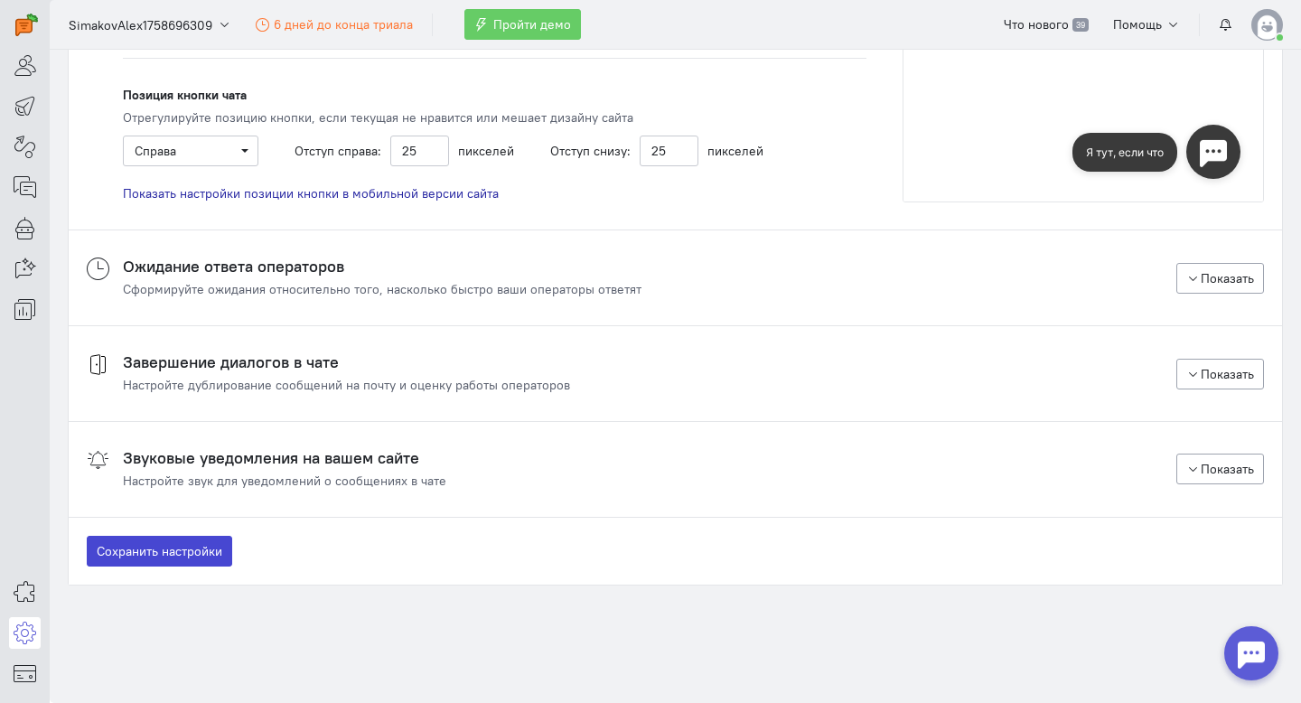
click at [167, 556] on button "Сохранить настройки" at bounding box center [159, 551] width 145 height 31
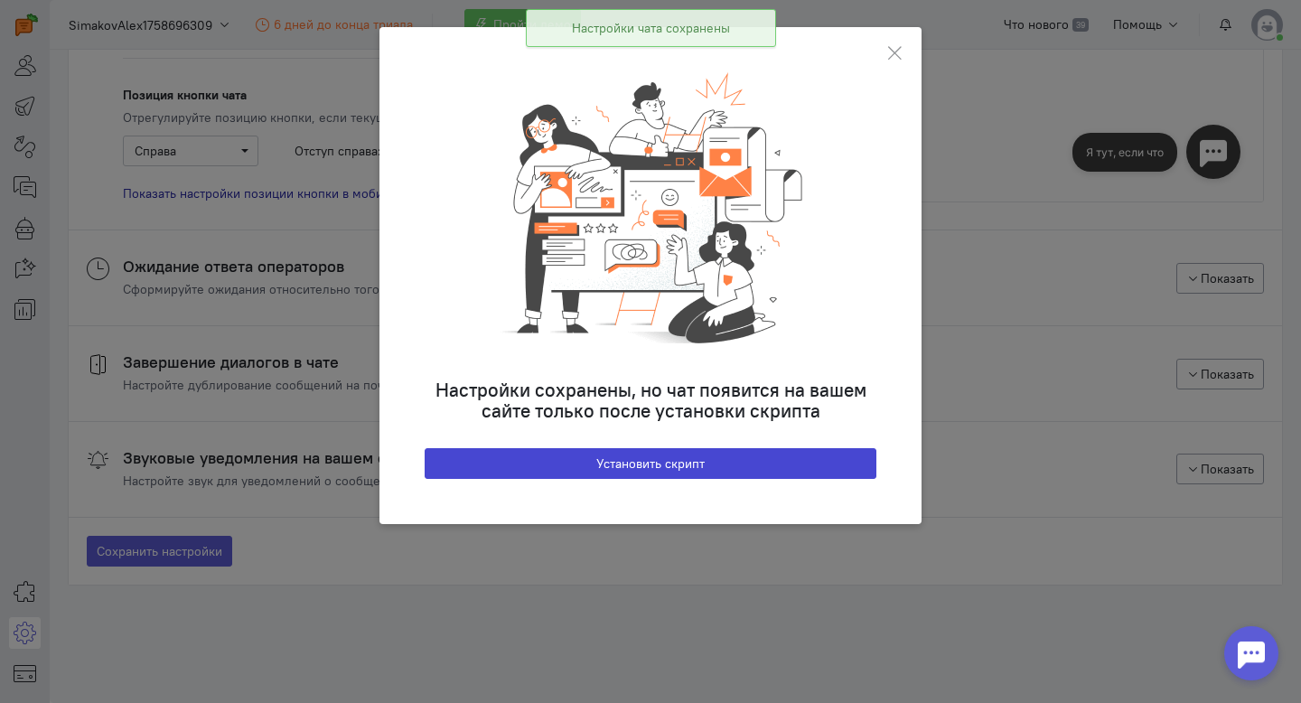
click at [659, 467] on button "Установить скрипт" at bounding box center [651, 463] width 452 height 31
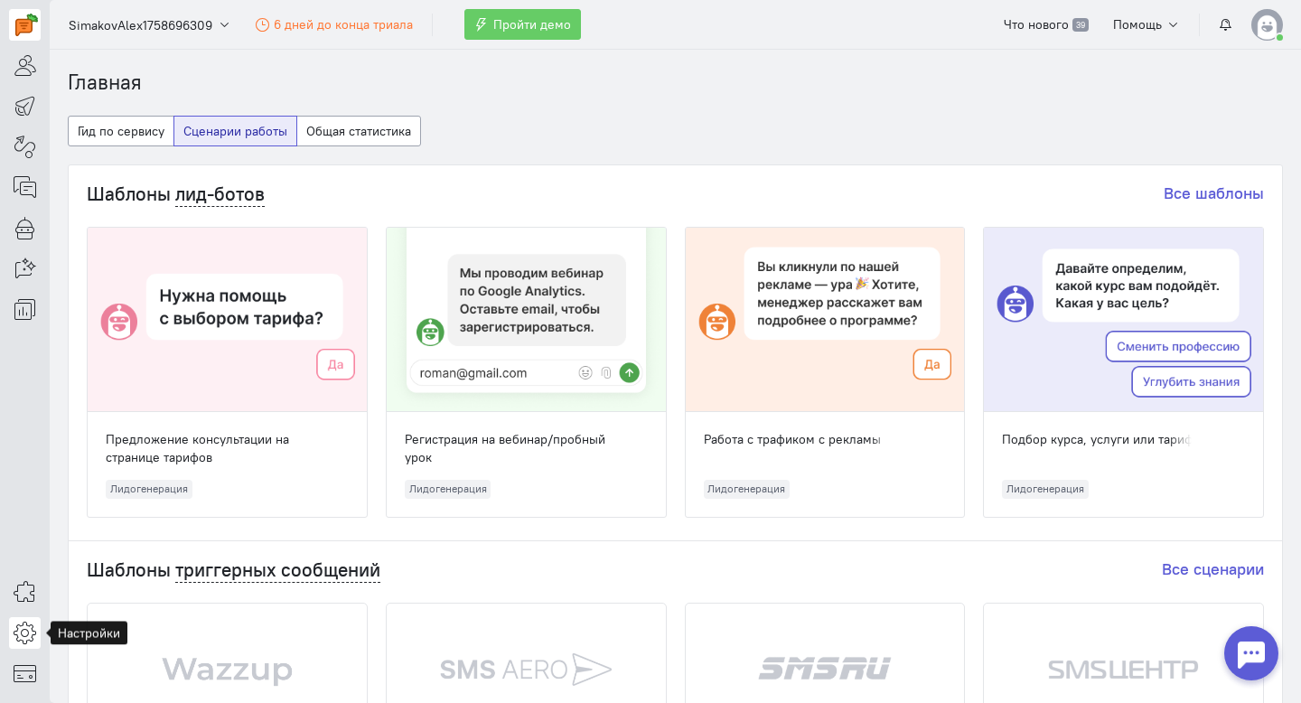
click at [24, 641] on icon at bounding box center [25, 633] width 23 height 22
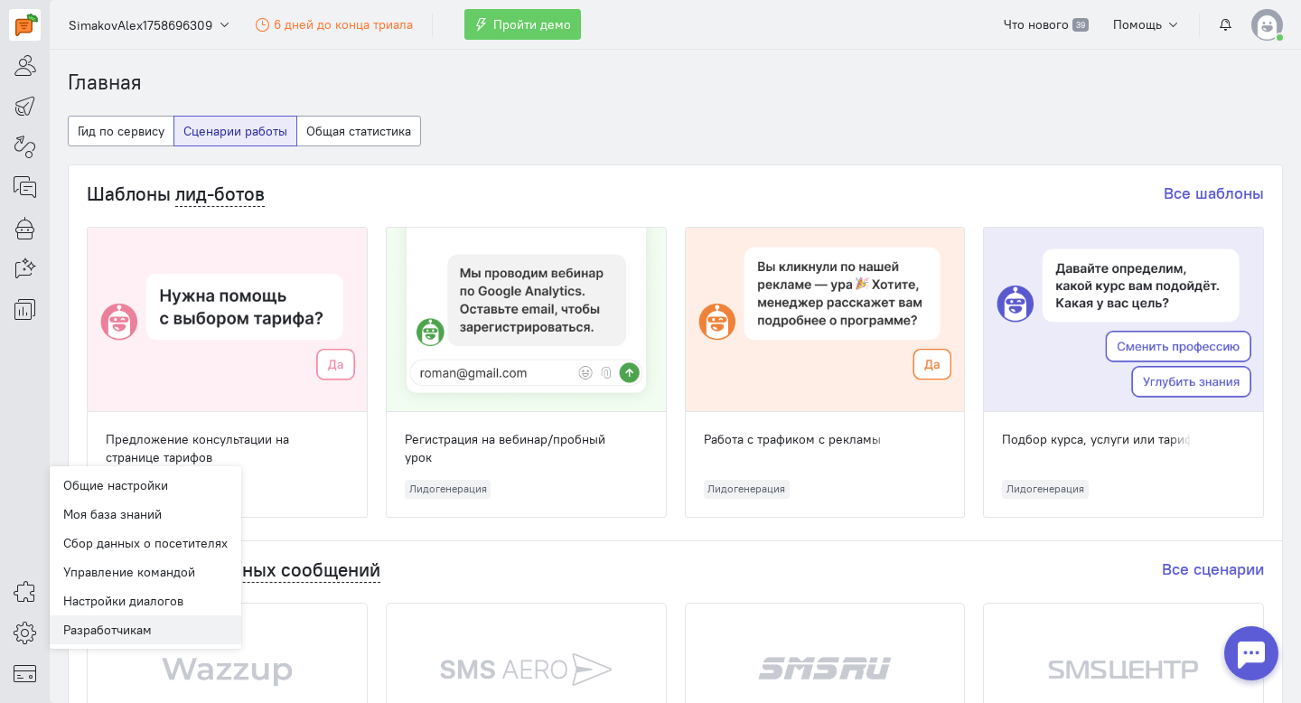
click at [145, 631] on link "Разработчикам" at bounding box center [146, 629] width 192 height 29
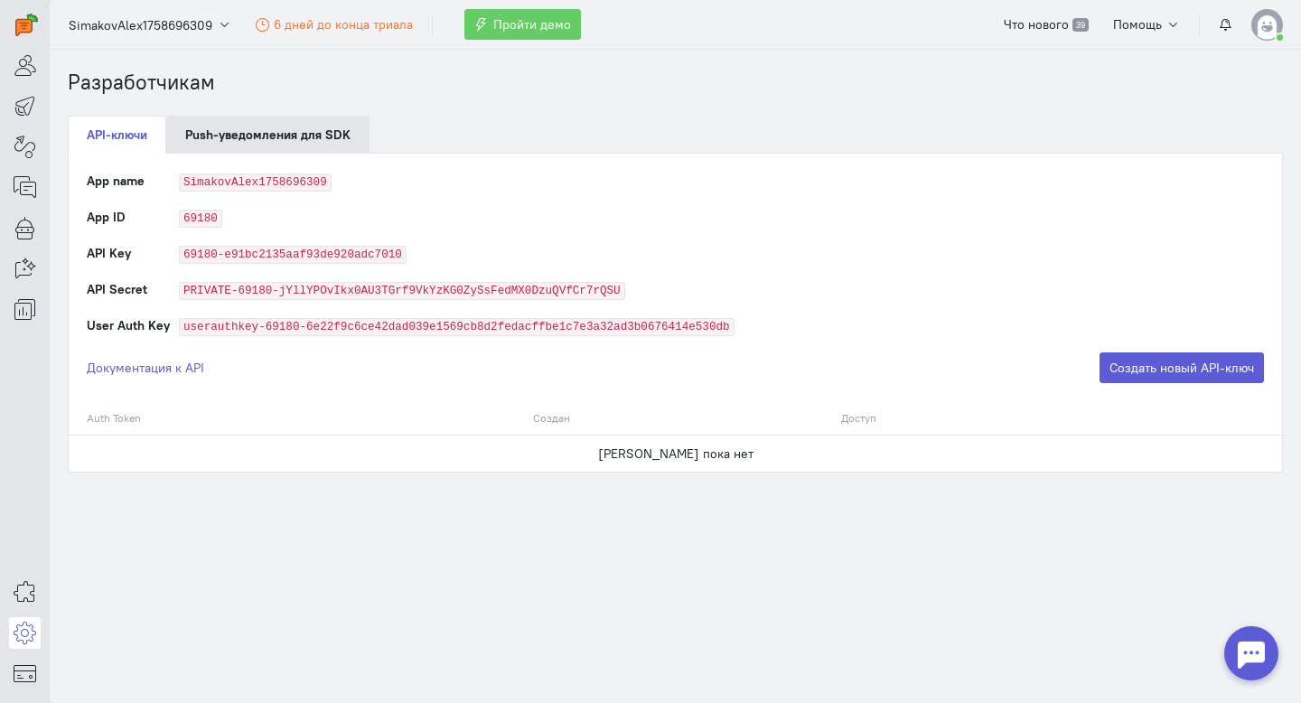
click at [289, 146] on link "Push-уведомления для SDK" at bounding box center [267, 135] width 203 height 38
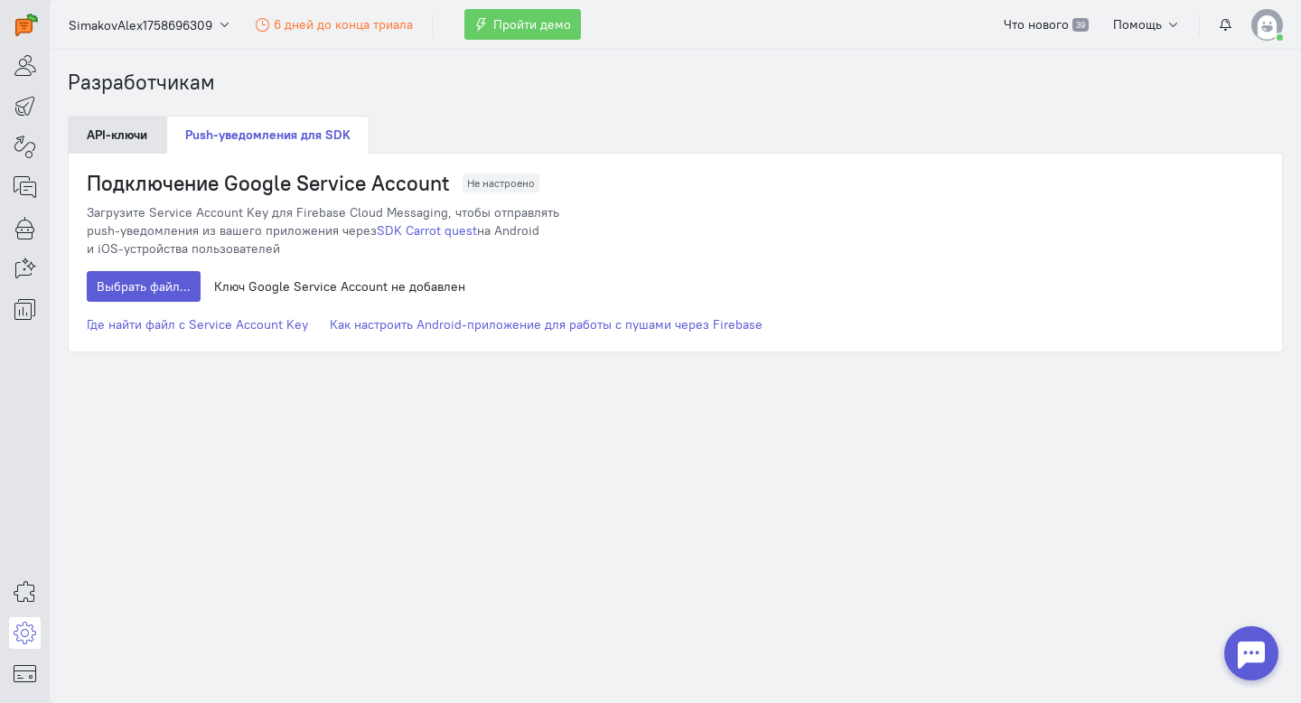
click at [119, 142] on link "API-ключи" at bounding box center [117, 135] width 98 height 38
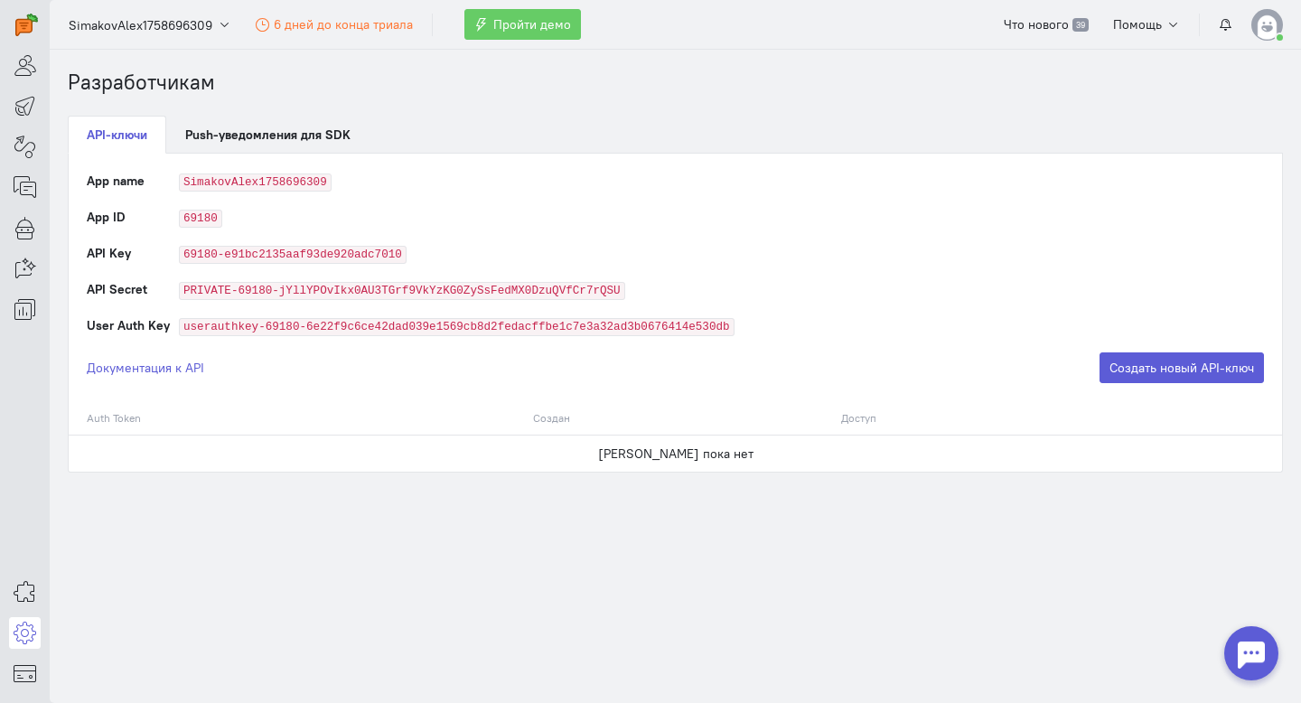
click at [24, 608] on div "Общие настройки Моя база знаний Сбор данных о посетителях Управление командой Н…" at bounding box center [25, 633] width 50 height 113
click at [24, 604] on link at bounding box center [25, 593] width 32 height 32
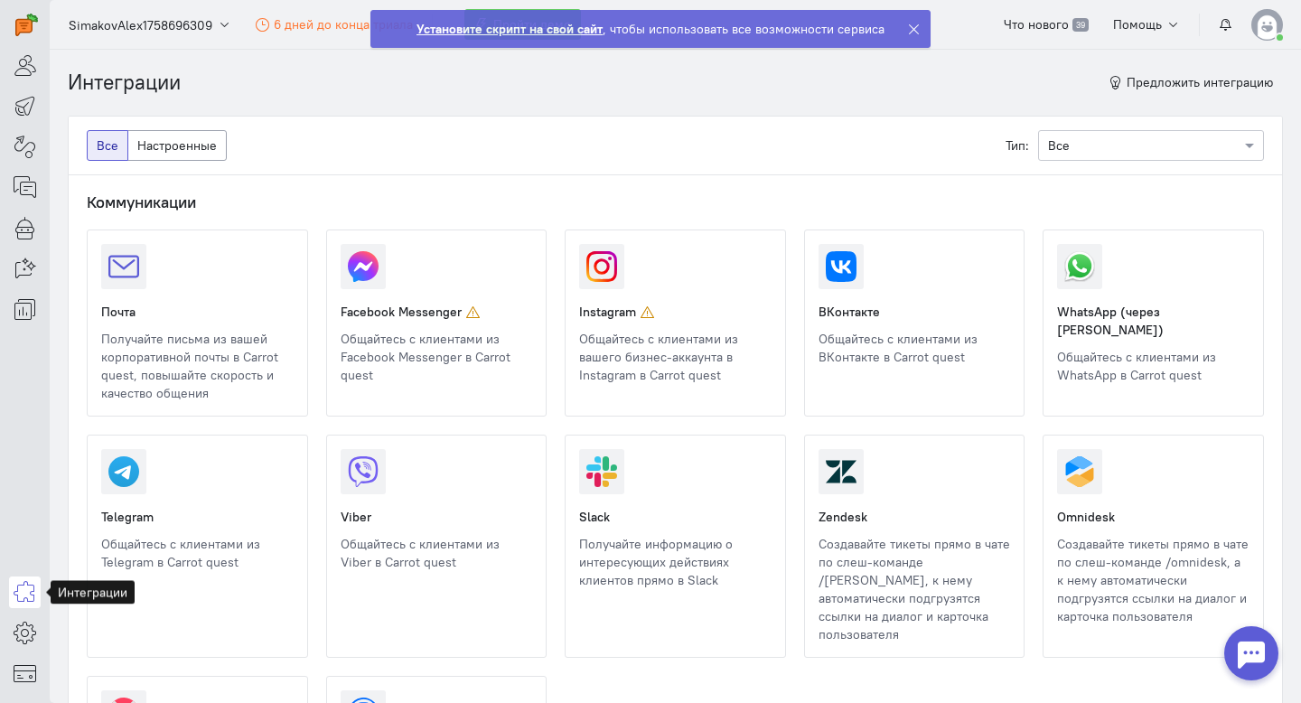
click at [568, 31] on strong "Установите скрипт на свой сайт" at bounding box center [510, 29] width 186 height 16
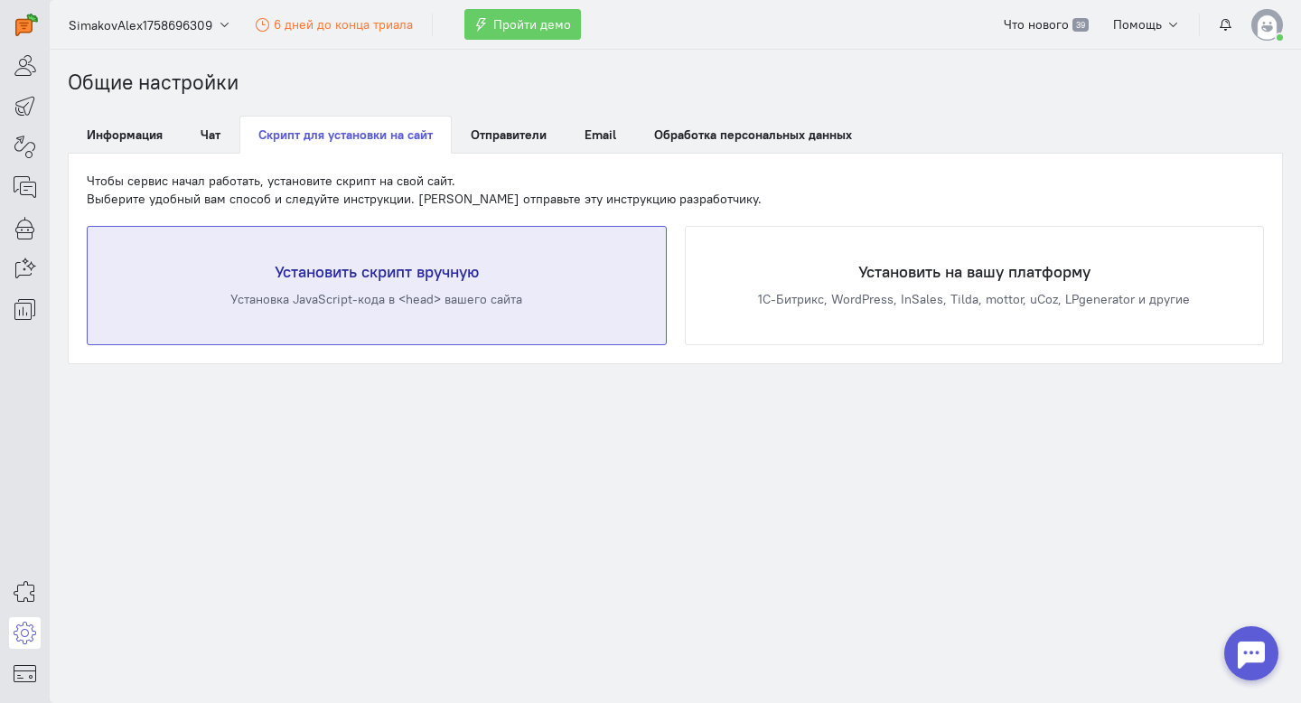
click at [333, 282] on div "Установить скрипт вручную Установка JavaScript-кода в <head> вашего сайта" at bounding box center [377, 285] width 578 height 117
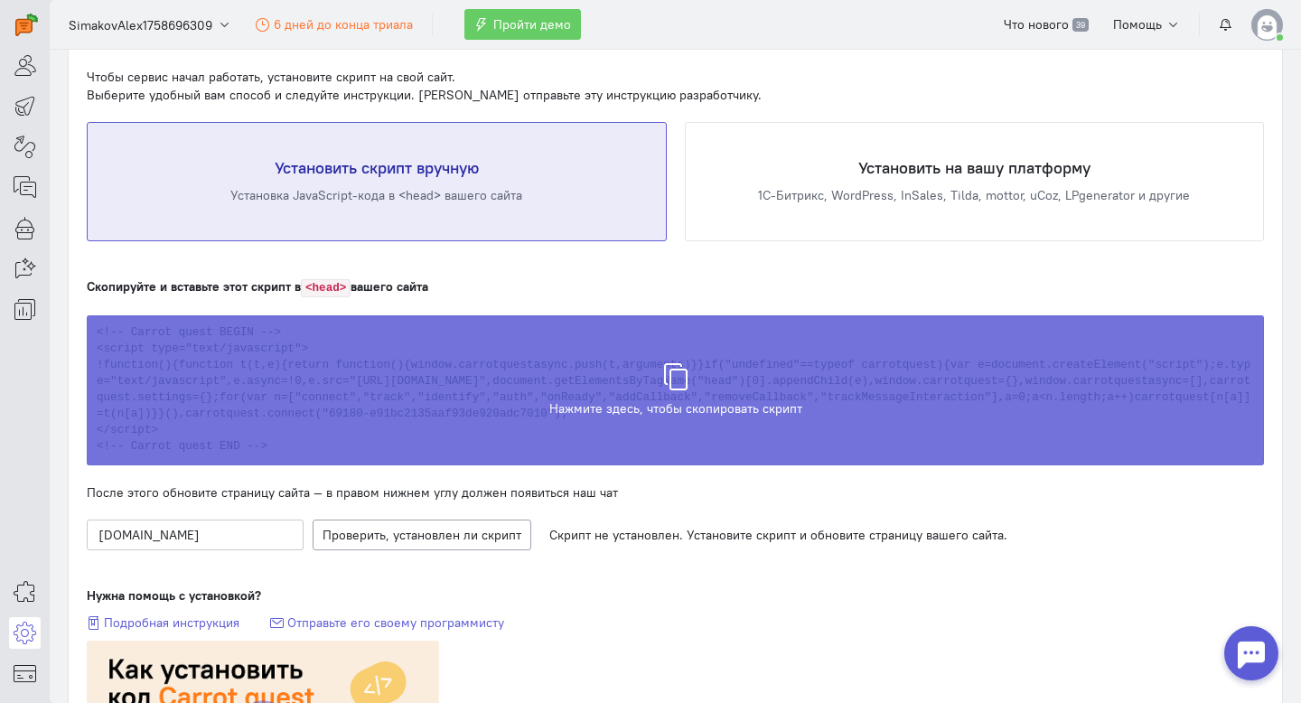
scroll to position [105, 0]
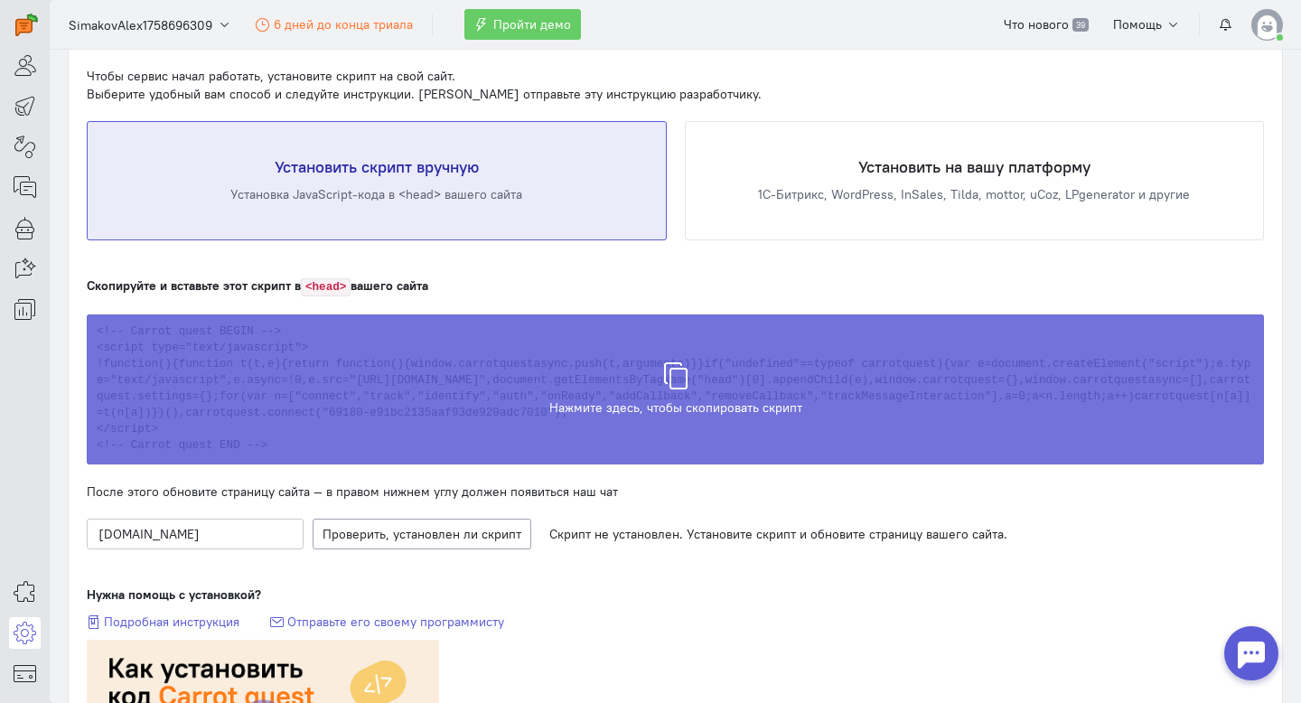
click at [680, 370] on icon at bounding box center [675, 366] width 27 height 27
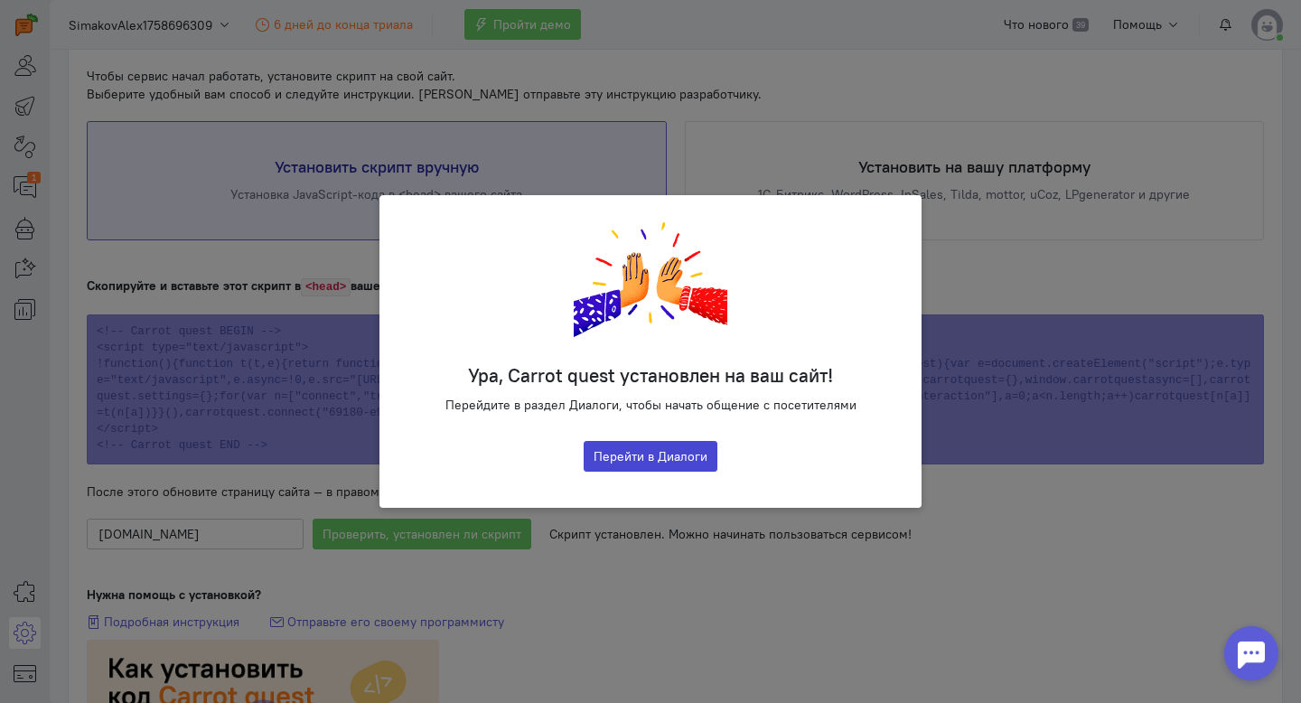
click at [679, 466] on button "Перейти в Диалоги" at bounding box center [651, 456] width 134 height 31
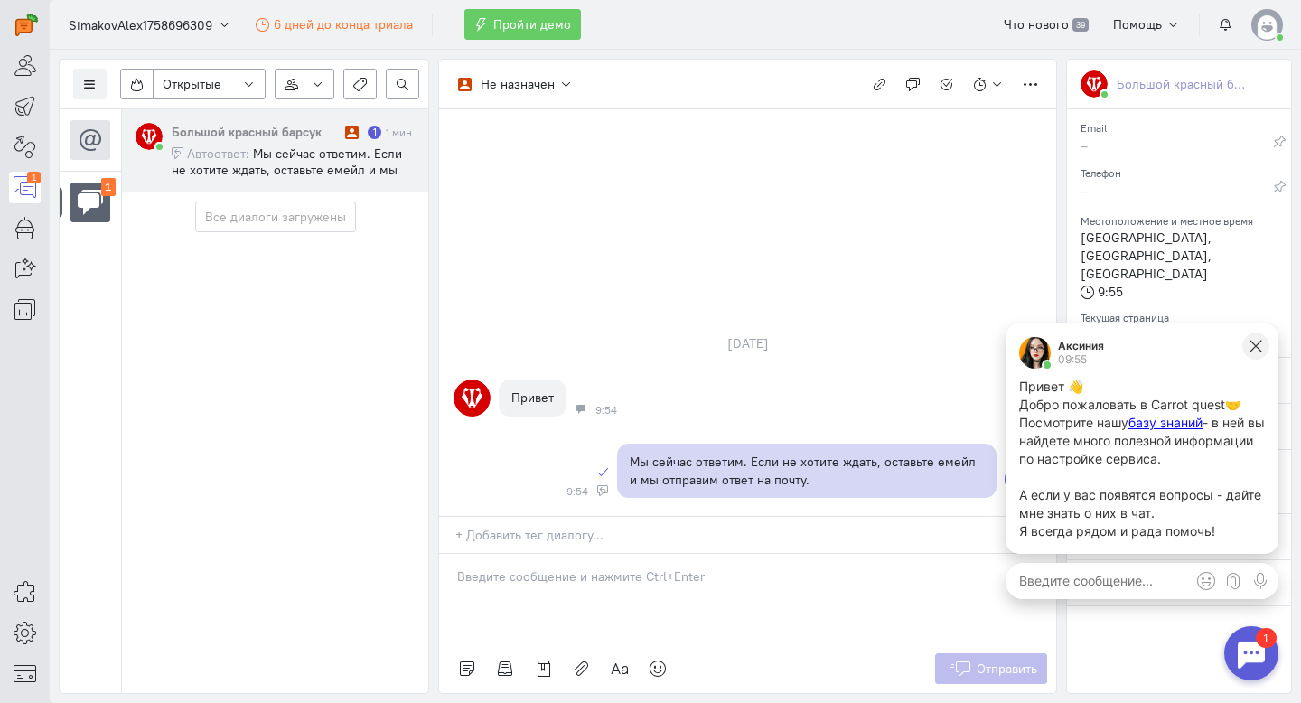
click at [1258, 347] on icon at bounding box center [1256, 346] width 16 height 16
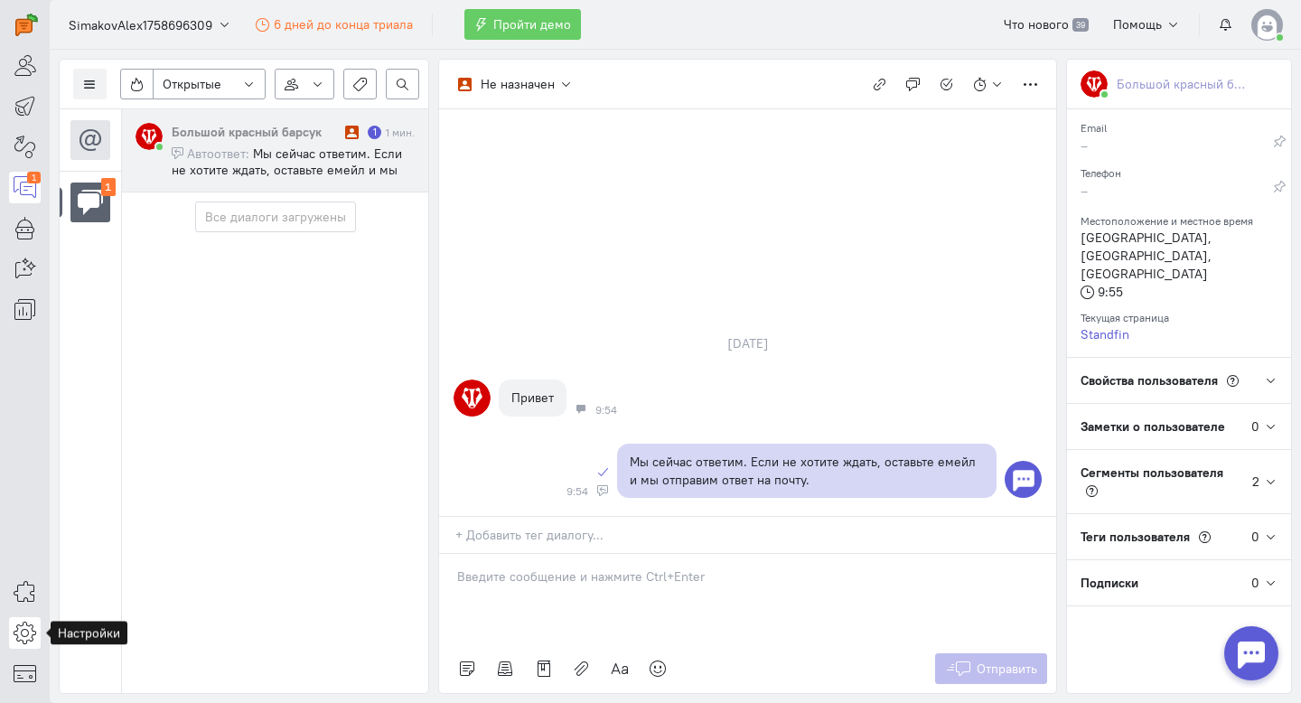
click at [27, 634] on icon at bounding box center [25, 633] width 23 height 22
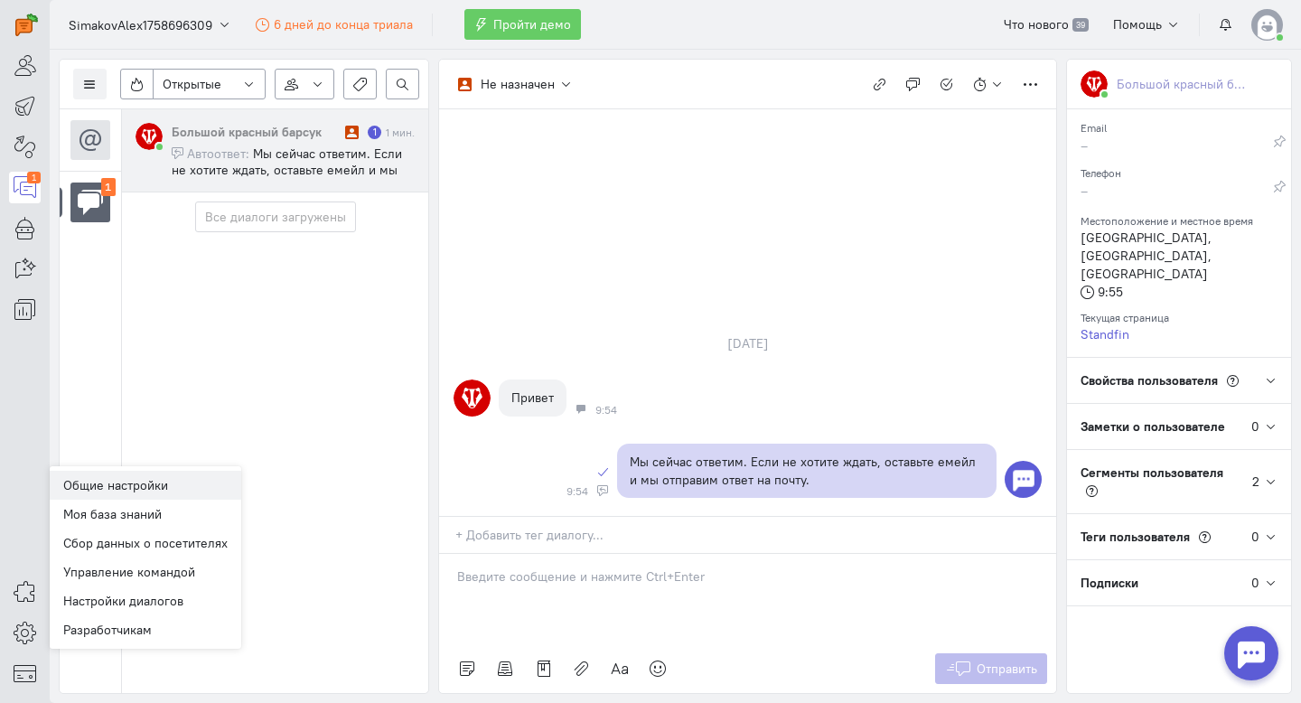
click at [155, 491] on link "Общие настройки" at bounding box center [146, 485] width 192 height 29
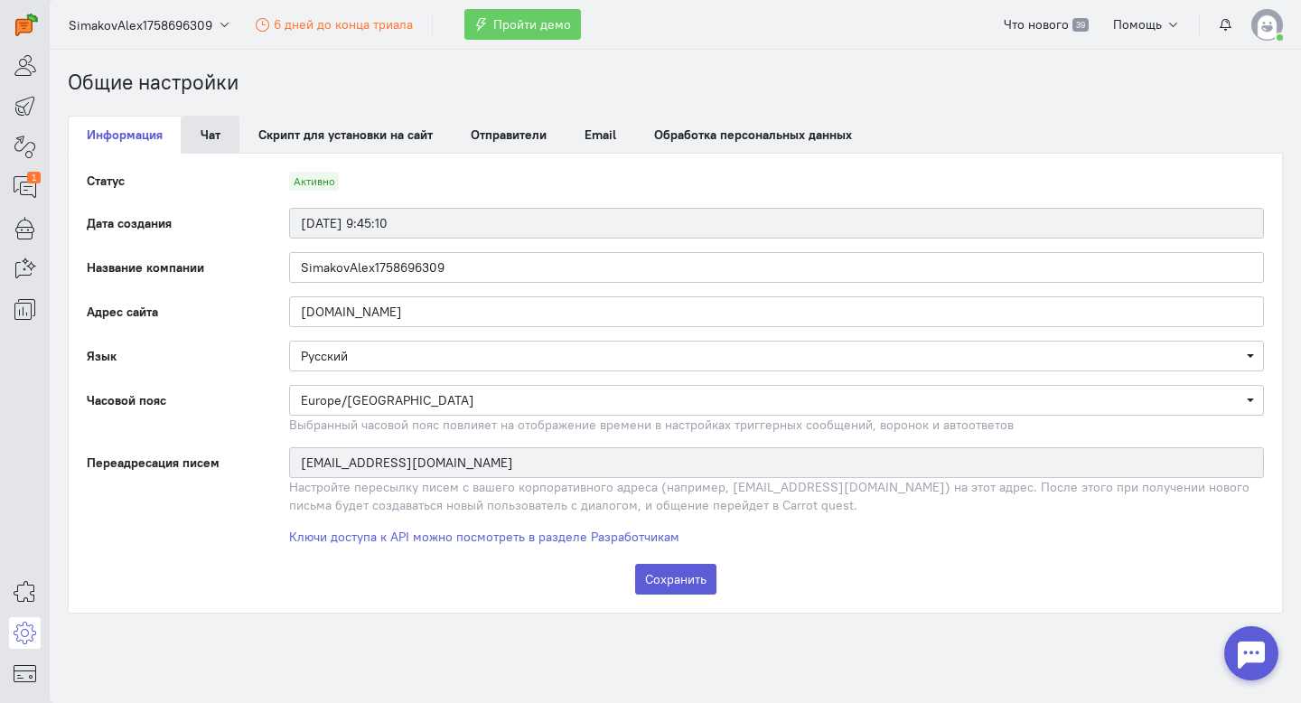
click at [208, 140] on link "Чат" at bounding box center [211, 135] width 58 height 38
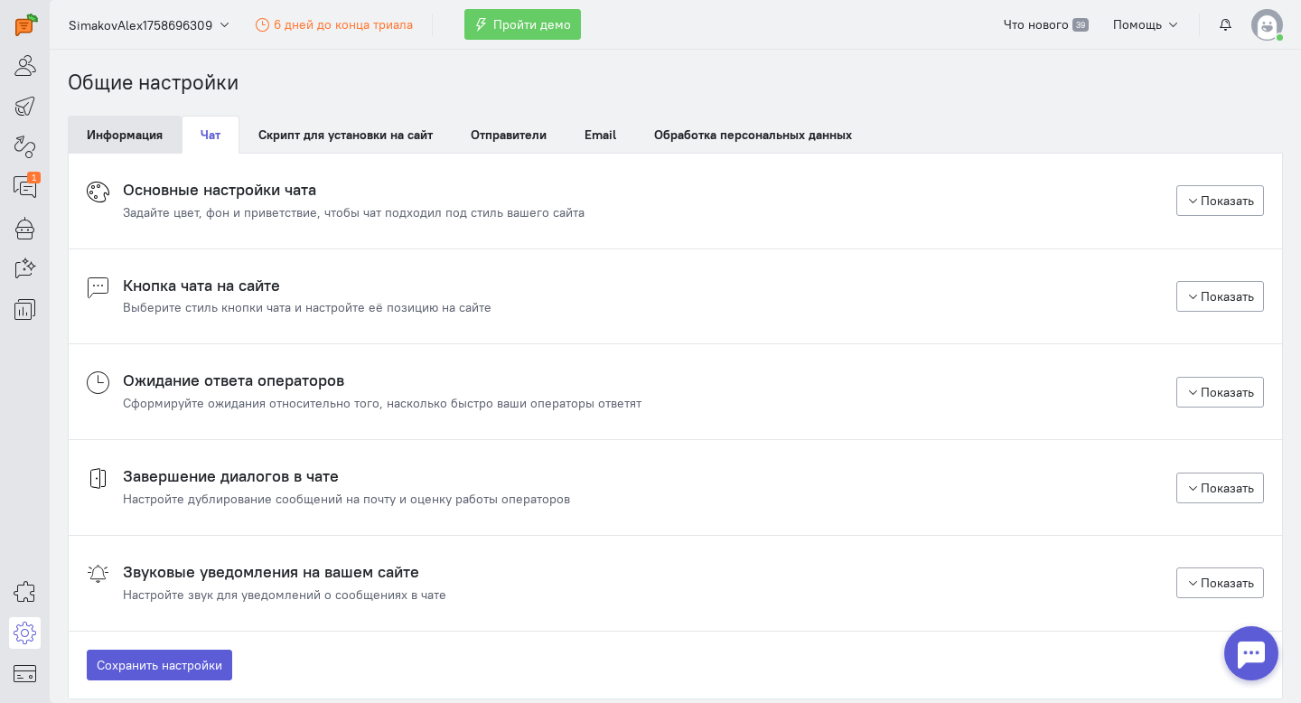
click at [118, 144] on link "Информация" at bounding box center [125, 135] width 114 height 38
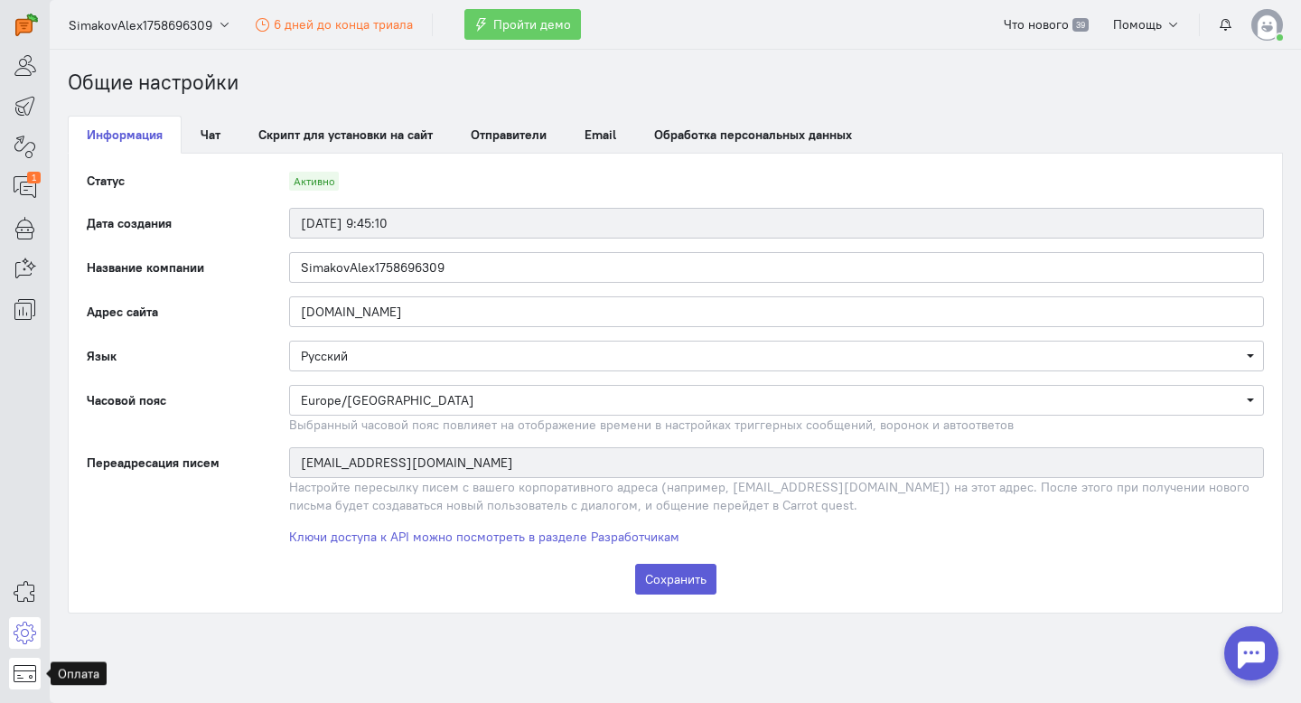
click at [23, 689] on link at bounding box center [25, 674] width 32 height 32
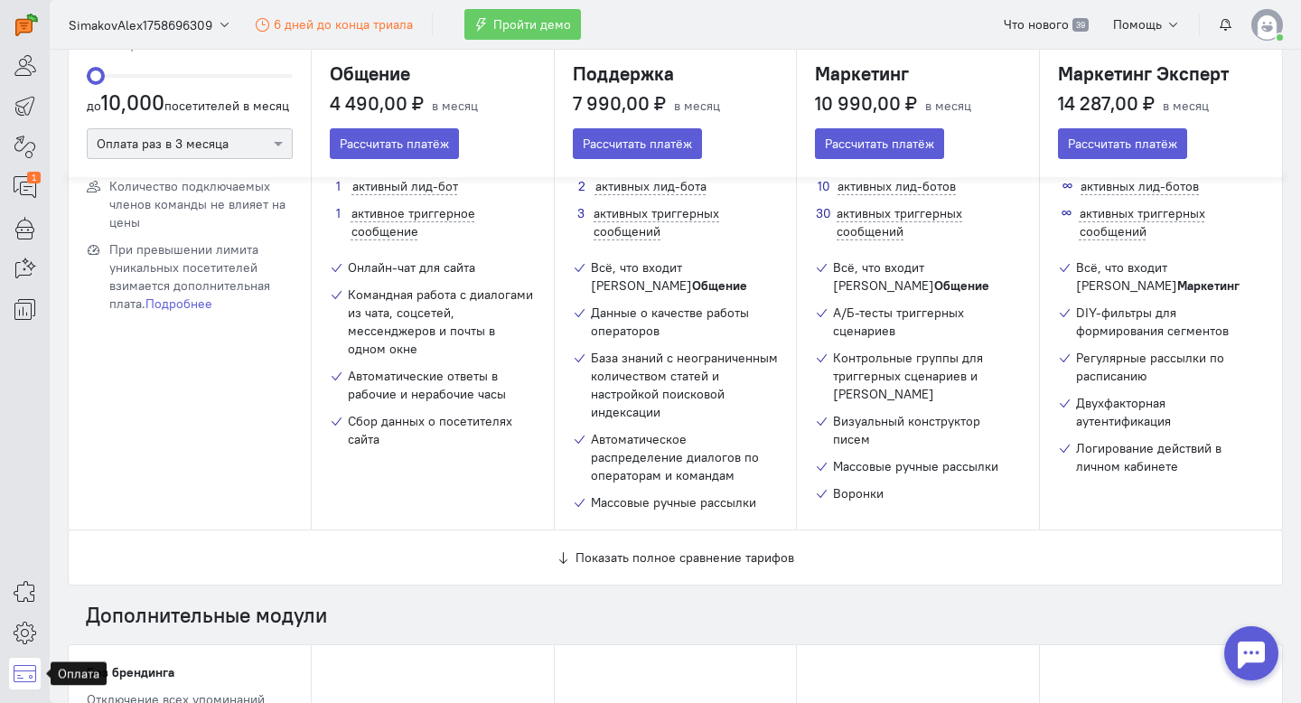
scroll to position [150, 0]
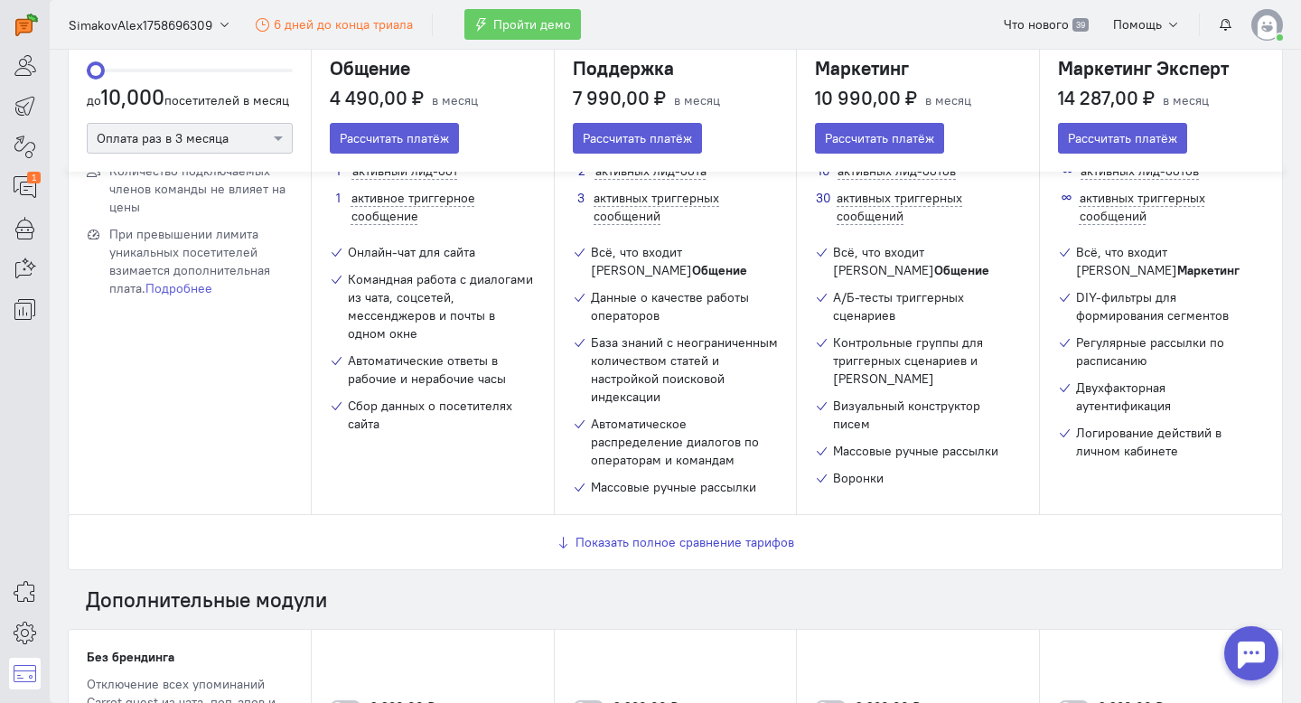
click at [567, 533] on button "Показать полное сравнение тарифов" at bounding box center [676, 542] width 238 height 18
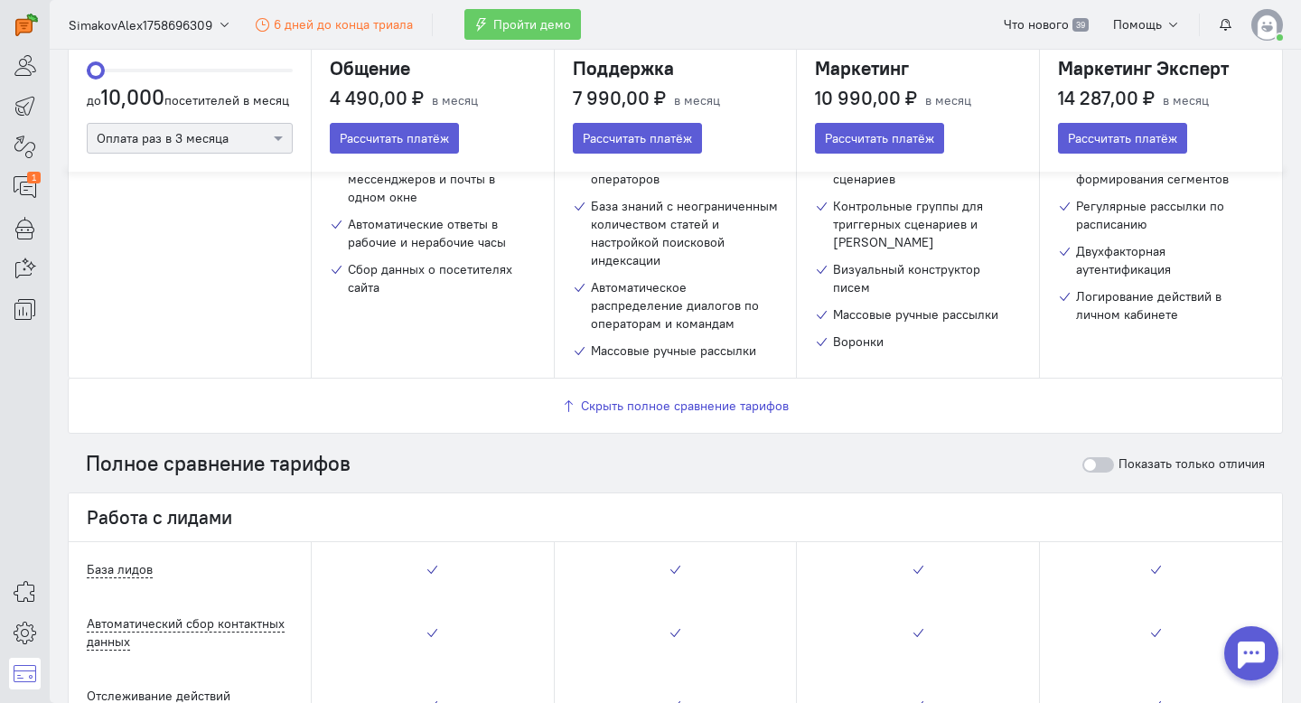
scroll to position [0, 0]
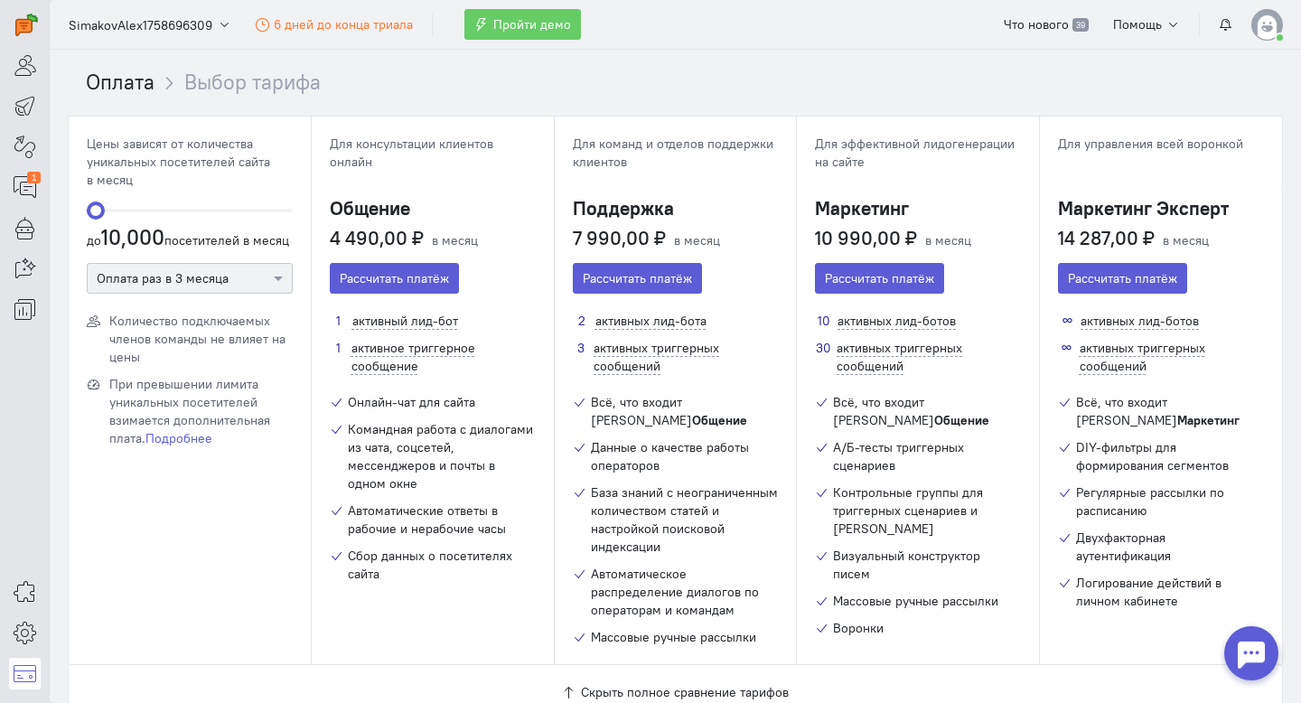
drag, startPoint x: 98, startPoint y: 203, endPoint x: 87, endPoint y: 188, distance: 18.8
click at [87, 189] on div "10000 до 10,000 посетителей в месяц Оплата раз в 3 месяца" at bounding box center [190, 250] width 242 height 123
